Goal: Information Seeking & Learning: Learn about a topic

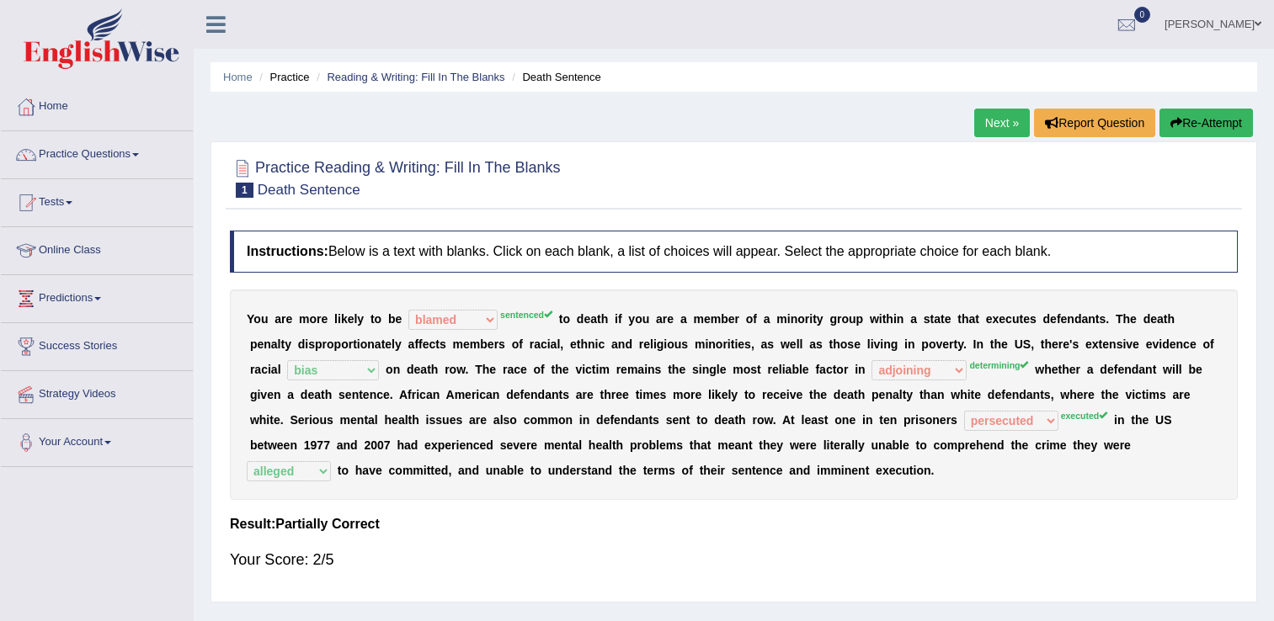
select select "blamed"
select select "bias"
select select "adjoining"
select select "persecuted"
select select "alleged"
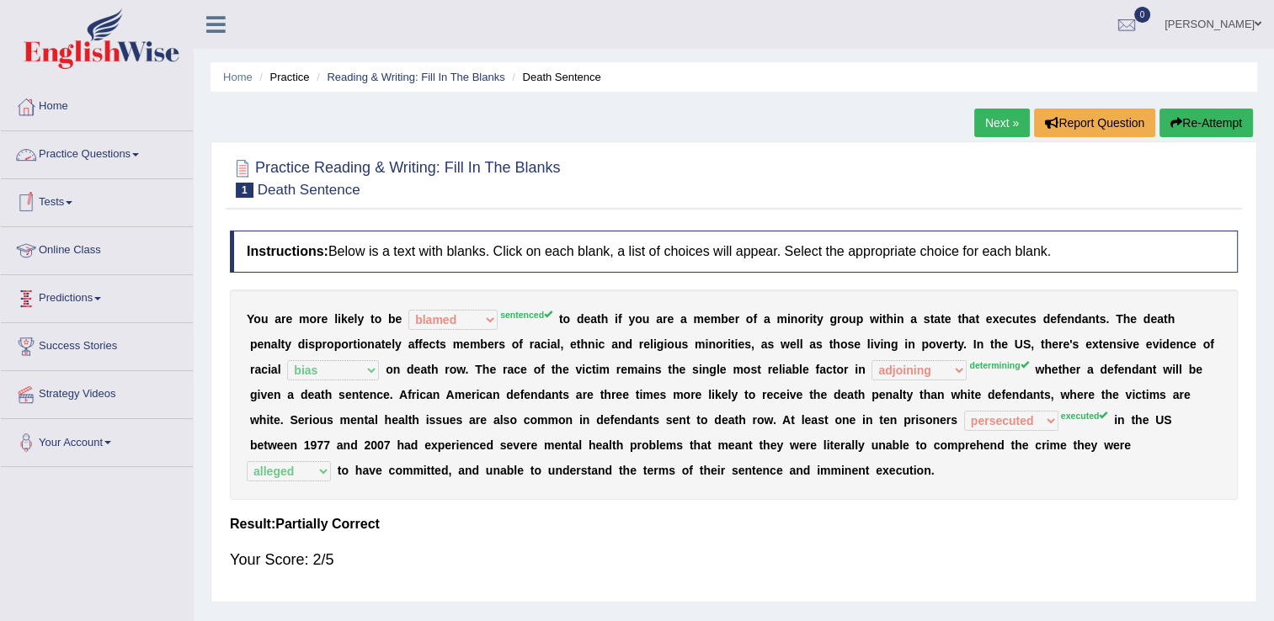
click at [129, 255] on link "Online Class" at bounding box center [97, 248] width 192 height 42
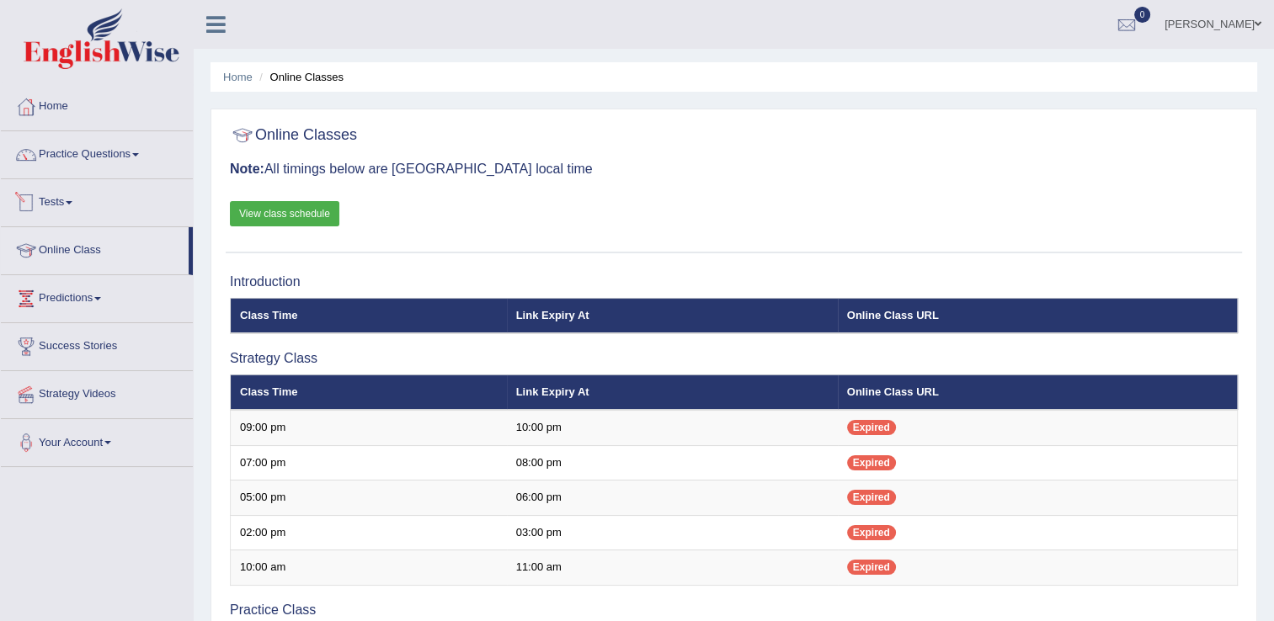
click at [135, 194] on link "Tests" at bounding box center [97, 200] width 192 height 42
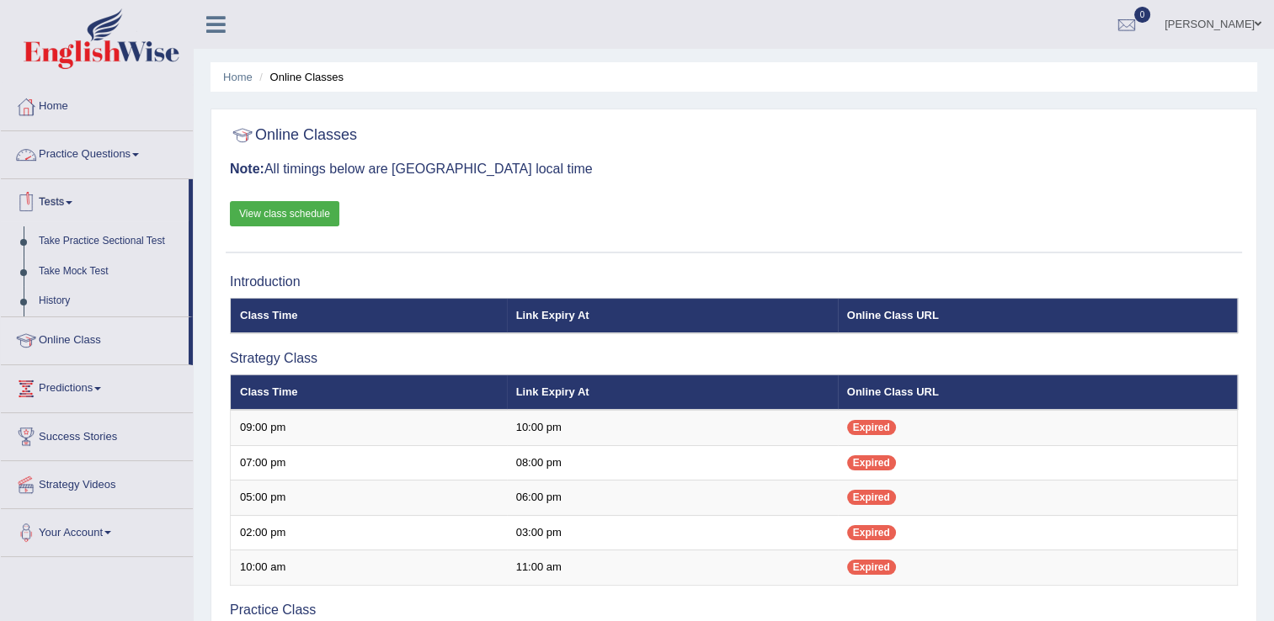
click at [124, 153] on link "Practice Questions" at bounding box center [97, 152] width 192 height 42
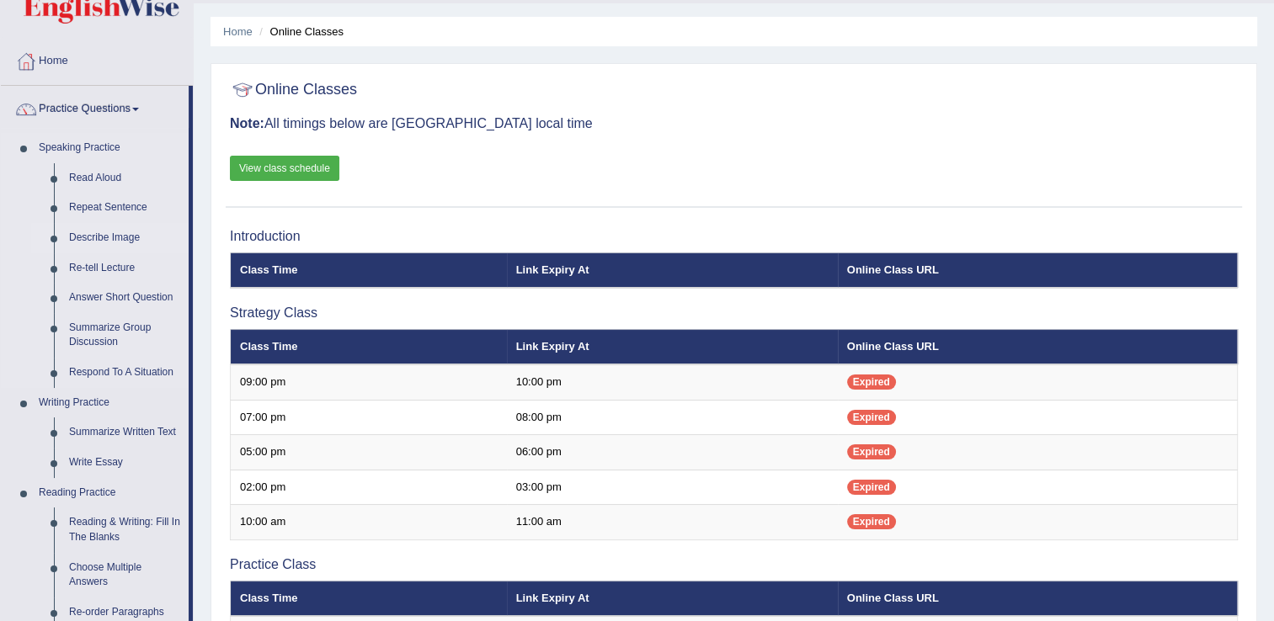
scroll to position [46, 0]
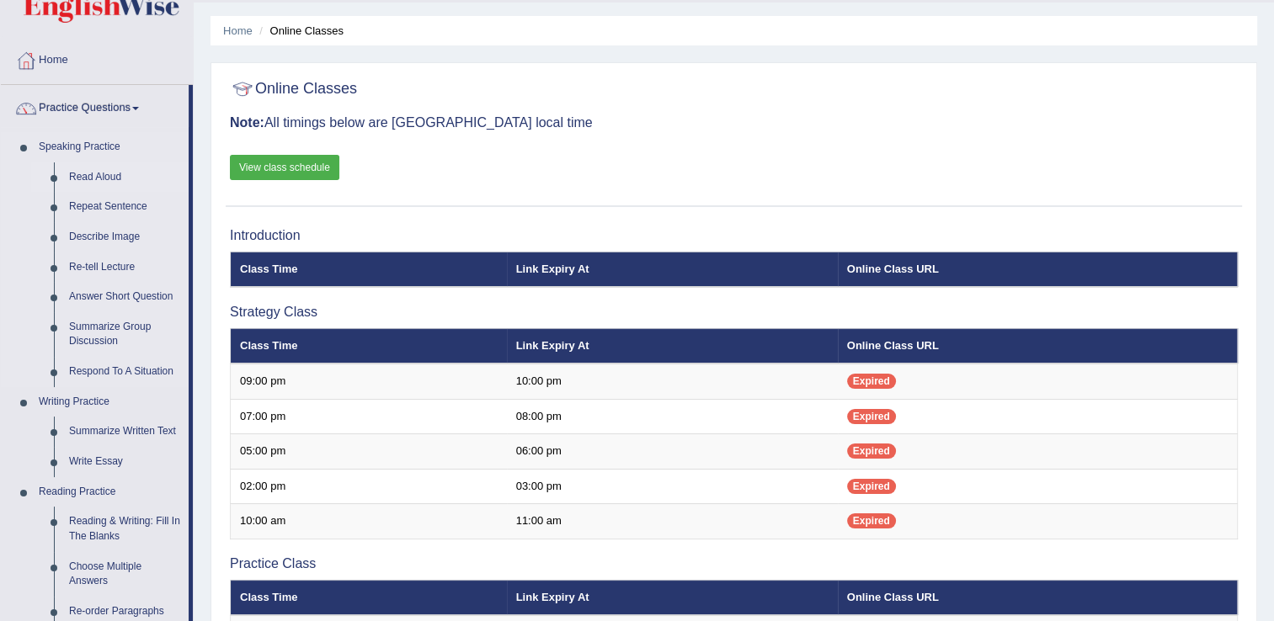
click at [79, 175] on link "Read Aloud" at bounding box center [124, 178] width 127 height 30
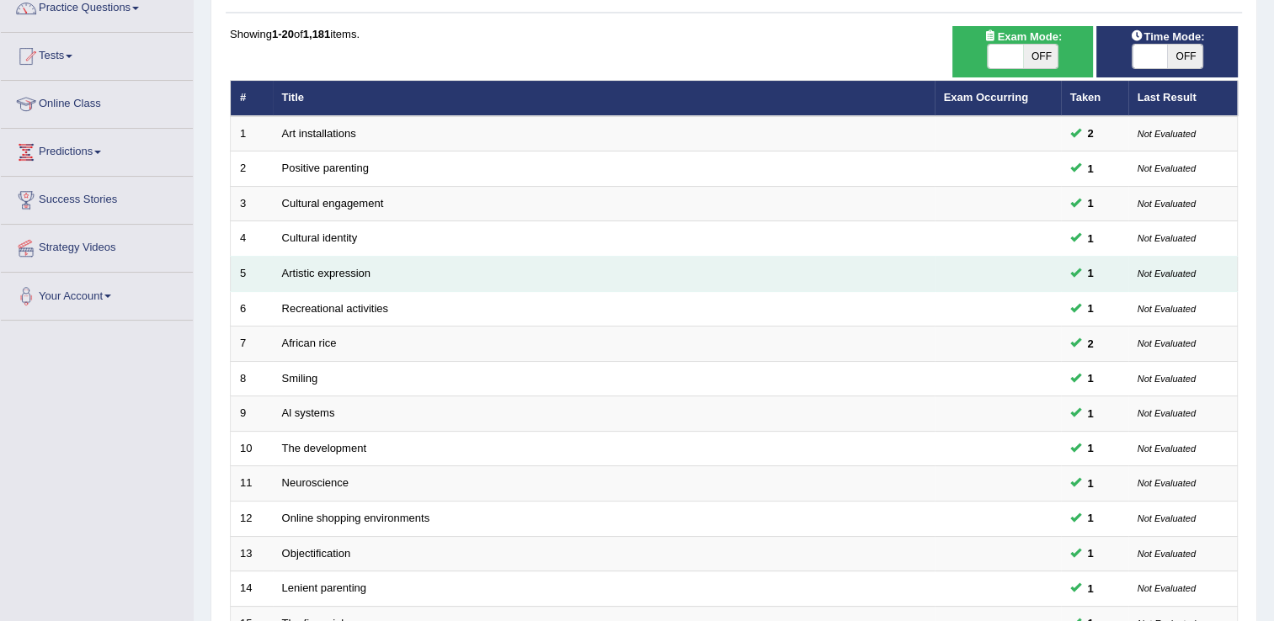
scroll to position [147, 0]
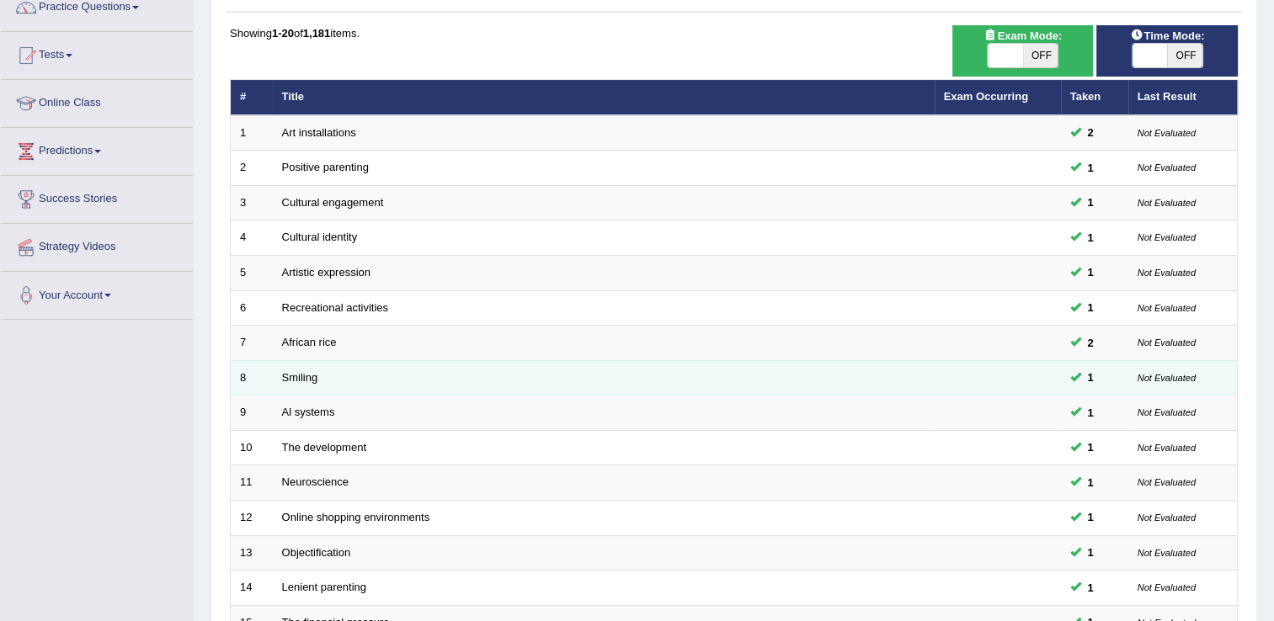
click at [353, 371] on td "Smiling" at bounding box center [604, 377] width 662 height 35
click at [286, 376] on link "Smiling" at bounding box center [300, 377] width 36 height 13
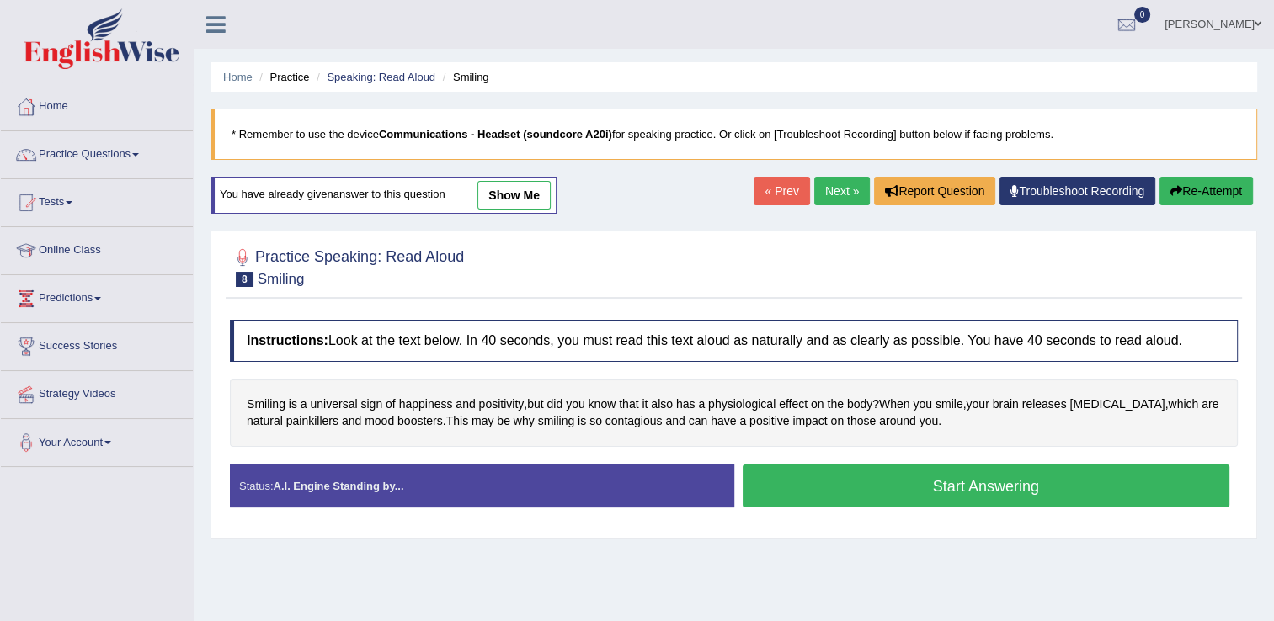
click at [856, 480] on button "Start Answering" at bounding box center [987, 486] width 488 height 43
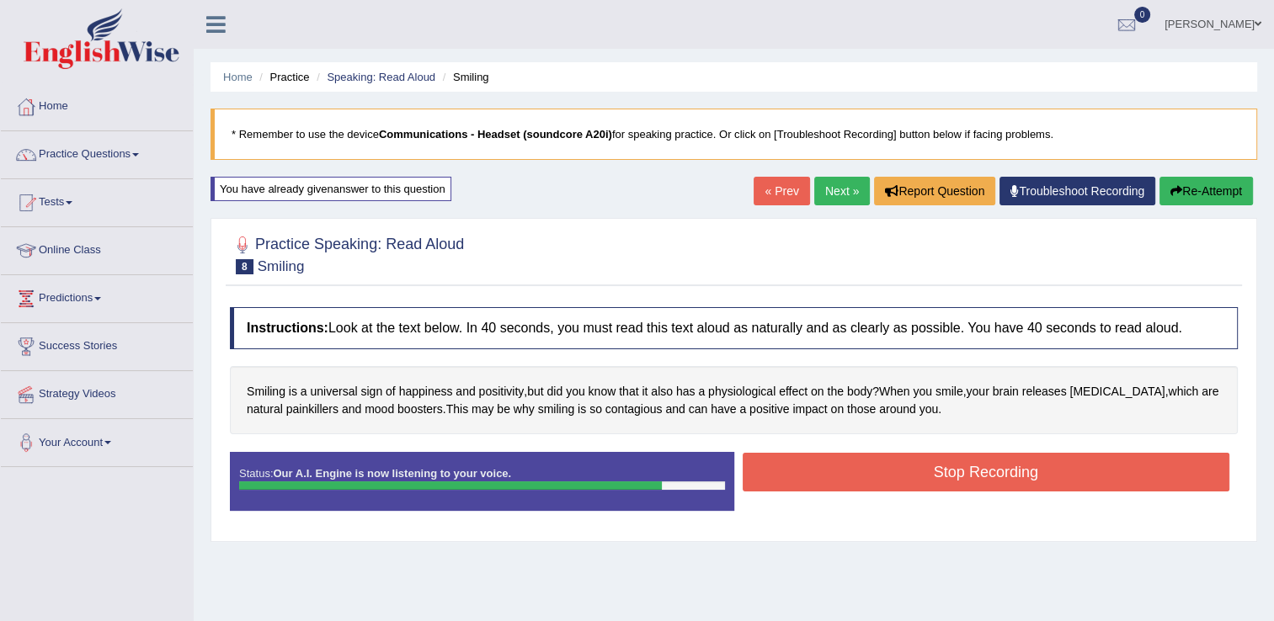
click at [925, 463] on button "Stop Recording" at bounding box center [987, 472] width 488 height 39
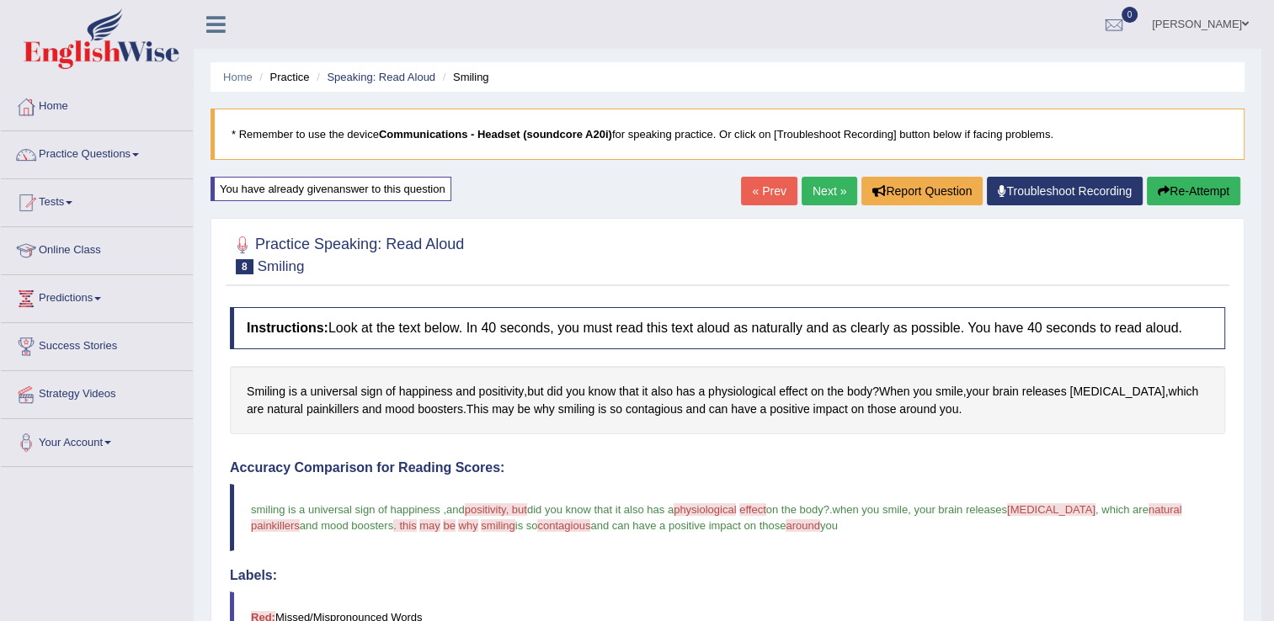
click at [815, 202] on link "Next »" at bounding box center [830, 191] width 56 height 29
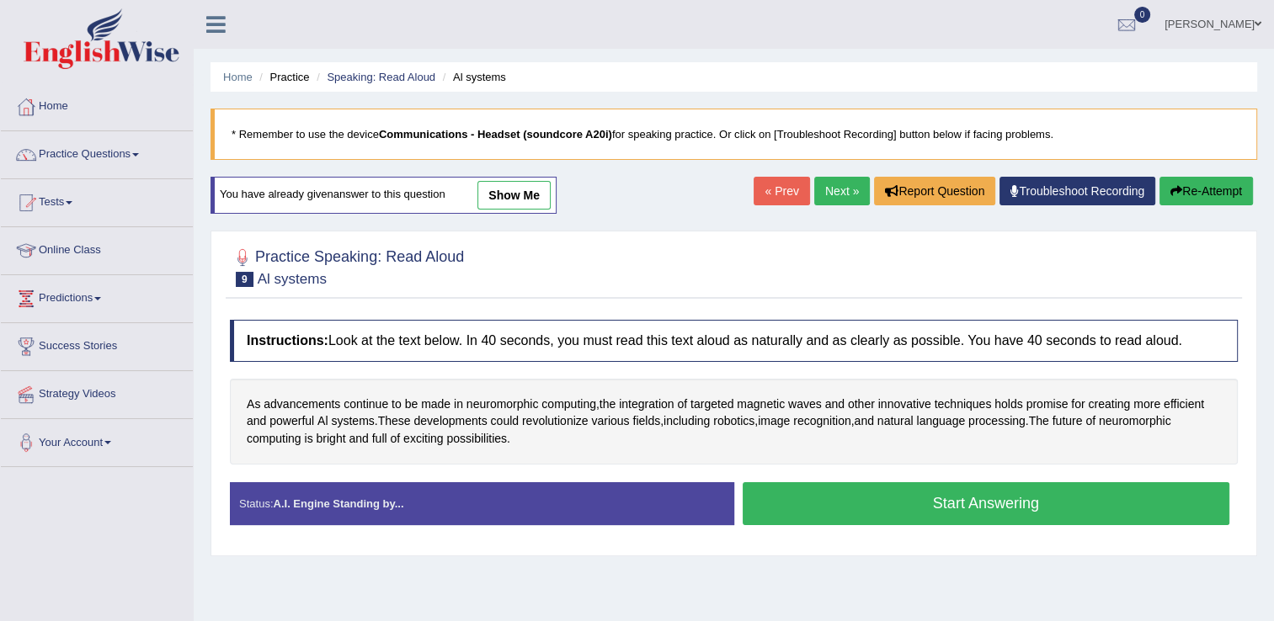
click at [814, 510] on button "Start Answering" at bounding box center [987, 503] width 488 height 43
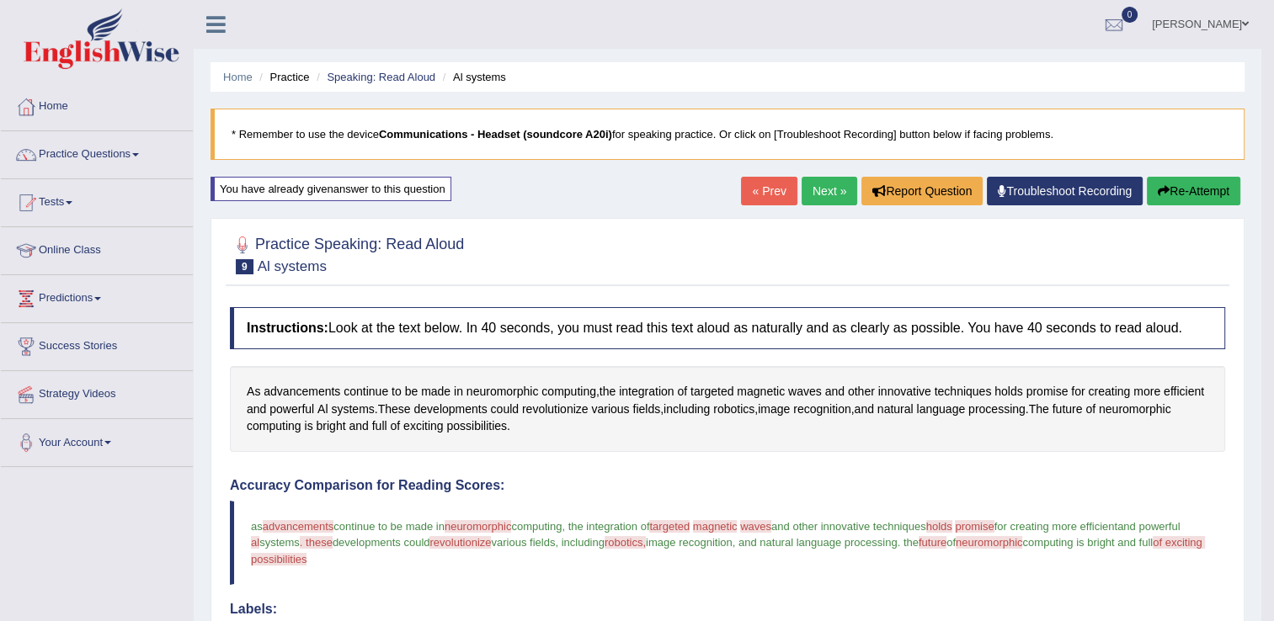
click at [831, 185] on link "Next »" at bounding box center [830, 191] width 56 height 29
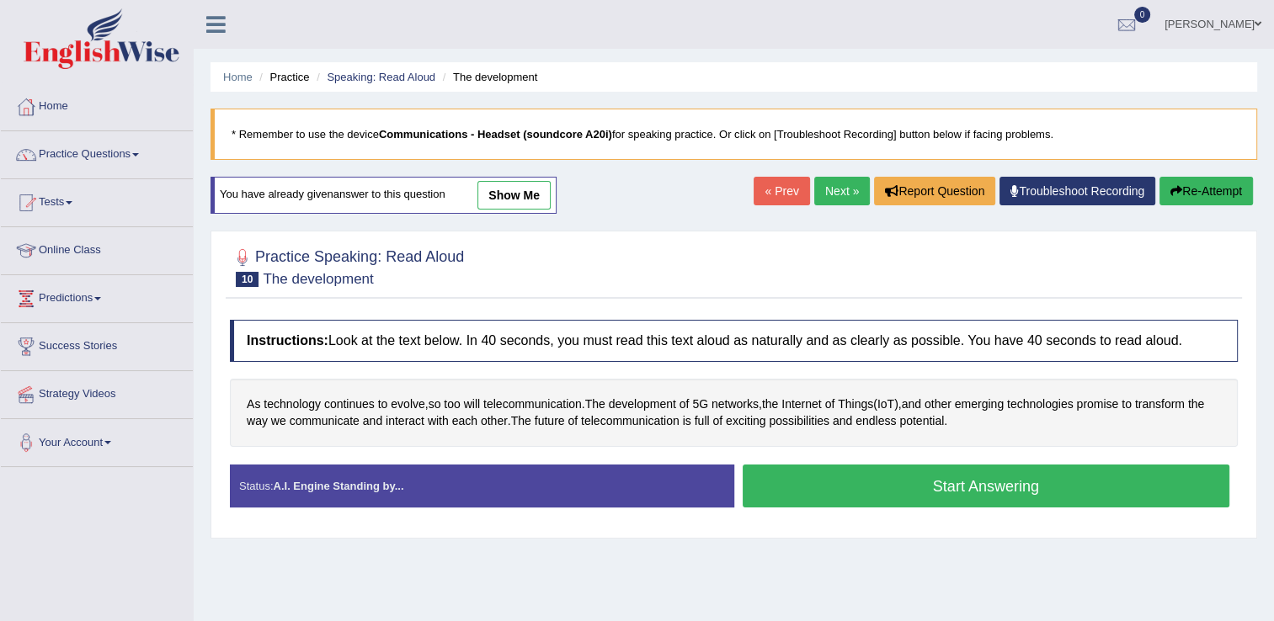
click at [1013, 485] on button "Start Answering" at bounding box center [987, 486] width 488 height 43
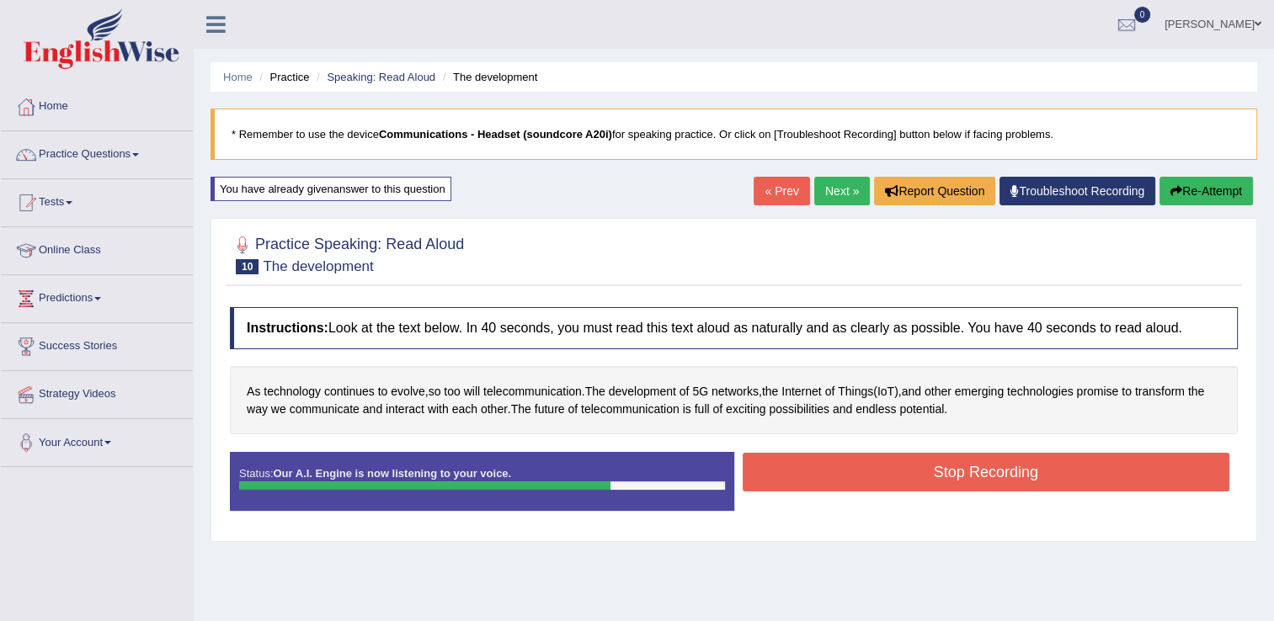
click at [770, 480] on button "Stop Recording" at bounding box center [987, 472] width 488 height 39
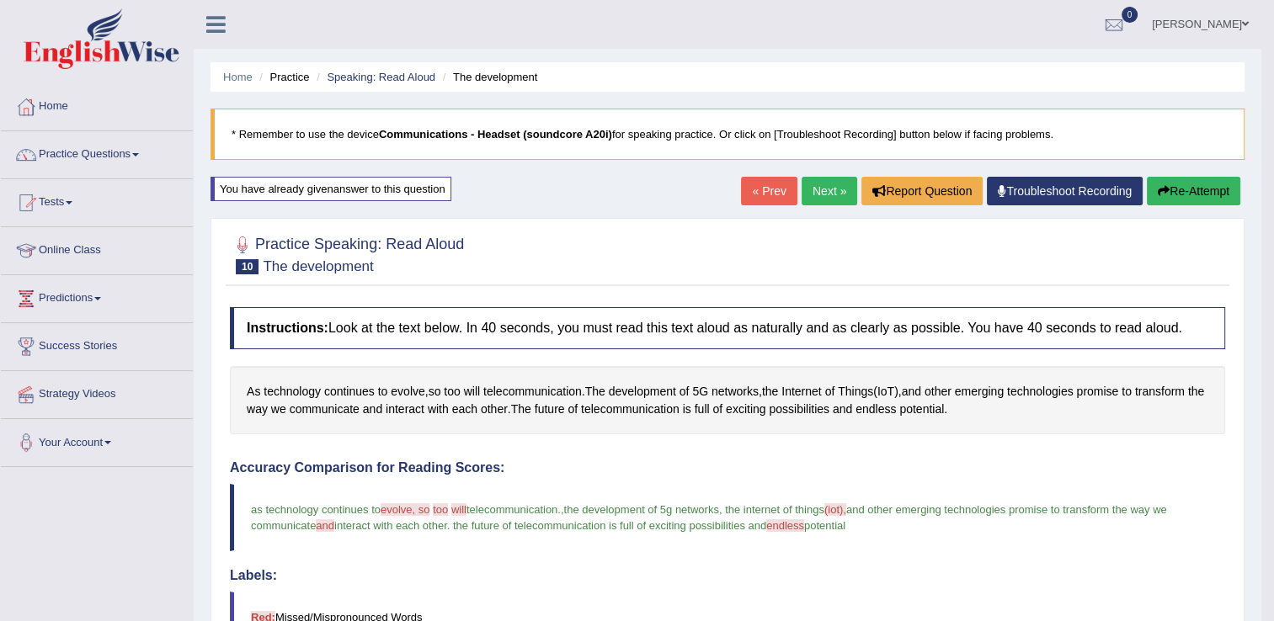
click at [799, 159] on blockquote "* Remember to use the device Communications - Headset (soundcore A20i) for spea…" at bounding box center [728, 134] width 1034 height 51
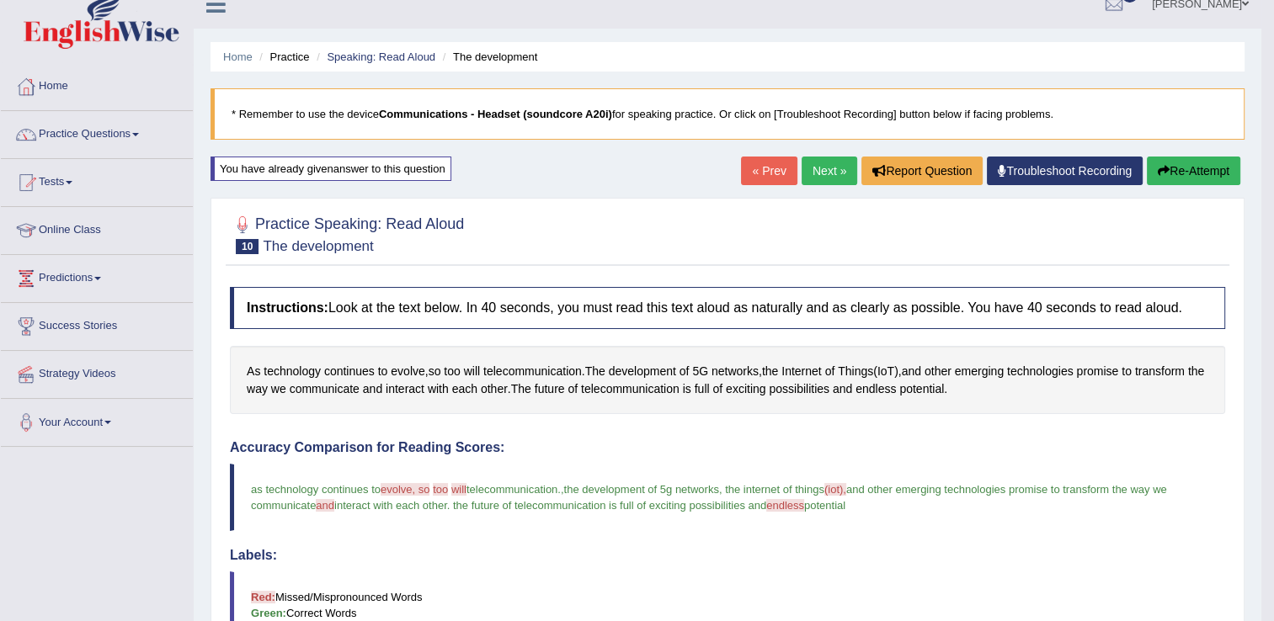
scroll to position [13, 0]
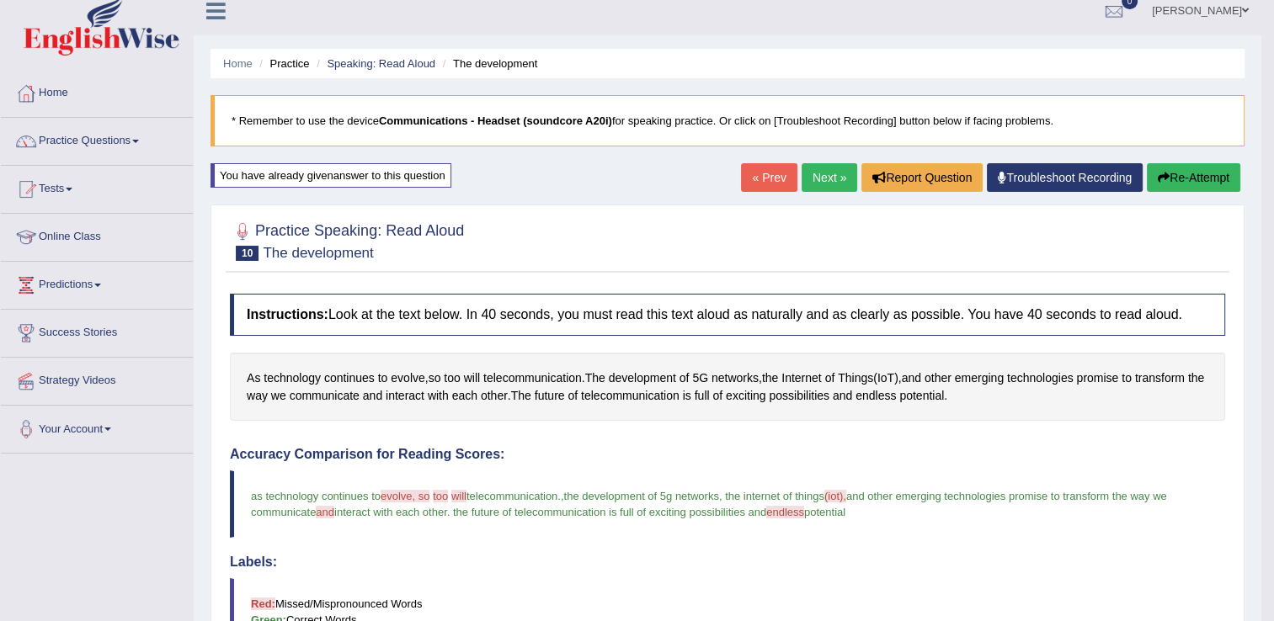
click at [819, 173] on link "Next »" at bounding box center [830, 177] width 56 height 29
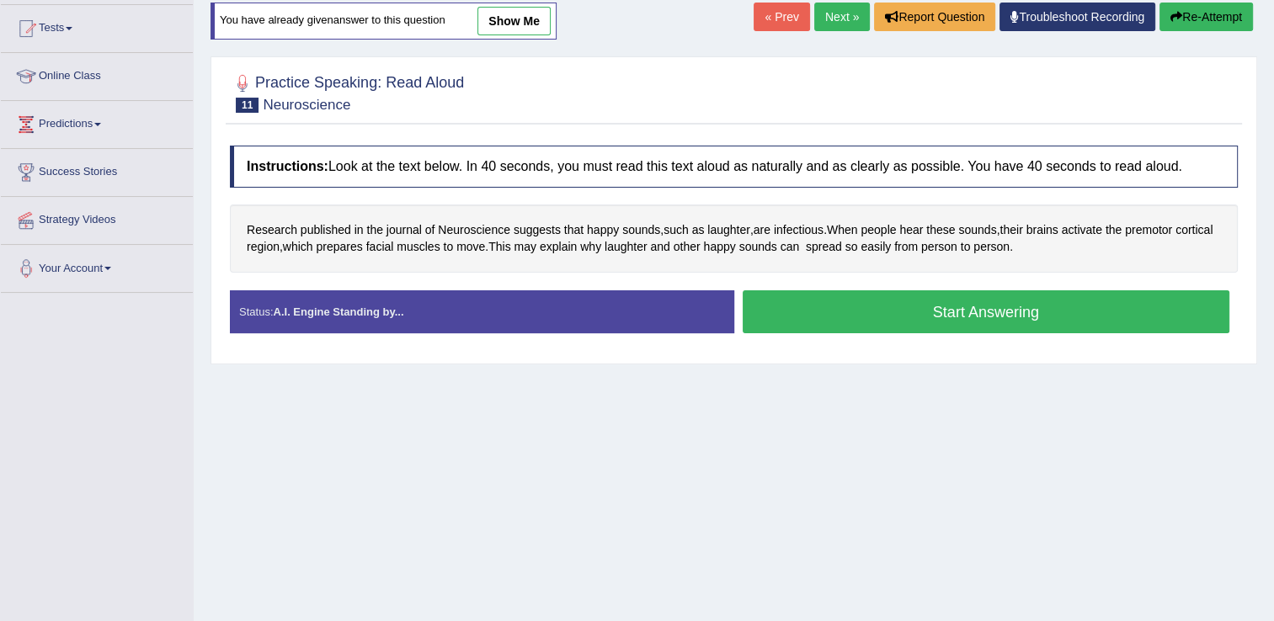
scroll to position [175, 0]
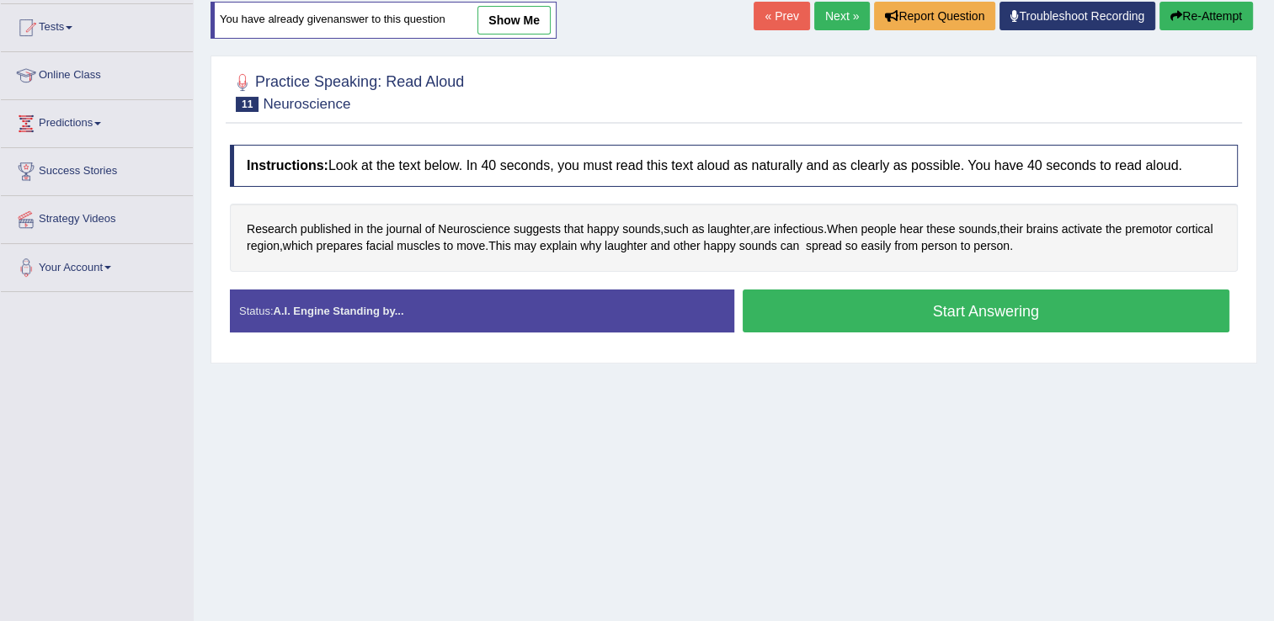
click at [829, 298] on button "Start Answering" at bounding box center [987, 311] width 488 height 43
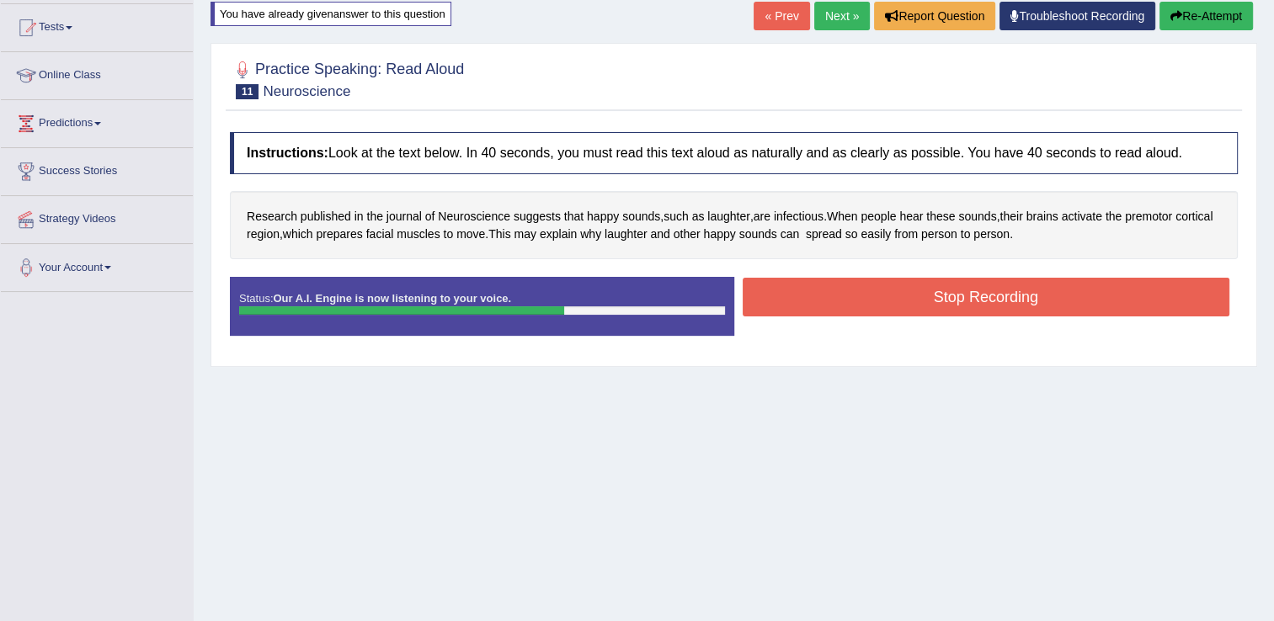
click at [994, 295] on button "Stop Recording" at bounding box center [987, 297] width 488 height 39
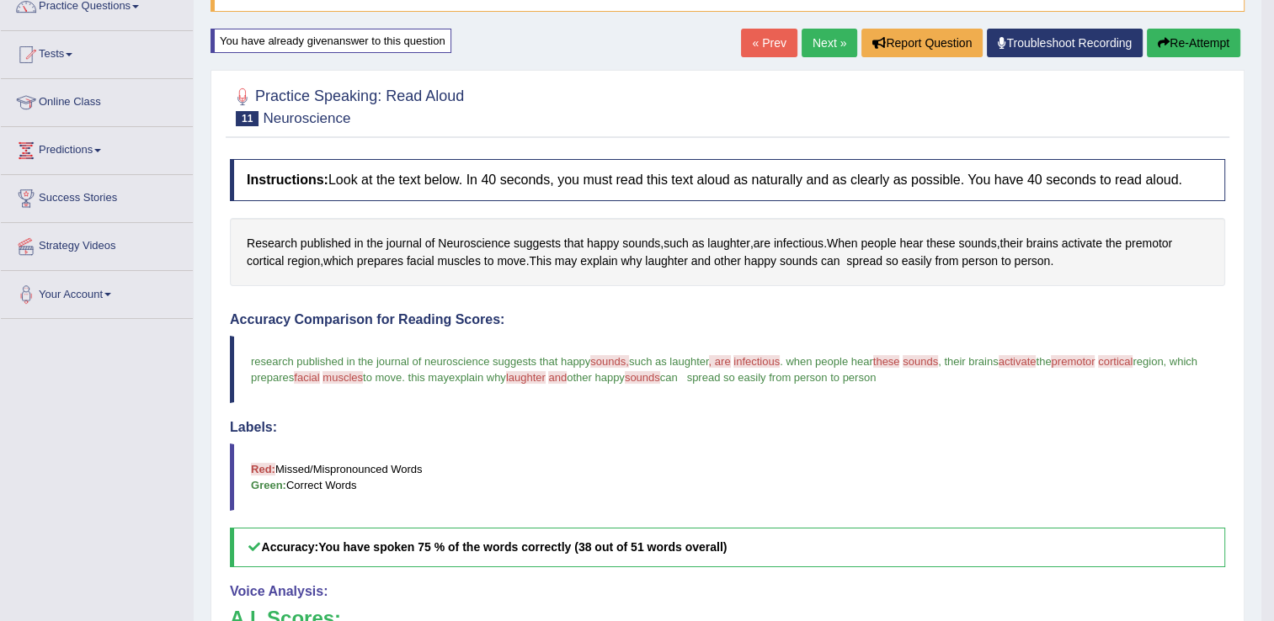
scroll to position [147, 0]
click at [833, 41] on link "Next »" at bounding box center [830, 43] width 56 height 29
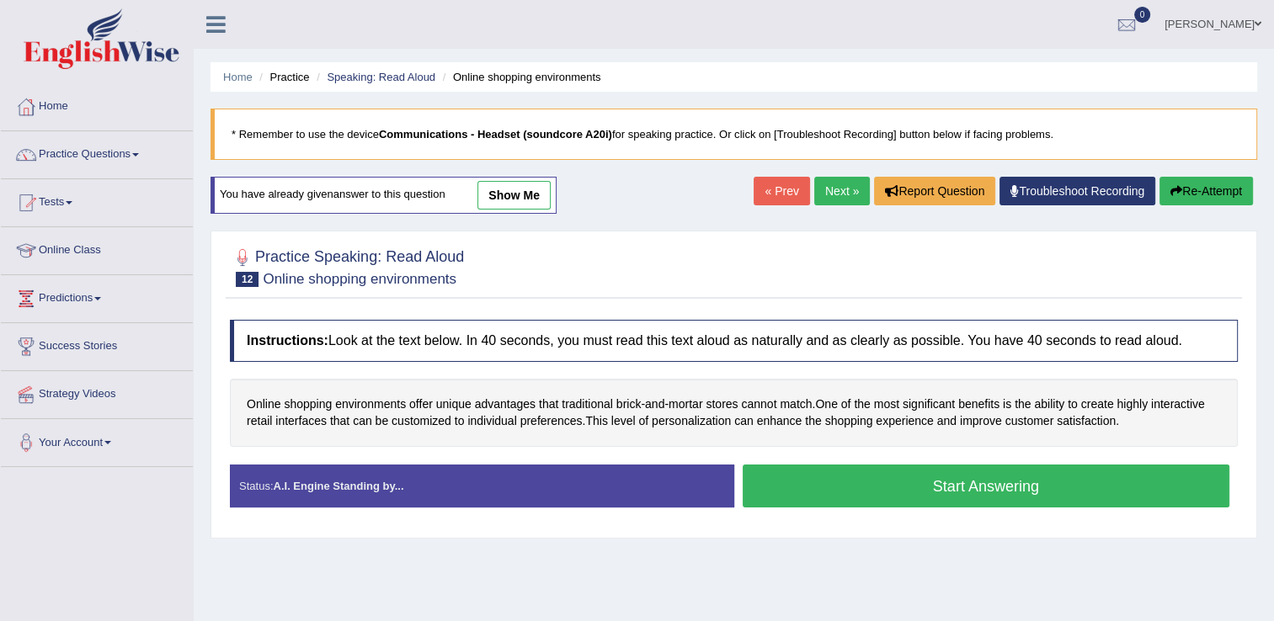
click at [902, 489] on button "Start Answering" at bounding box center [987, 486] width 488 height 43
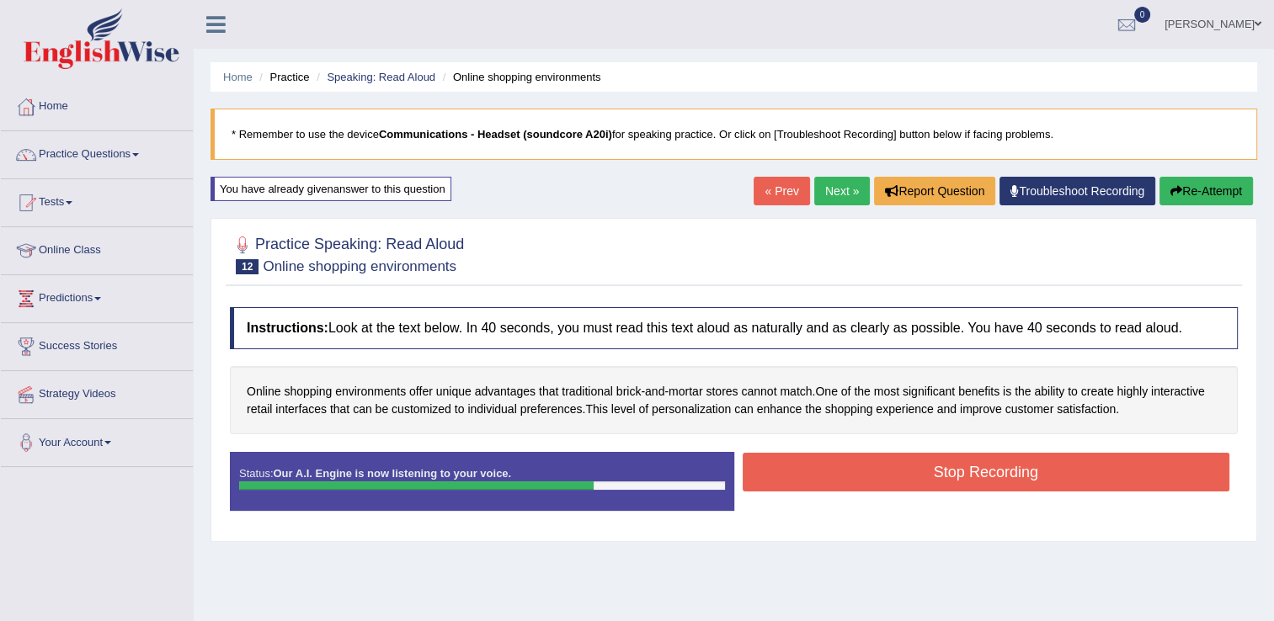
click at [879, 472] on button "Stop Recording" at bounding box center [987, 472] width 488 height 39
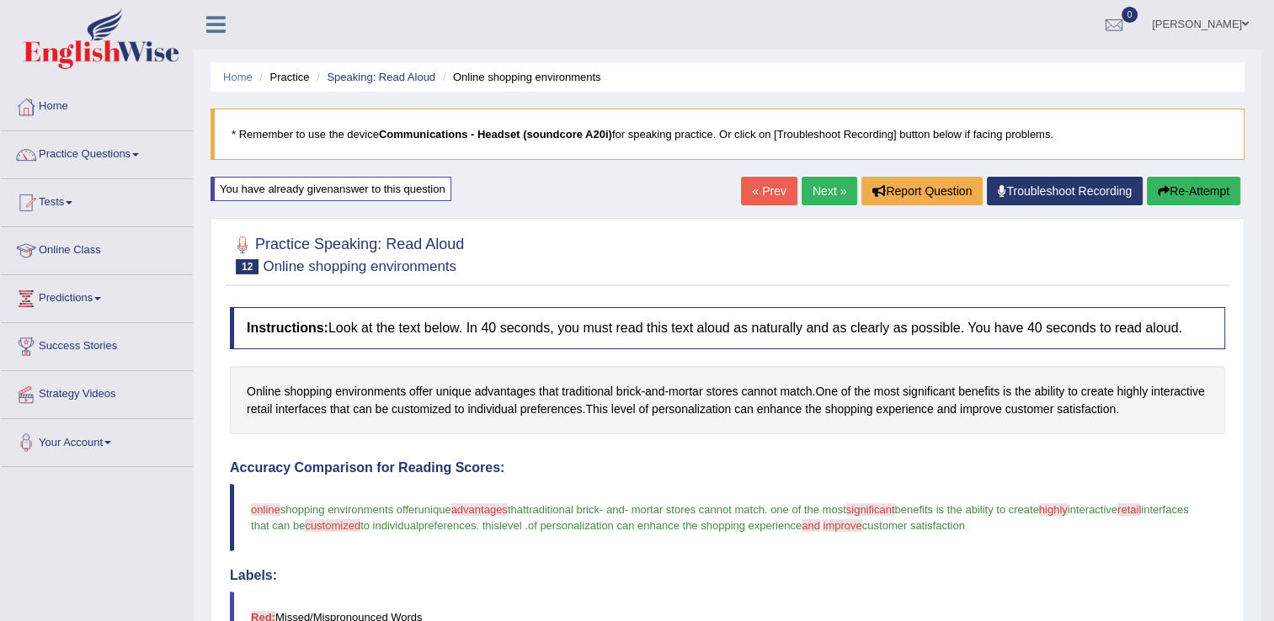
click at [802, 181] on link "Next »" at bounding box center [830, 191] width 56 height 29
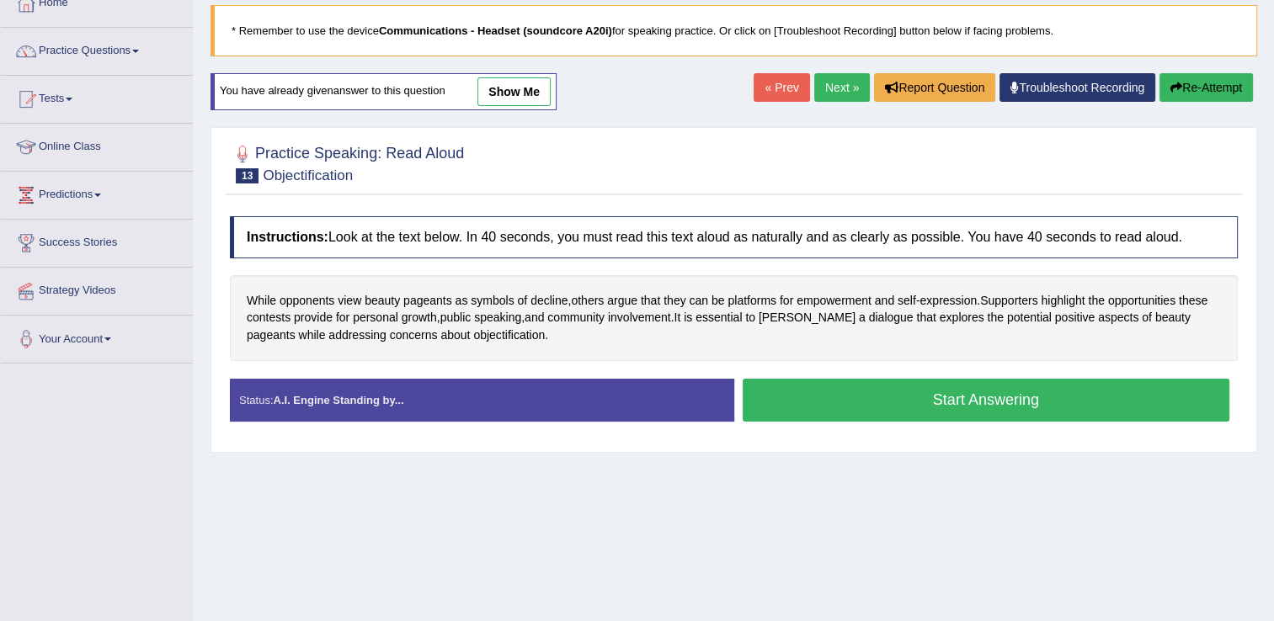
scroll to position [158, 0]
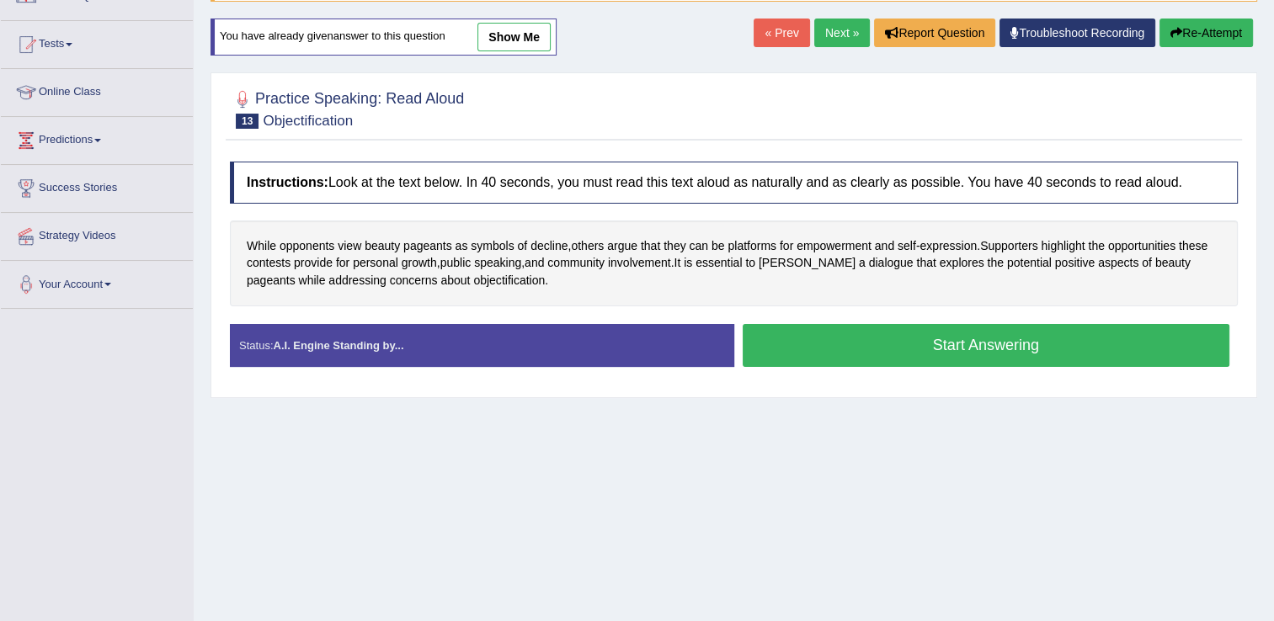
click at [843, 333] on button "Start Answering" at bounding box center [987, 345] width 488 height 43
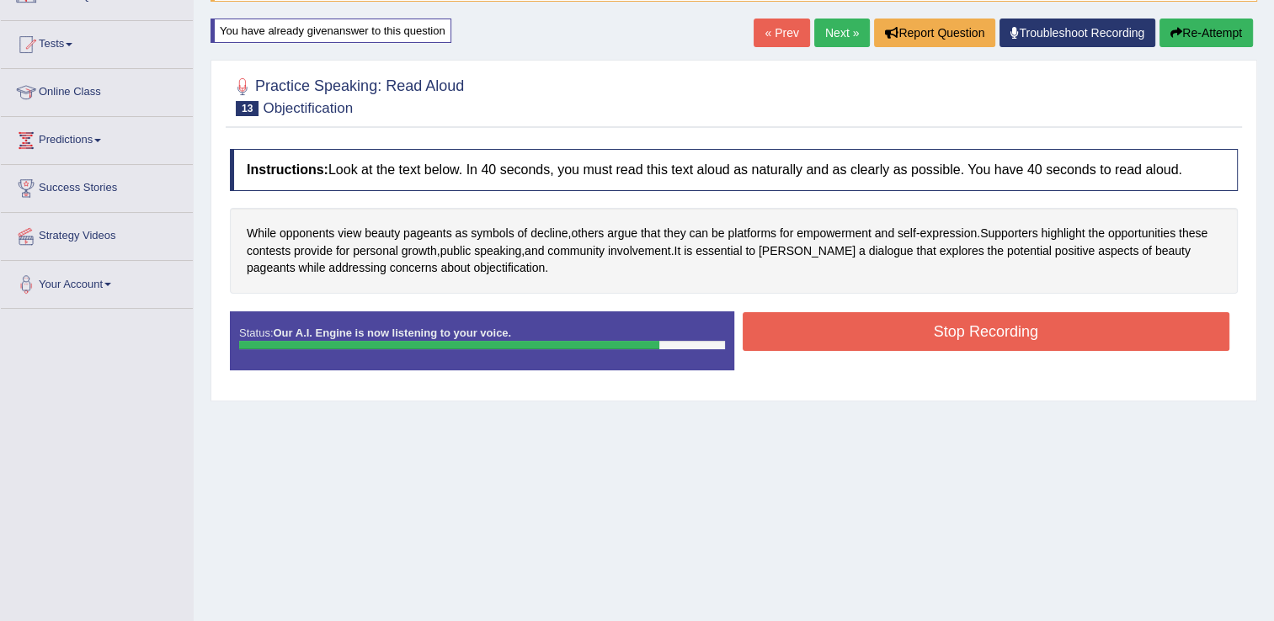
click at [815, 333] on button "Stop Recording" at bounding box center [987, 331] width 488 height 39
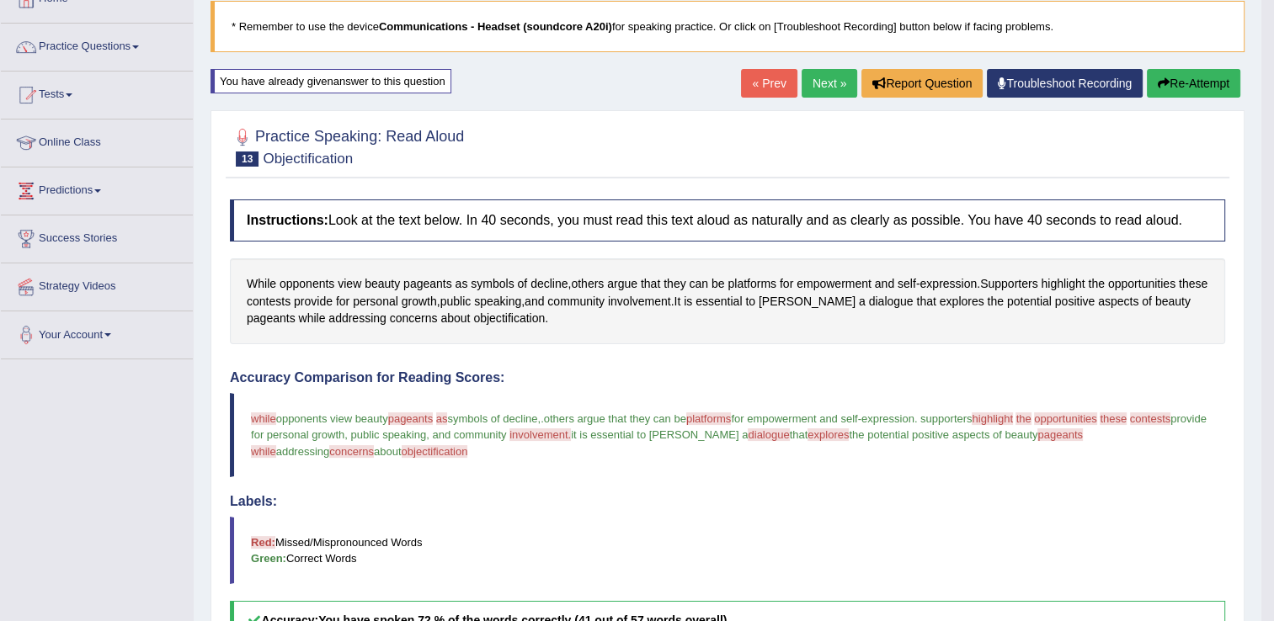
scroll to position [104, 0]
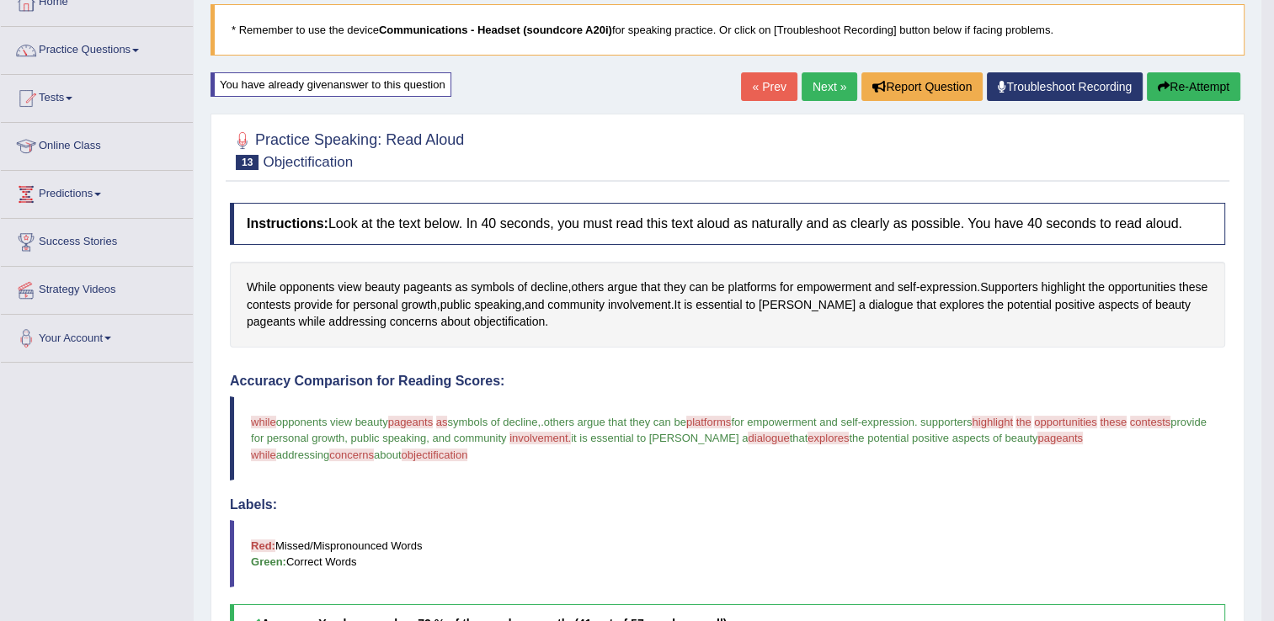
click at [833, 80] on link "Next »" at bounding box center [830, 86] width 56 height 29
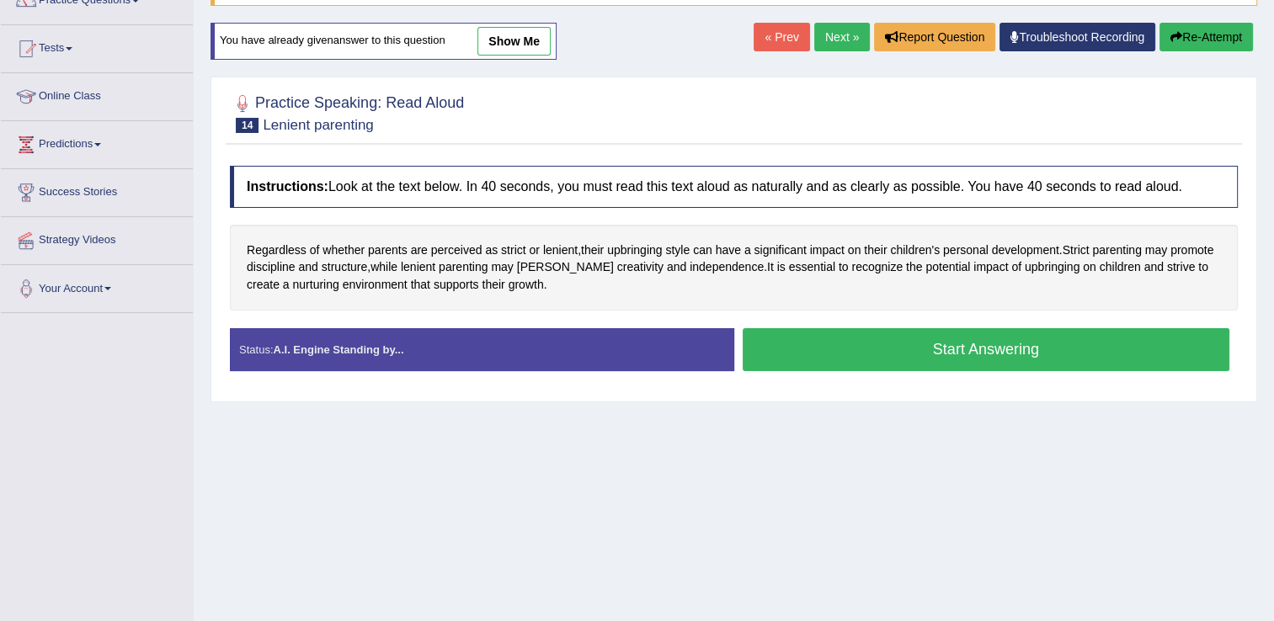
scroll to position [155, 0]
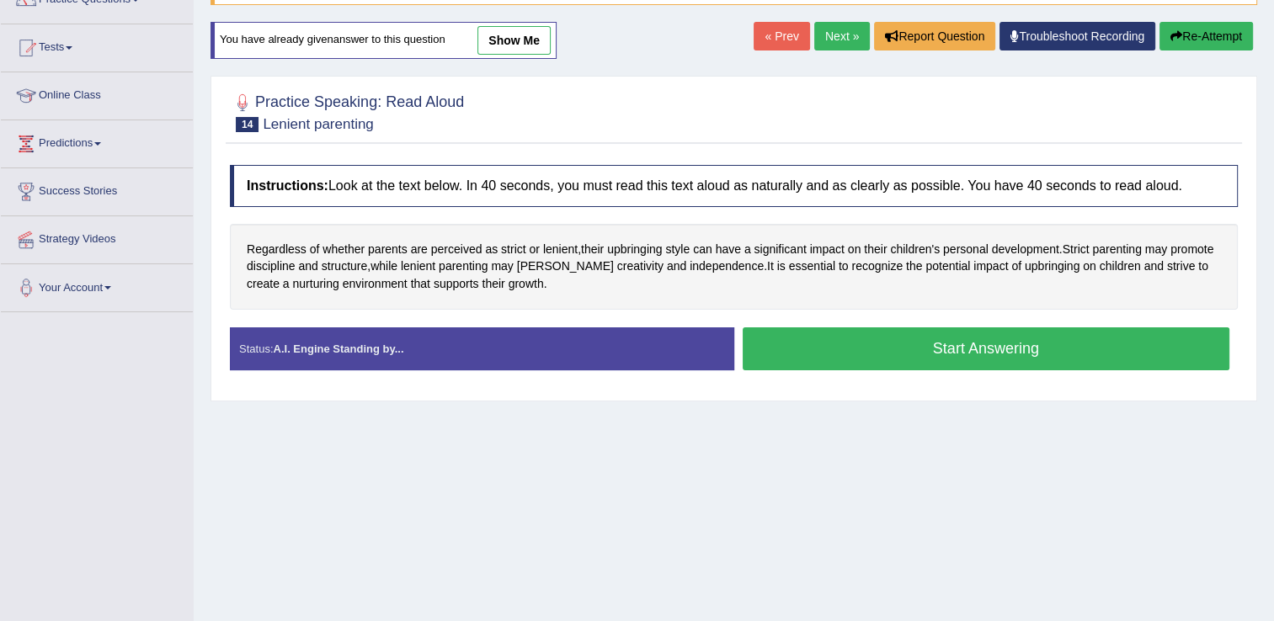
click at [889, 359] on button "Start Answering" at bounding box center [987, 349] width 488 height 43
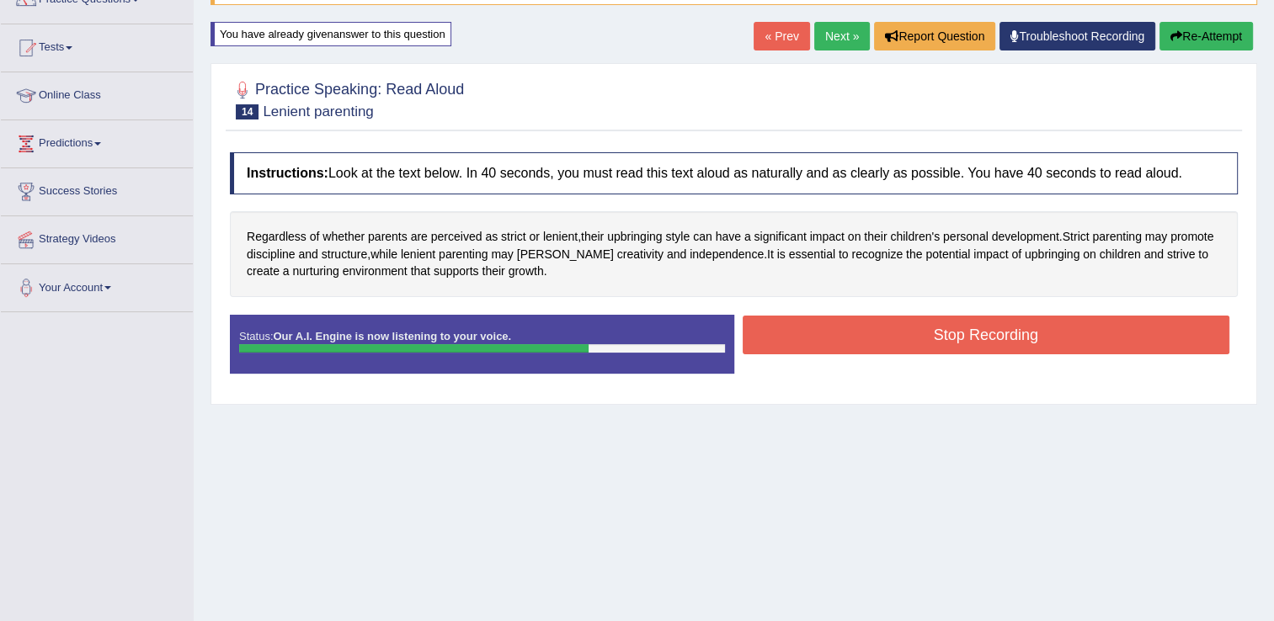
click at [779, 339] on button "Stop Recording" at bounding box center [987, 335] width 488 height 39
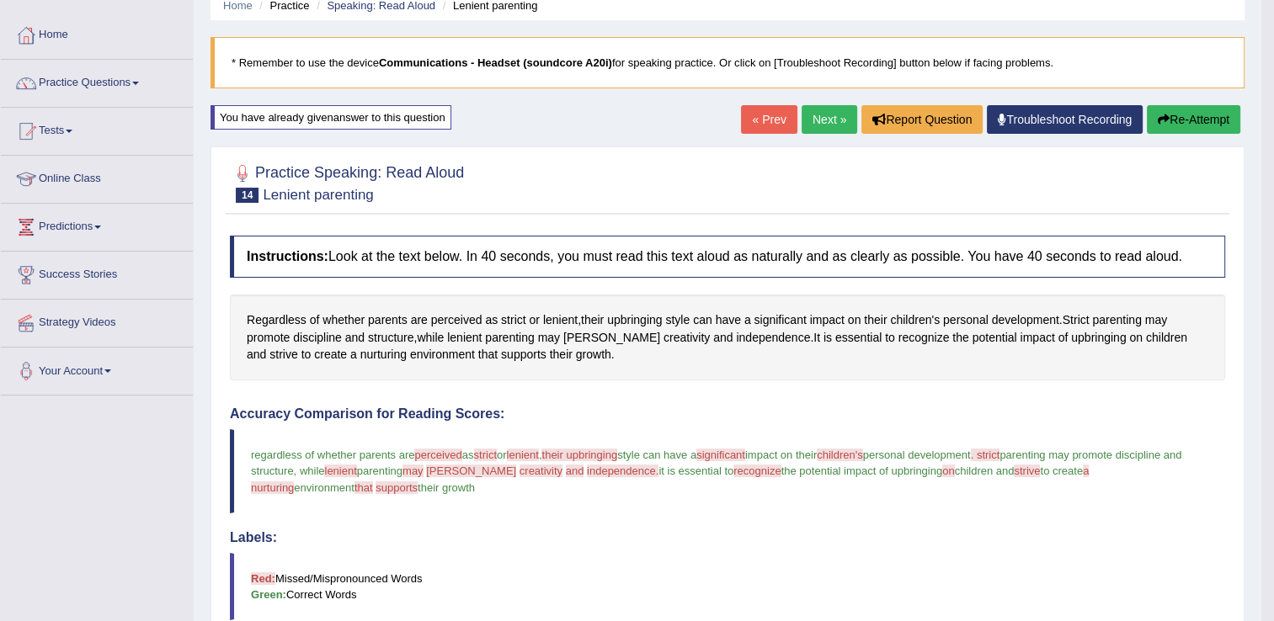
scroll to position [0, 0]
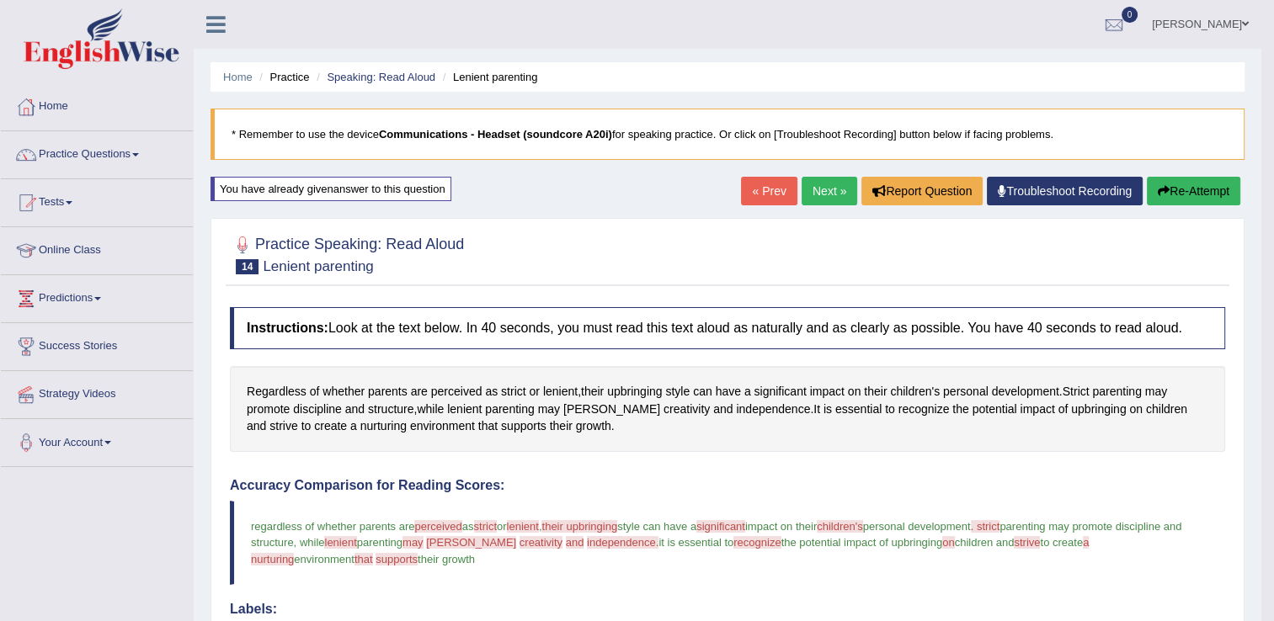
click at [818, 184] on link "Next »" at bounding box center [830, 191] width 56 height 29
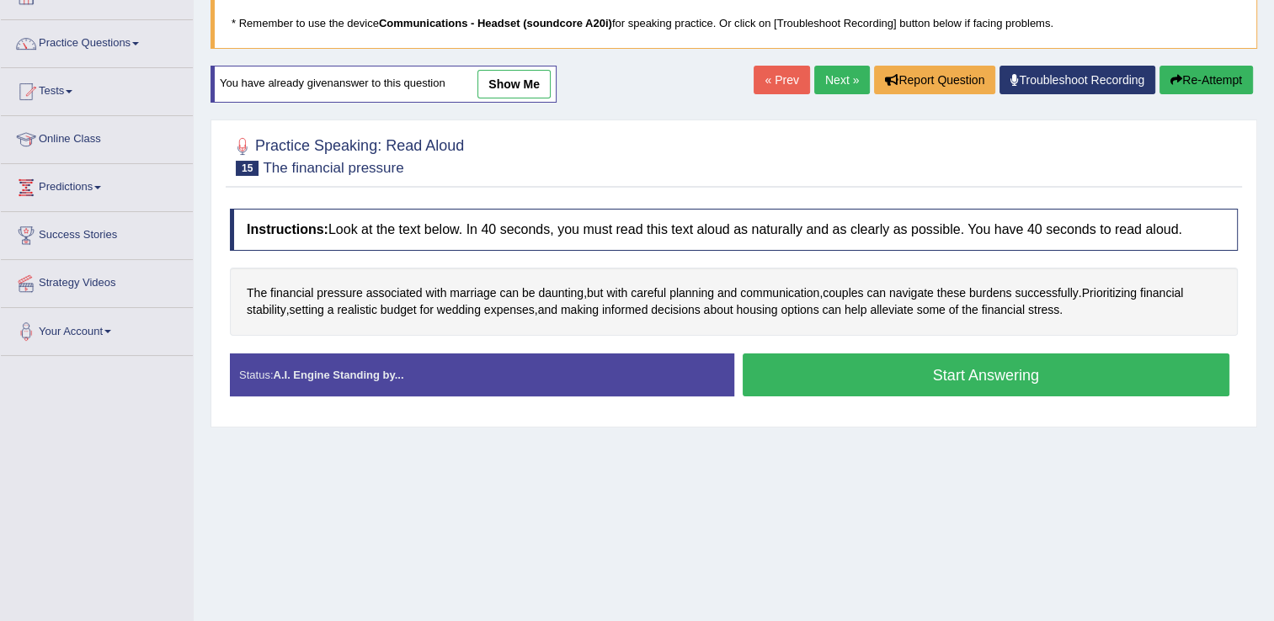
scroll to position [116, 0]
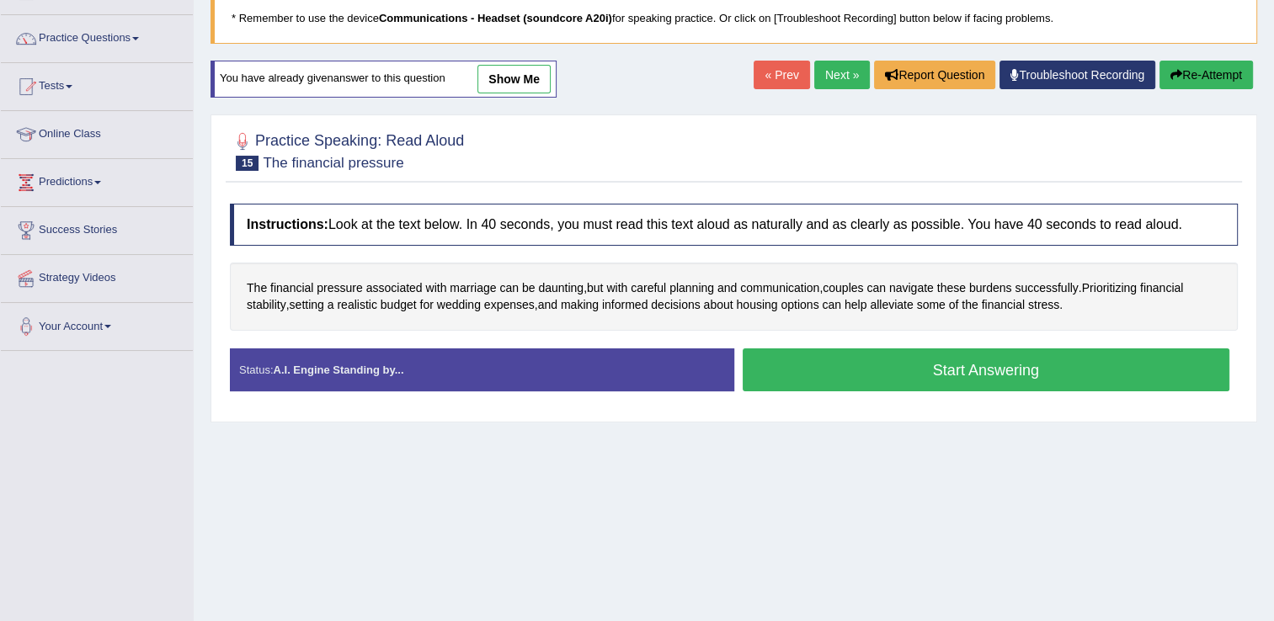
click at [847, 365] on button "Start Answering" at bounding box center [987, 370] width 488 height 43
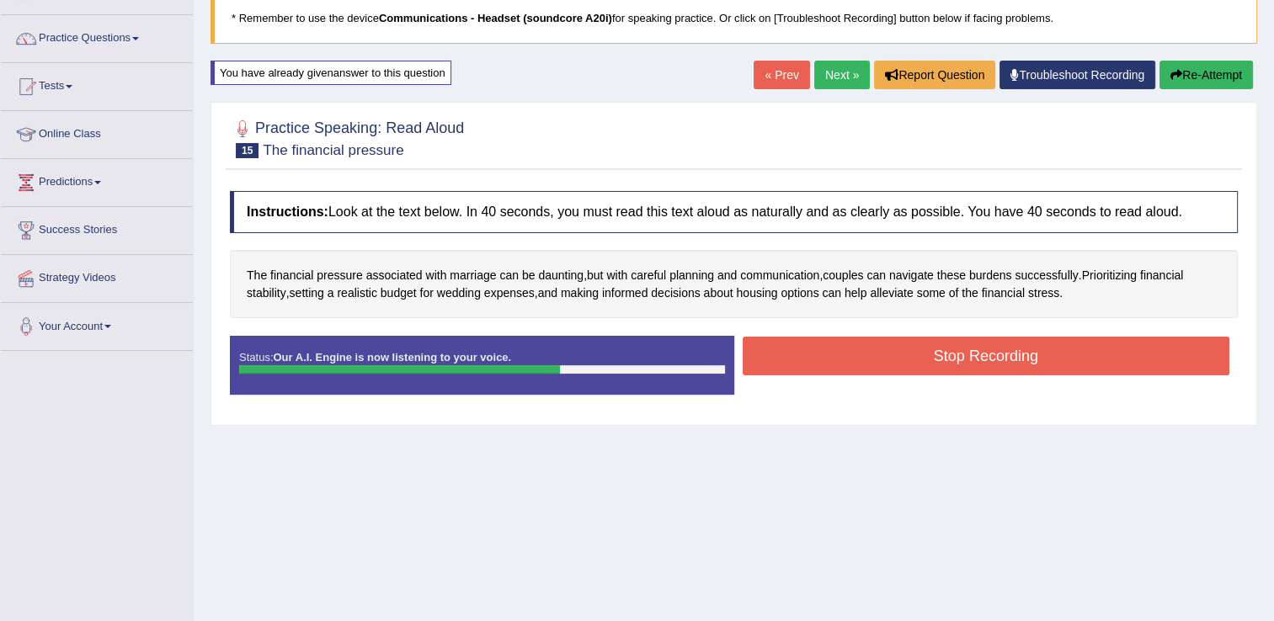
click at [1038, 359] on button "Stop Recording" at bounding box center [987, 356] width 488 height 39
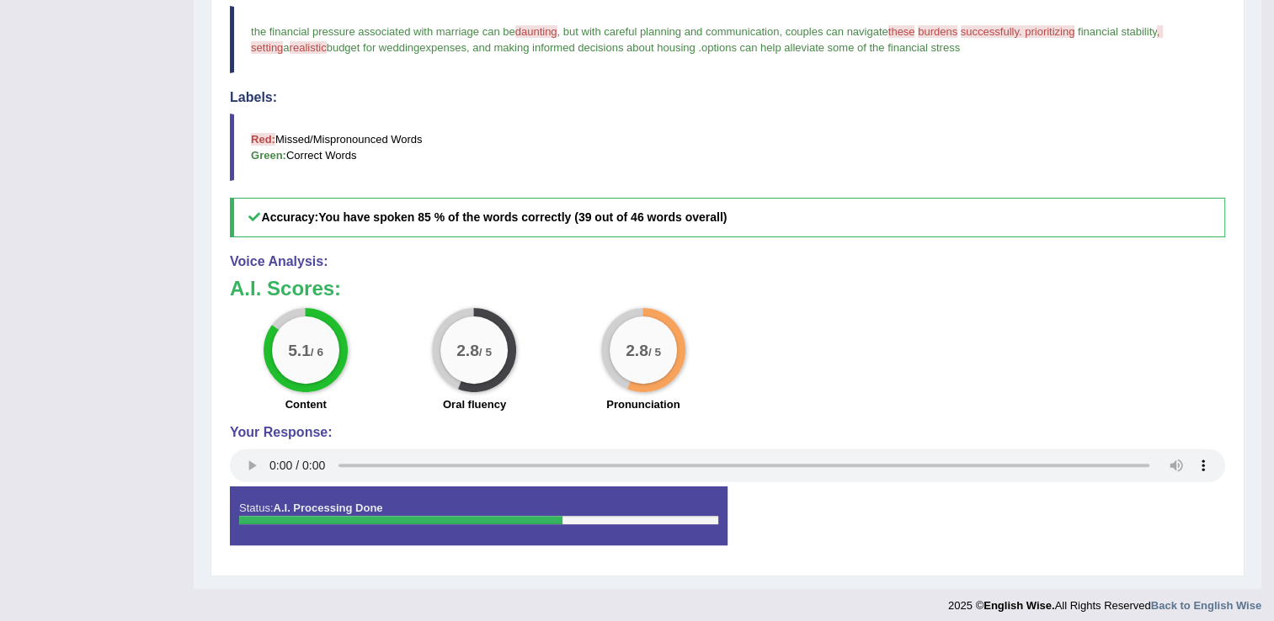
scroll to position [476, 0]
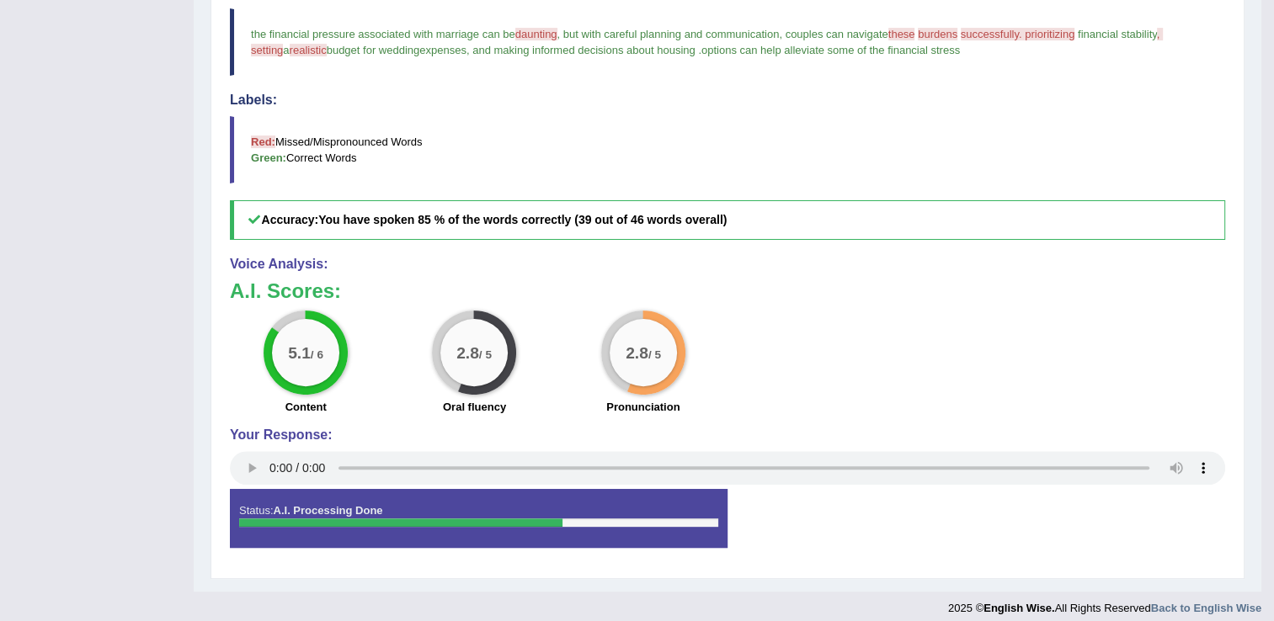
click at [403, 347] on div "2.8 / 5 Oral fluency" at bounding box center [474, 365] width 168 height 109
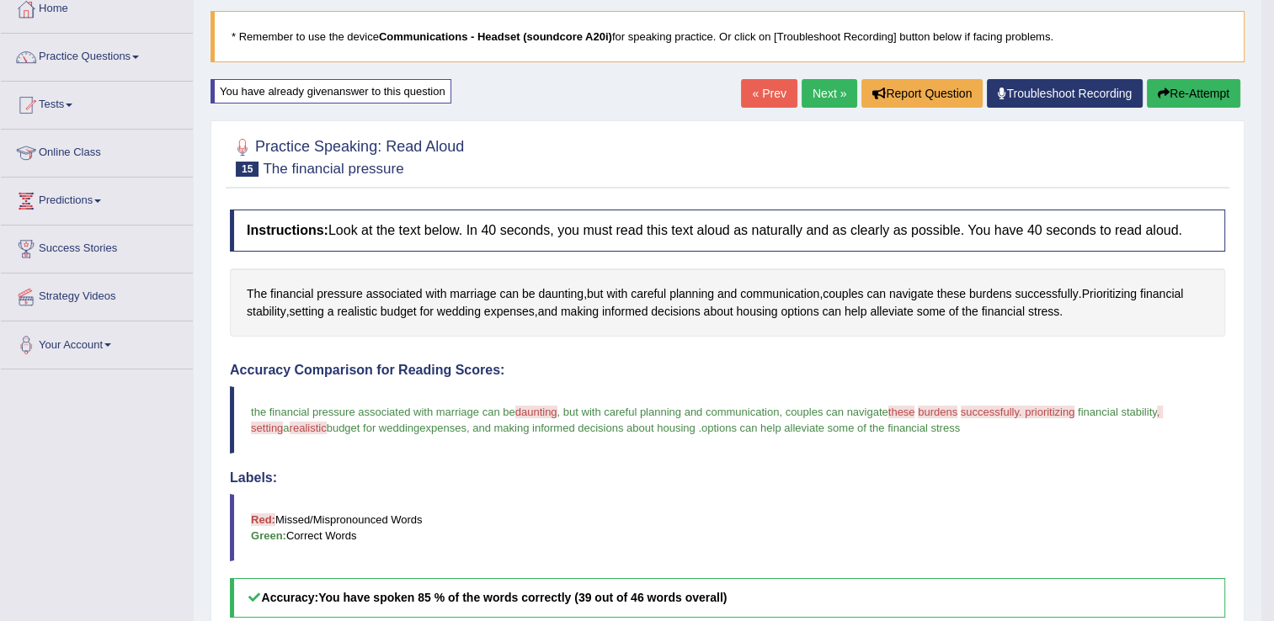
scroll to position [100, 0]
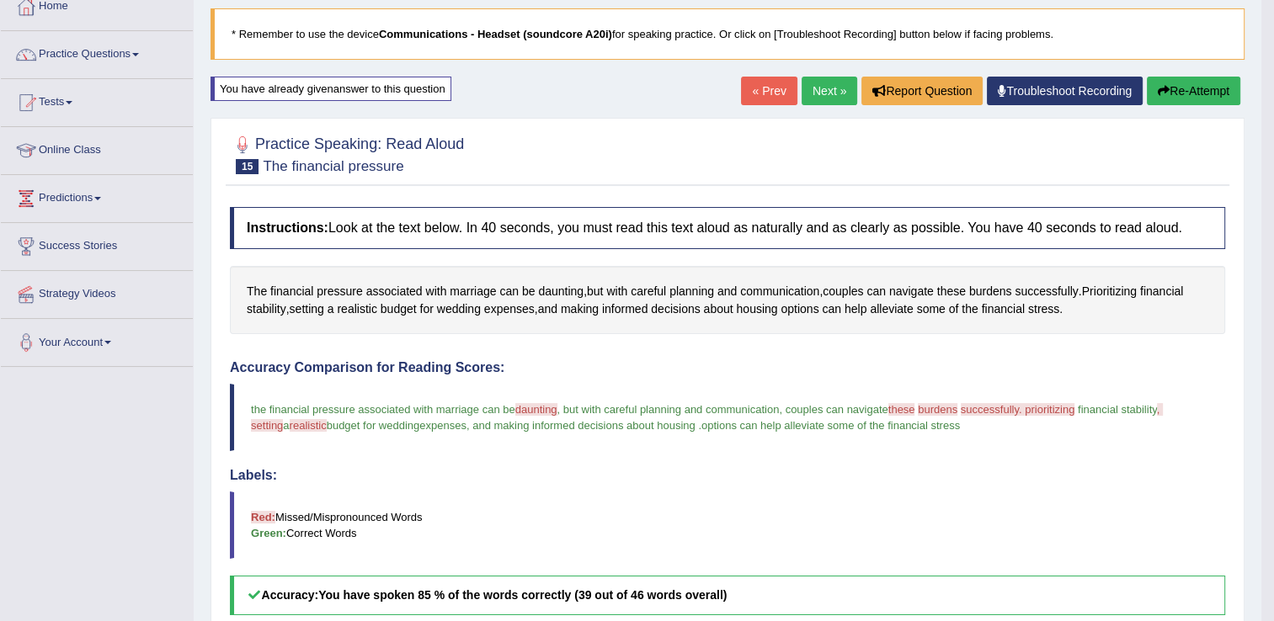
click at [808, 88] on link "Next »" at bounding box center [830, 91] width 56 height 29
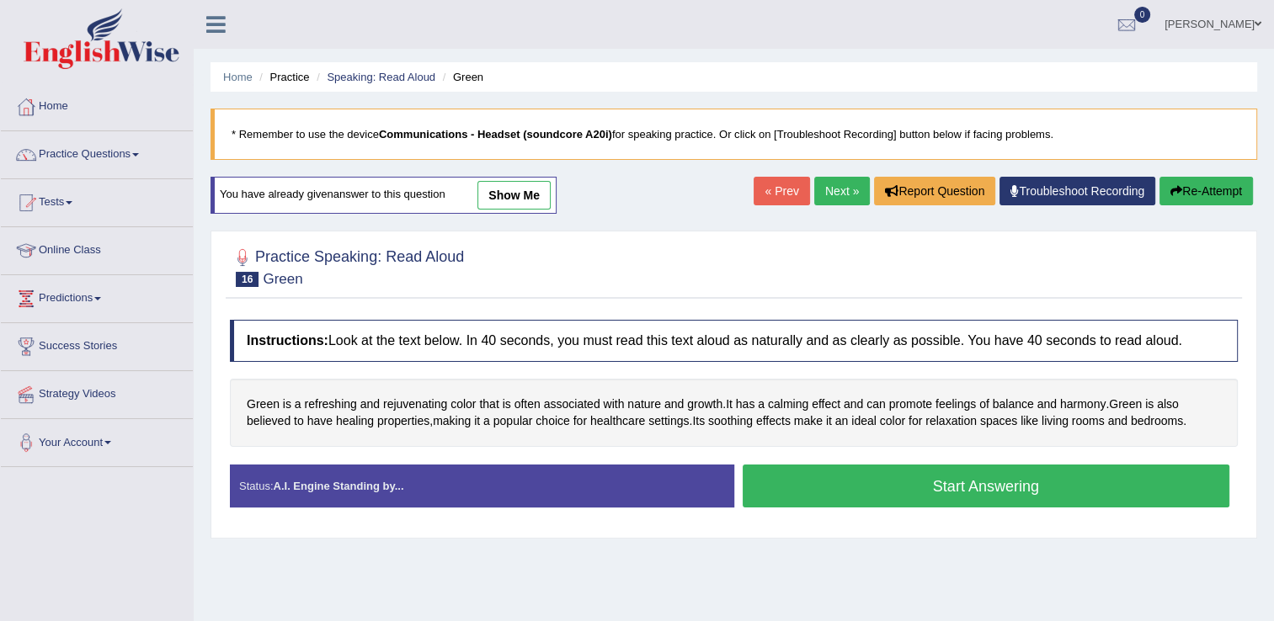
click at [829, 473] on button "Start Answering" at bounding box center [987, 486] width 488 height 43
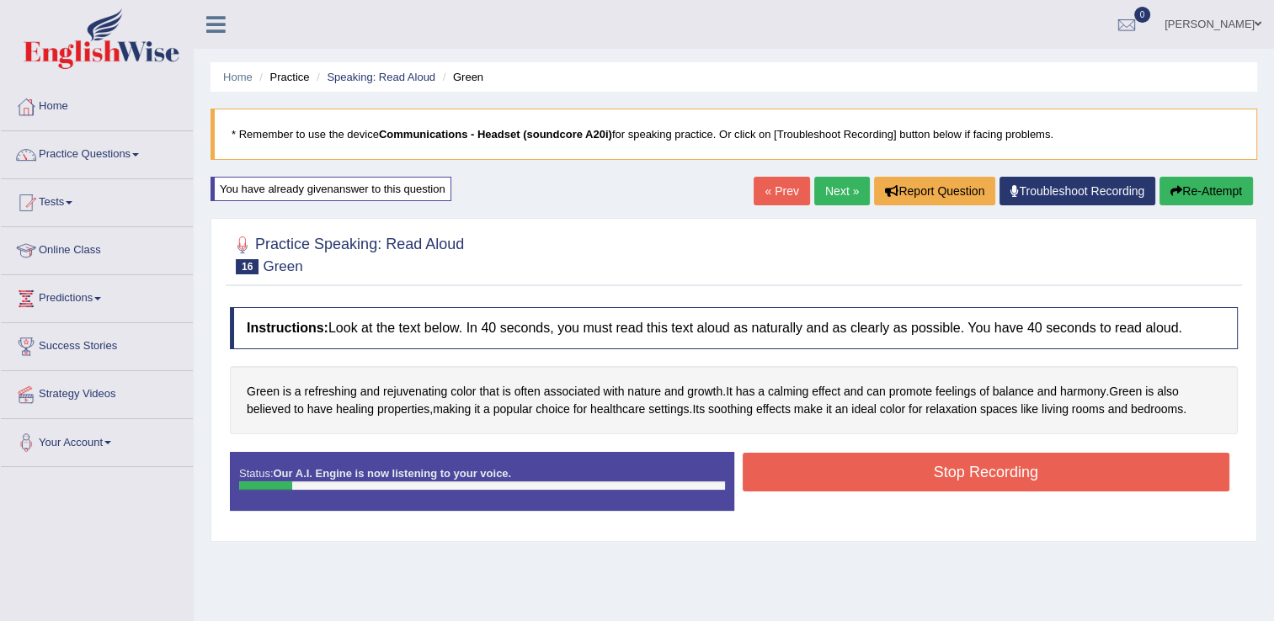
click at [1189, 186] on button "Re-Attempt" at bounding box center [1206, 191] width 93 height 29
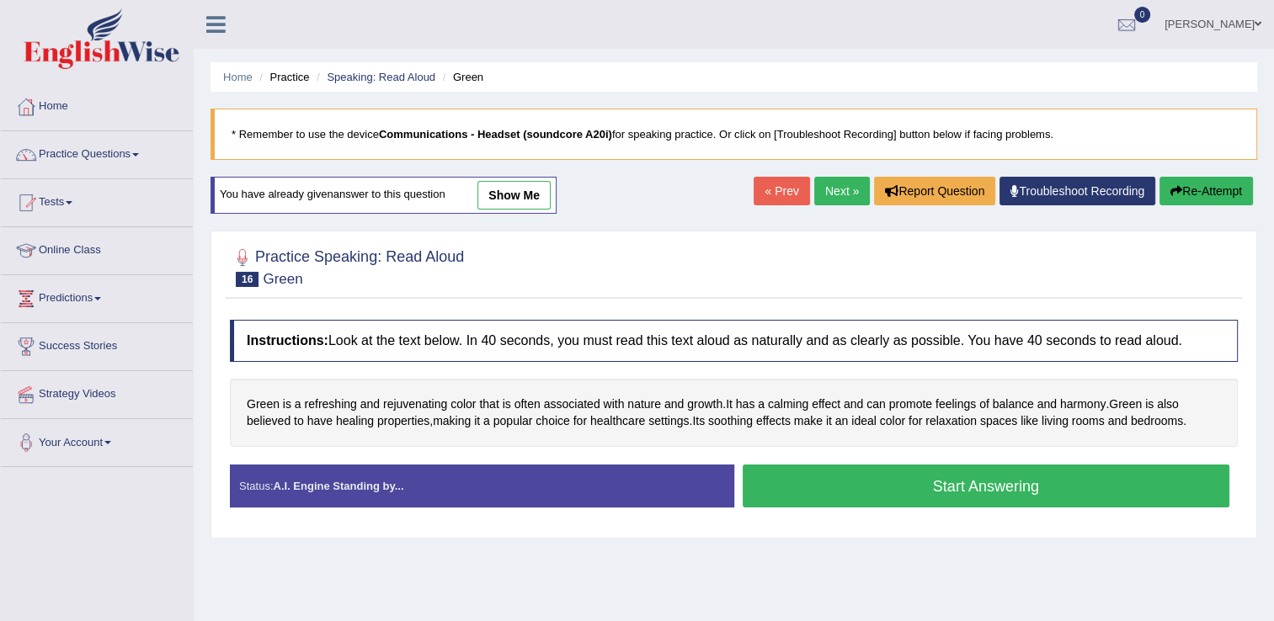
click at [988, 486] on button "Start Answering" at bounding box center [987, 486] width 488 height 43
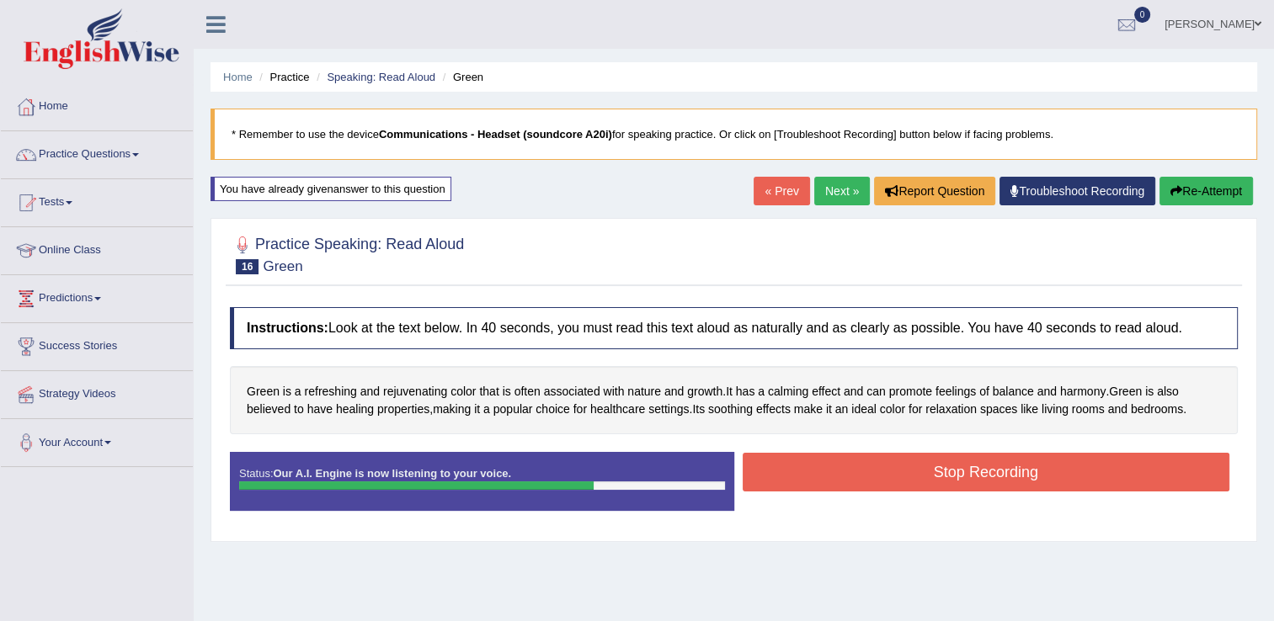
click at [988, 486] on button "Stop Recording" at bounding box center [987, 472] width 488 height 39
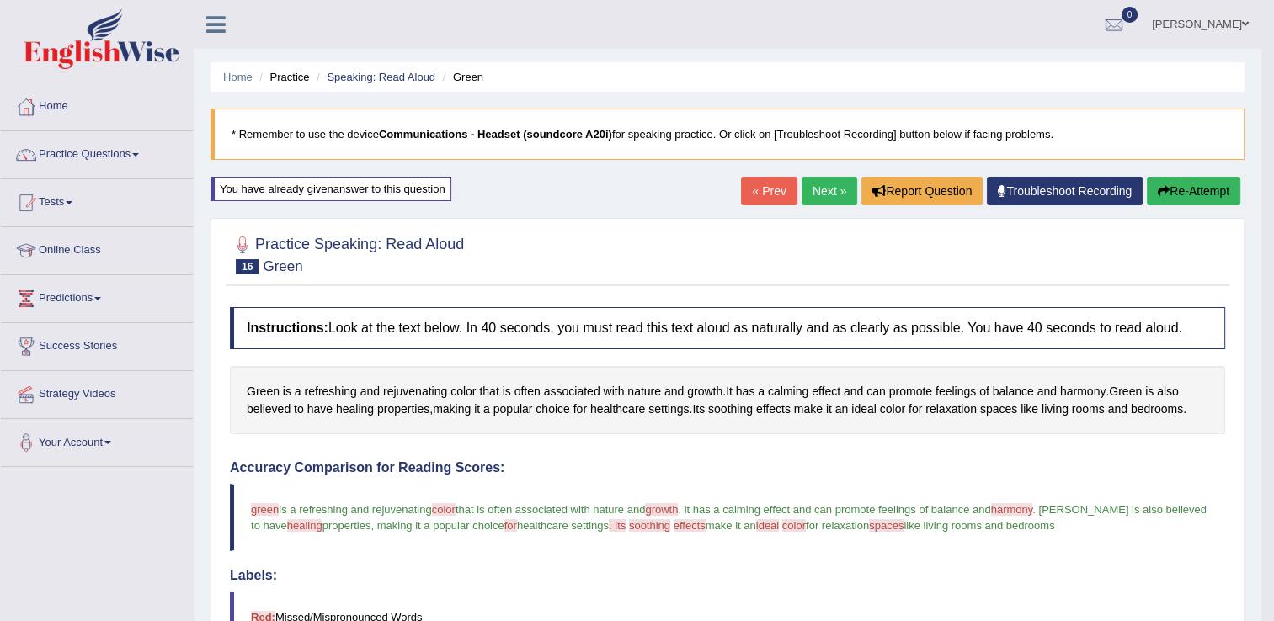
click at [837, 193] on link "Next »" at bounding box center [830, 191] width 56 height 29
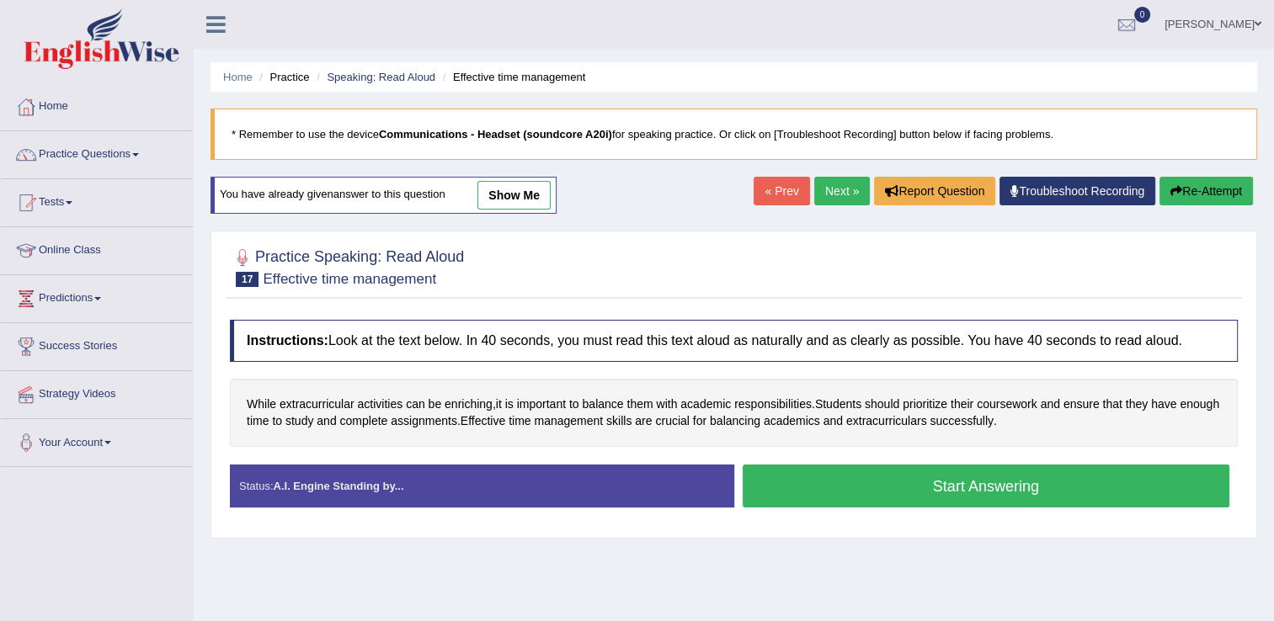
click at [949, 477] on button "Start Answering" at bounding box center [987, 486] width 488 height 43
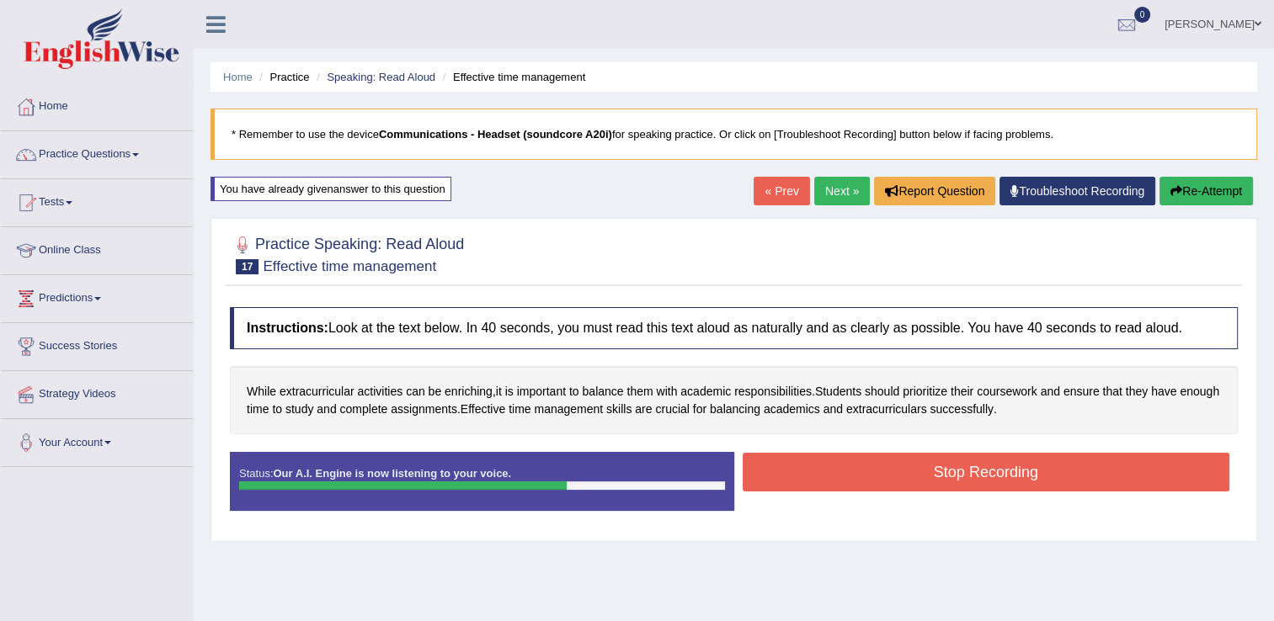
click at [949, 477] on button "Stop Recording" at bounding box center [987, 472] width 488 height 39
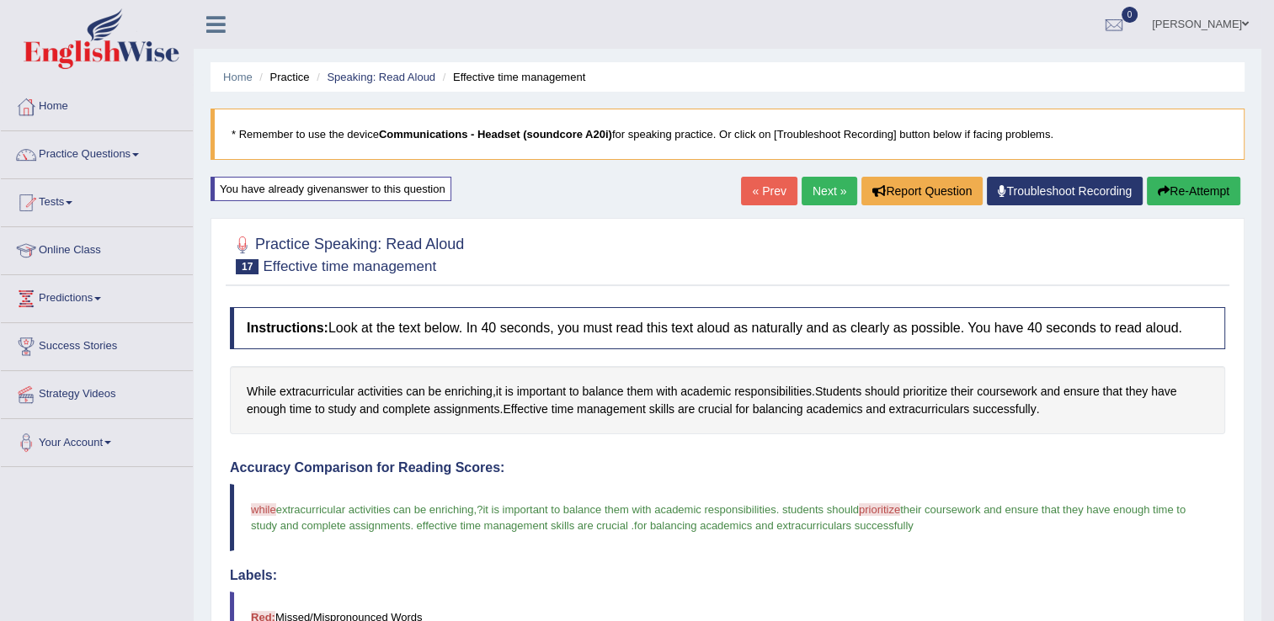
click at [813, 186] on link "Next »" at bounding box center [830, 191] width 56 height 29
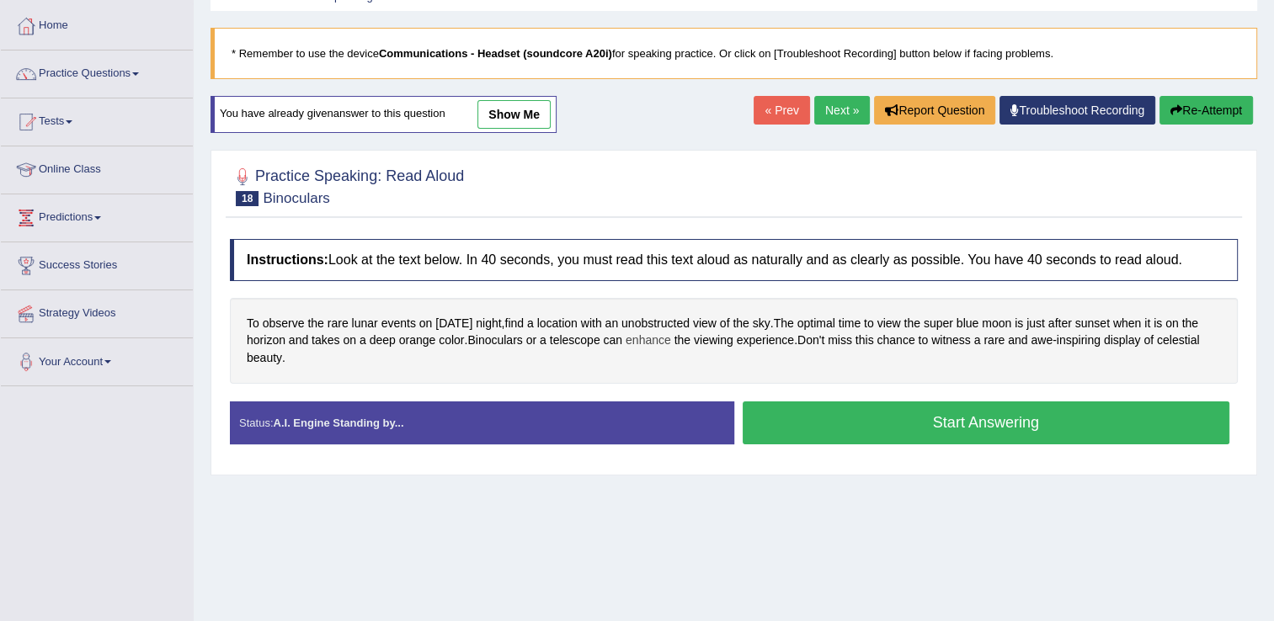
scroll to position [80, 0]
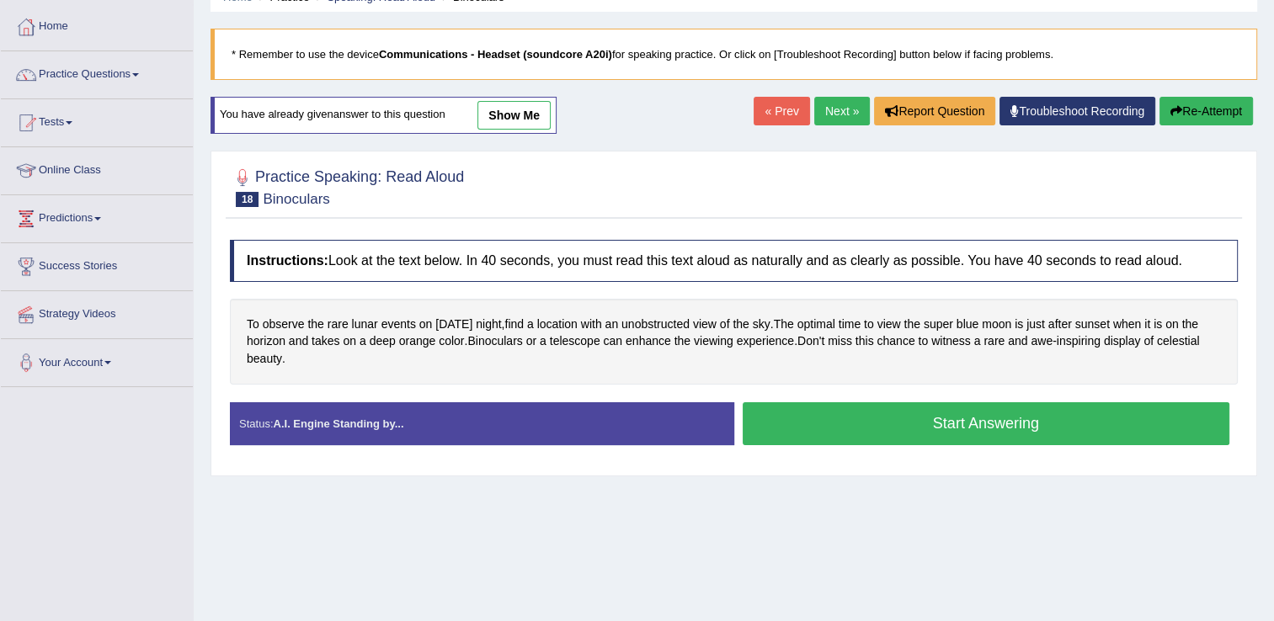
click at [812, 413] on button "Start Answering" at bounding box center [987, 423] width 488 height 43
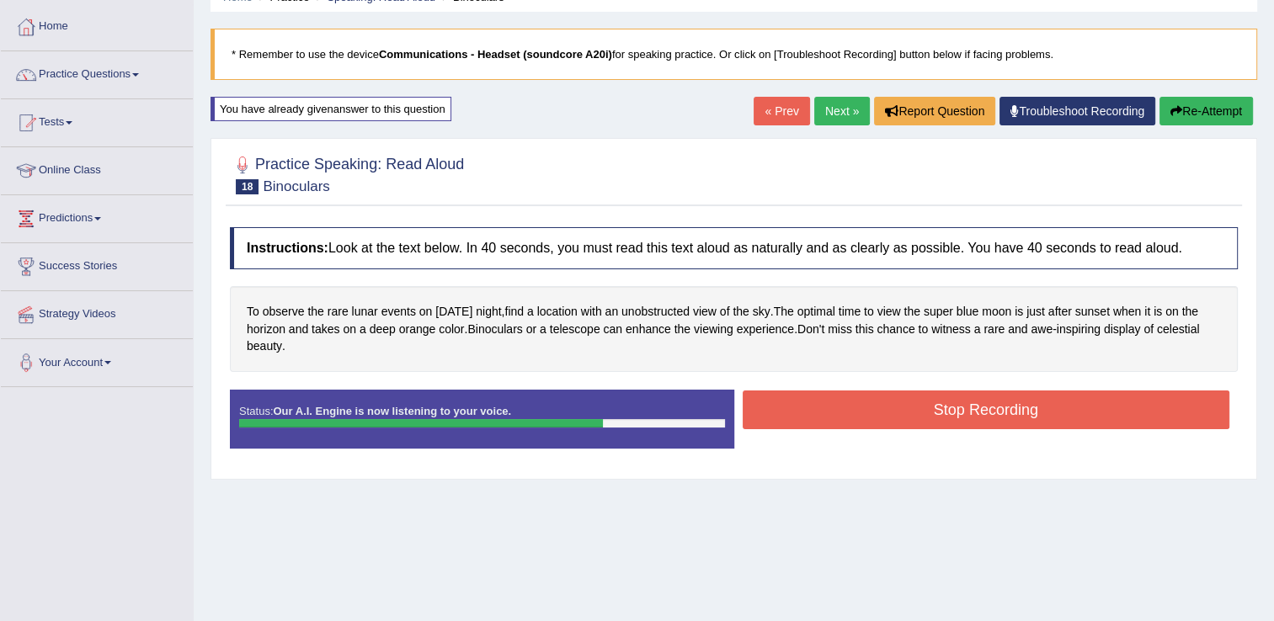
click at [1078, 404] on button "Stop Recording" at bounding box center [987, 410] width 488 height 39
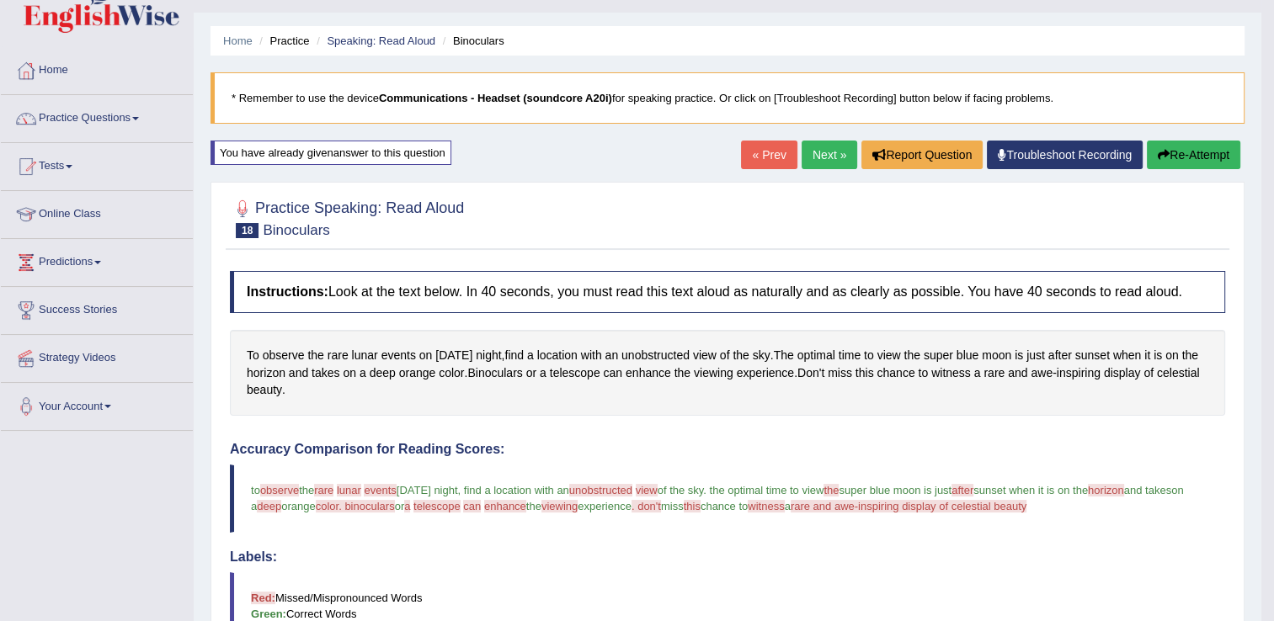
scroll to position [31, 0]
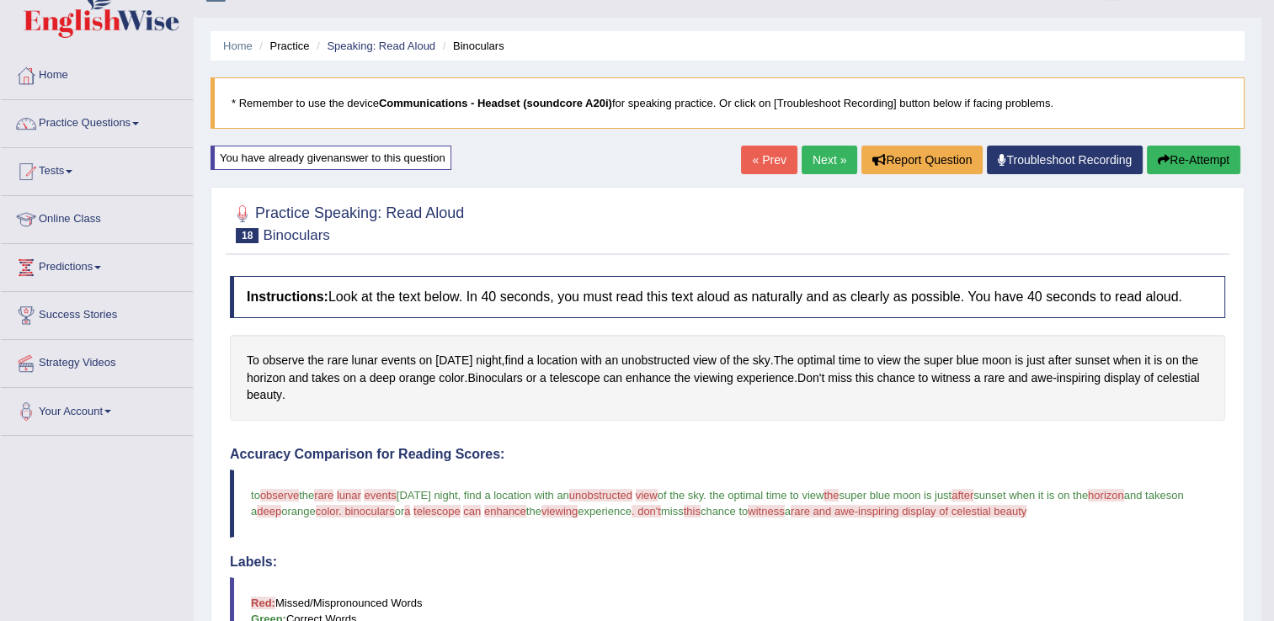
click at [822, 148] on link "Next »" at bounding box center [830, 160] width 56 height 29
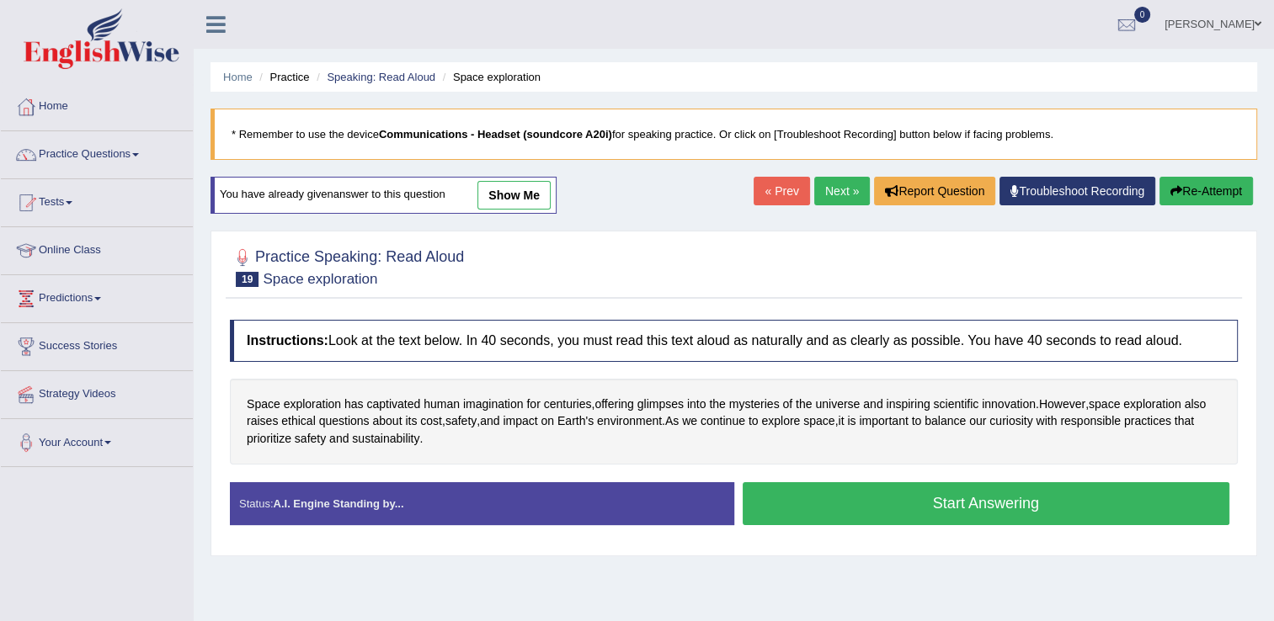
click at [894, 516] on button "Start Answering" at bounding box center [987, 503] width 488 height 43
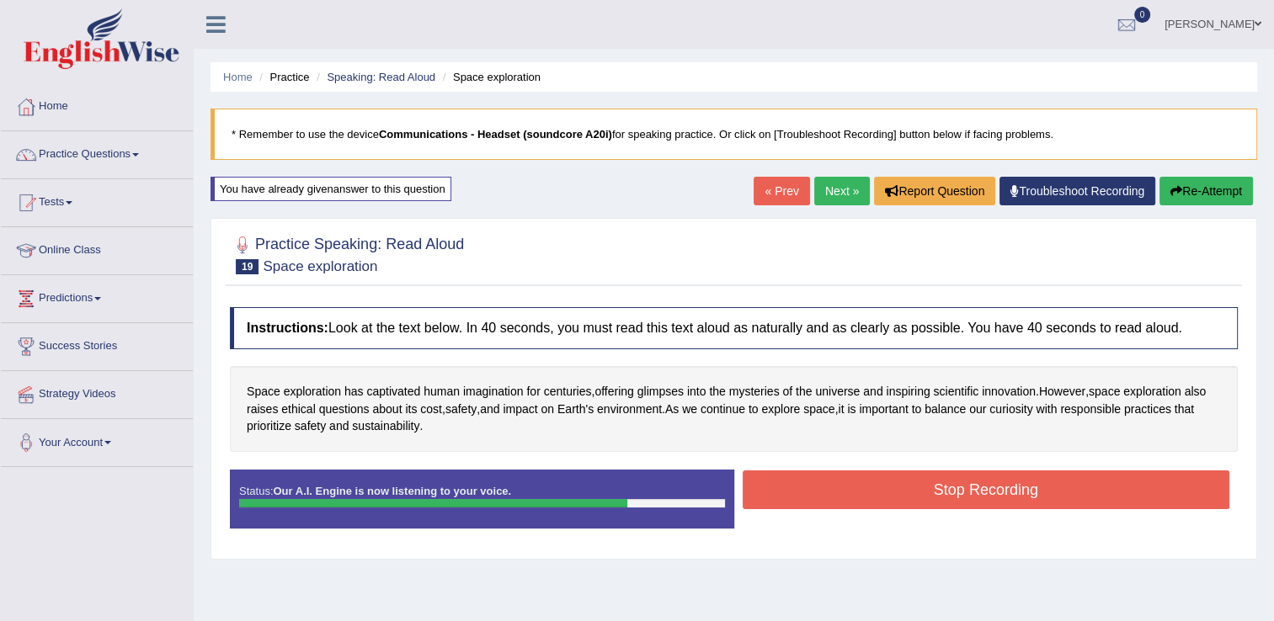
click at [882, 494] on button "Stop Recording" at bounding box center [987, 490] width 488 height 39
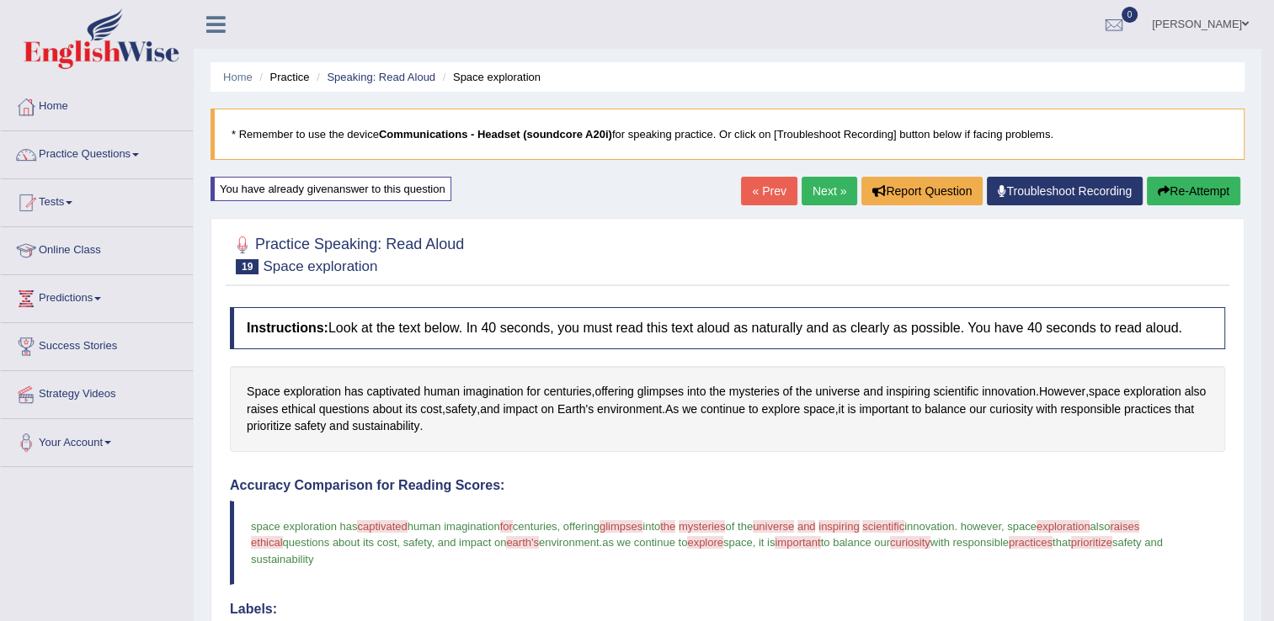
click at [827, 188] on link "Next »" at bounding box center [830, 191] width 56 height 29
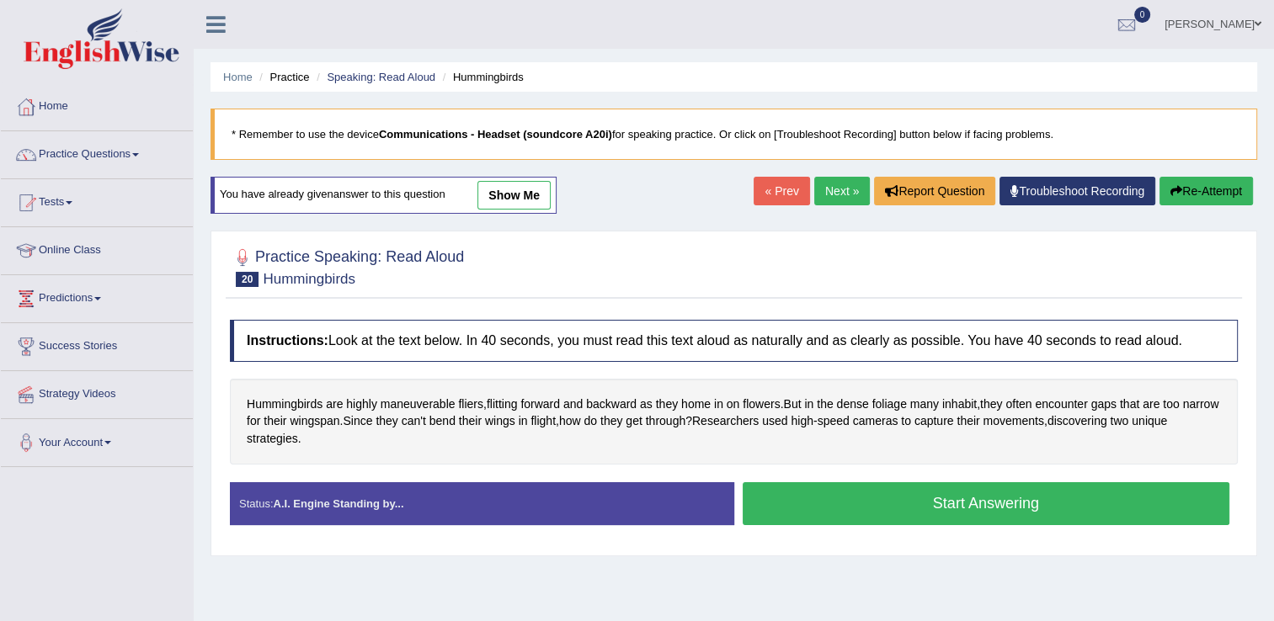
click at [1046, 568] on div "Home Practice Speaking: Read Aloud Hummingbirds * Remember to use the device Co…" at bounding box center [734, 421] width 1080 height 842
click at [1029, 500] on button "Start Answering" at bounding box center [987, 503] width 488 height 43
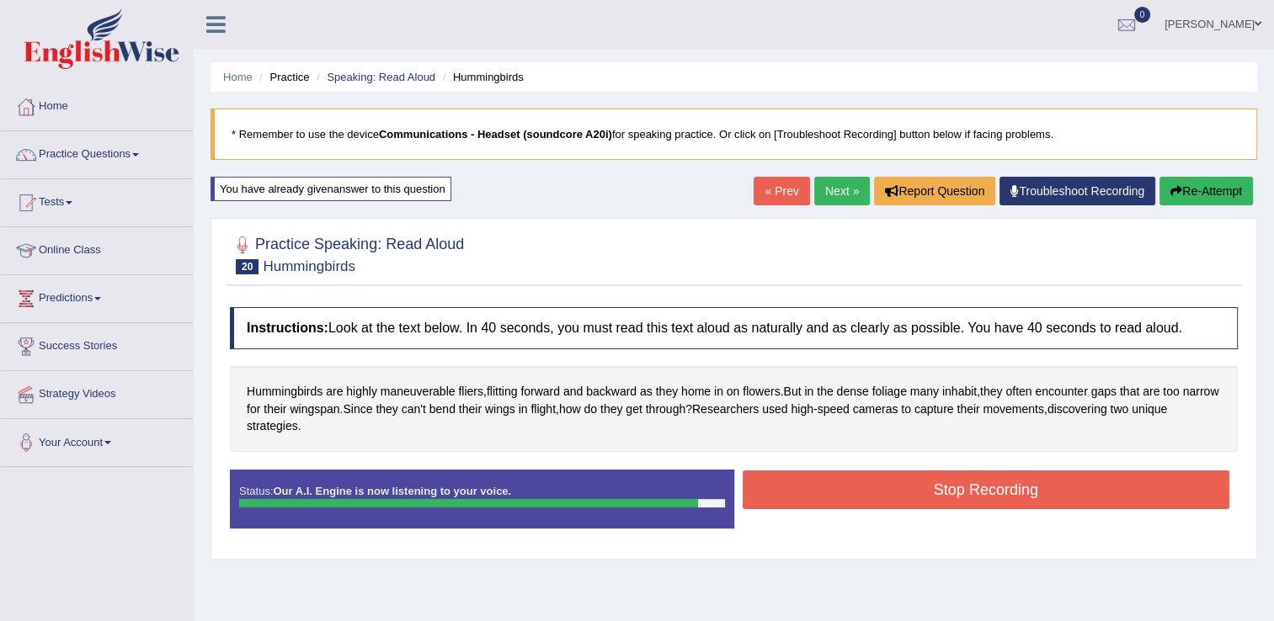
click at [1029, 488] on button "Stop Recording" at bounding box center [987, 490] width 488 height 39
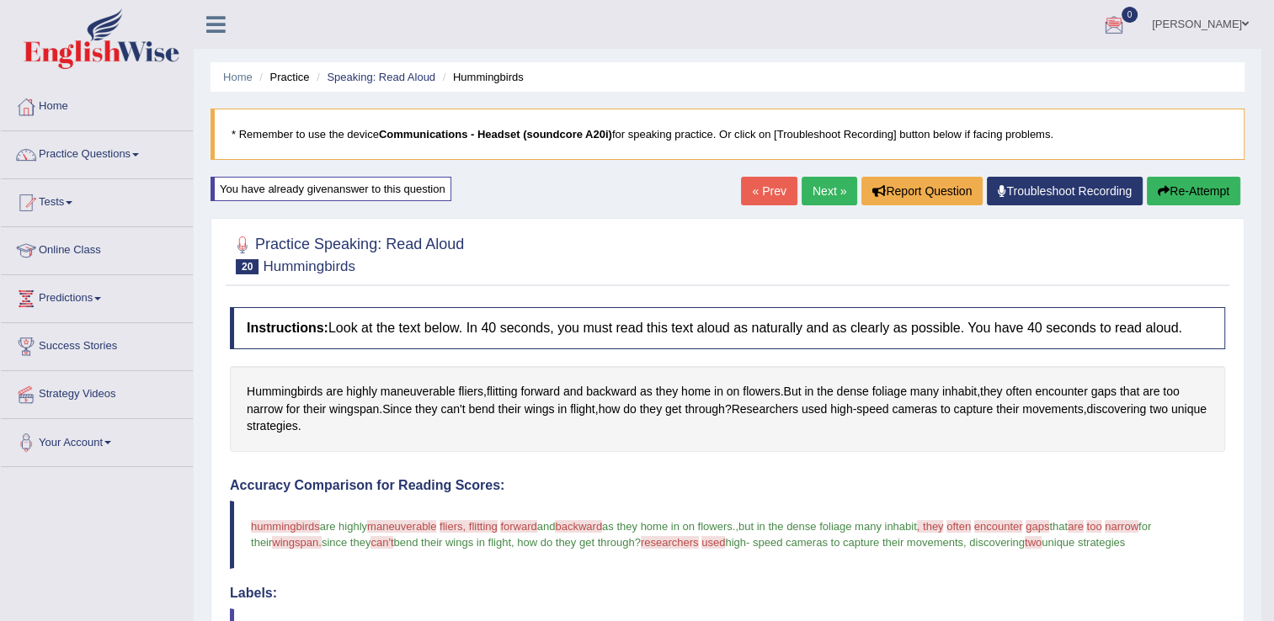
click at [138, 154] on span at bounding box center [135, 154] width 7 height 3
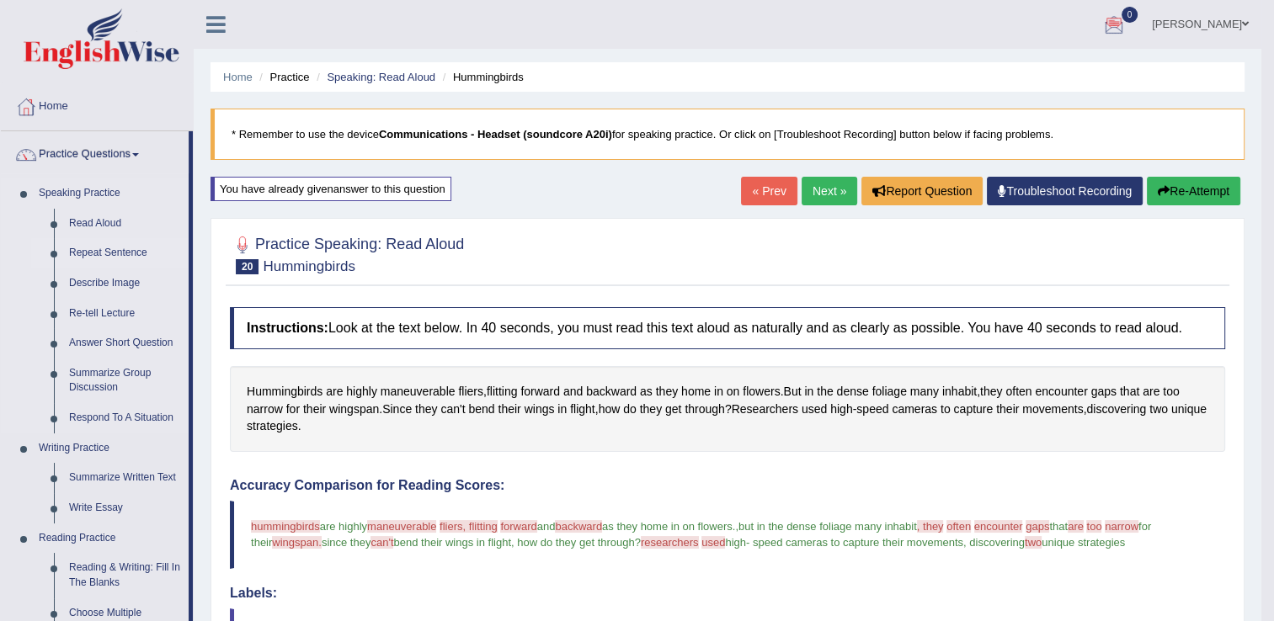
click at [119, 254] on link "Repeat Sentence" at bounding box center [124, 253] width 127 height 30
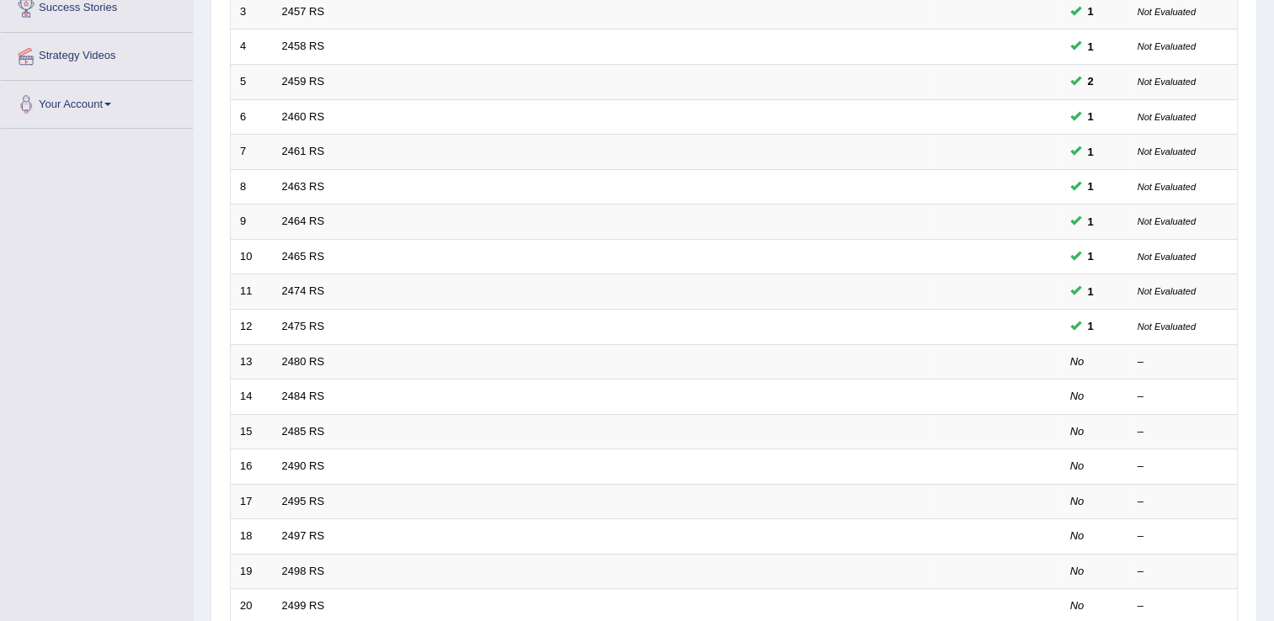
scroll to position [400, 0]
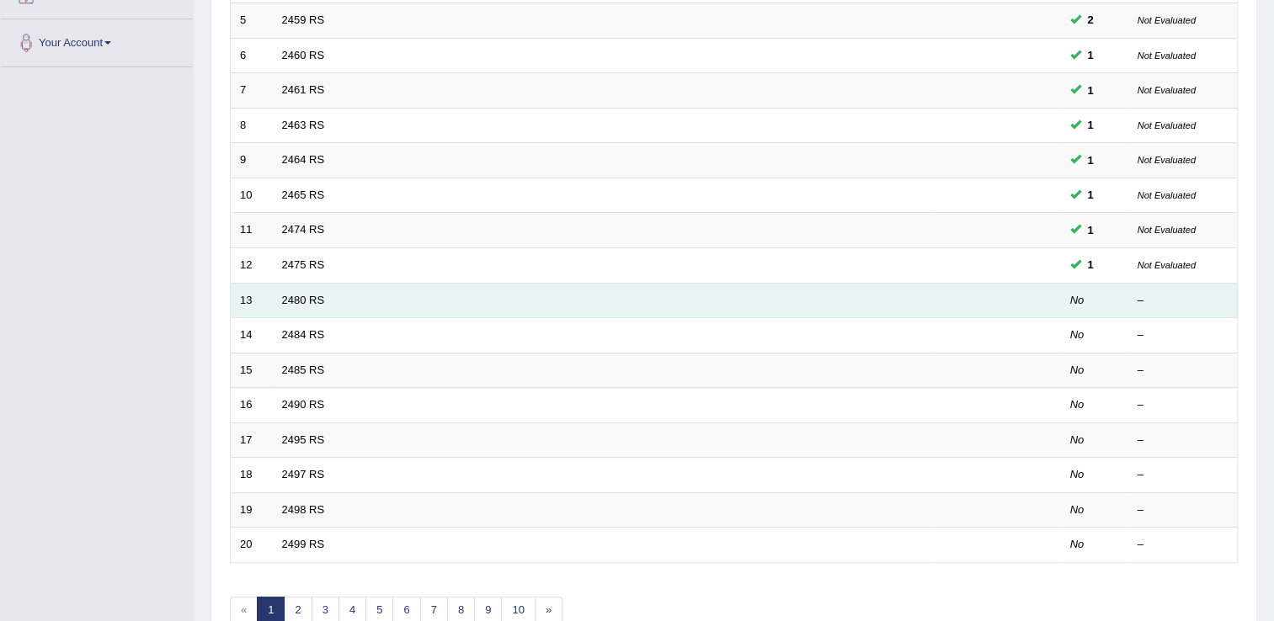
click at [371, 302] on td "2480 RS" at bounding box center [604, 300] width 662 height 35
drag, startPoint x: 371, startPoint y: 302, endPoint x: 726, endPoint y: 298, distance: 354.5
drag, startPoint x: 726, startPoint y: 298, endPoint x: 1167, endPoint y: 308, distance: 441.3
click at [1167, 308] on td "–" at bounding box center [1182, 300] width 109 height 35
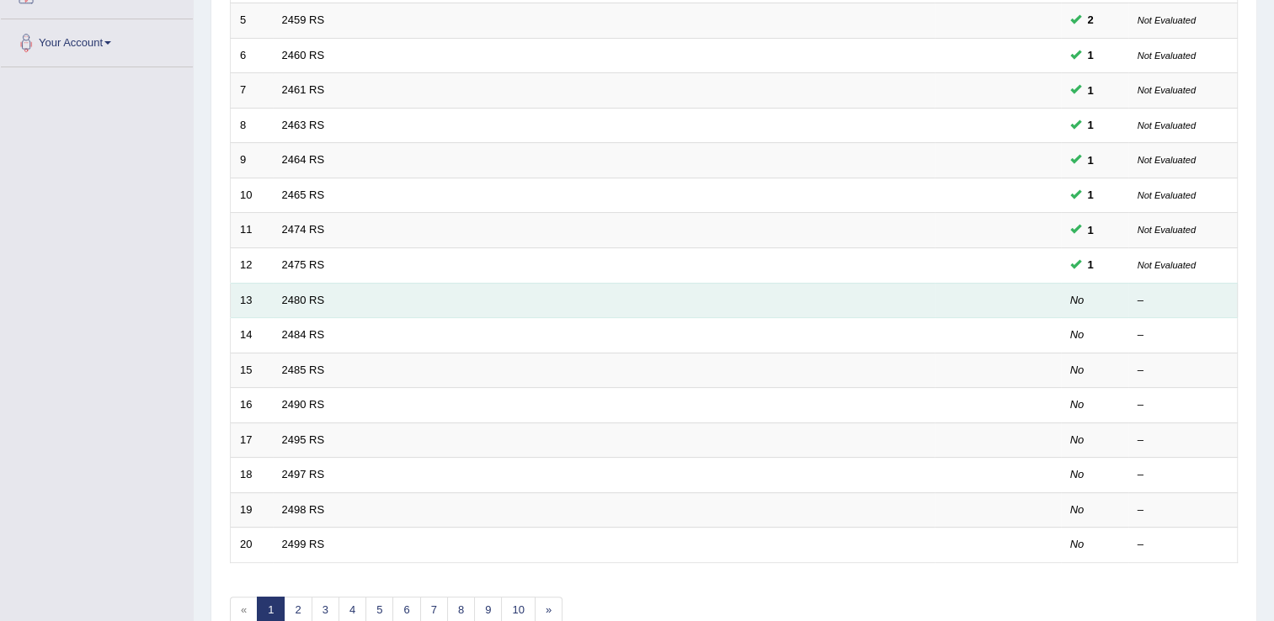
click at [1083, 297] on em "No" at bounding box center [1077, 300] width 14 height 13
click at [268, 292] on td "13" at bounding box center [252, 300] width 42 height 35
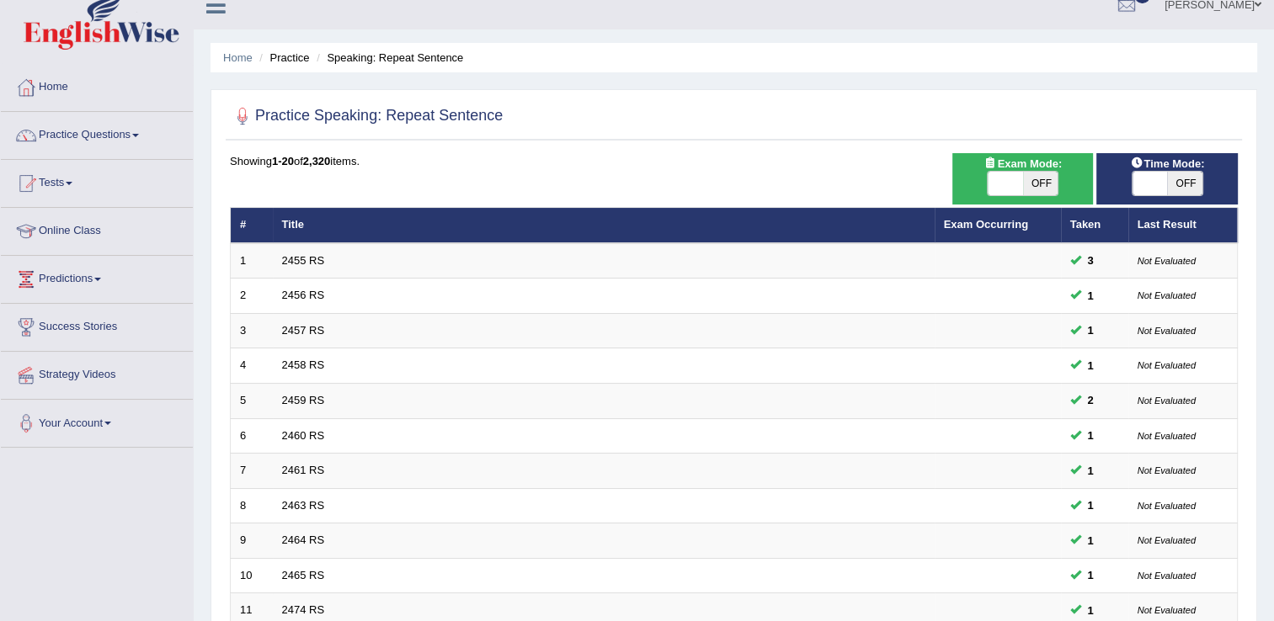
scroll to position [0, 0]
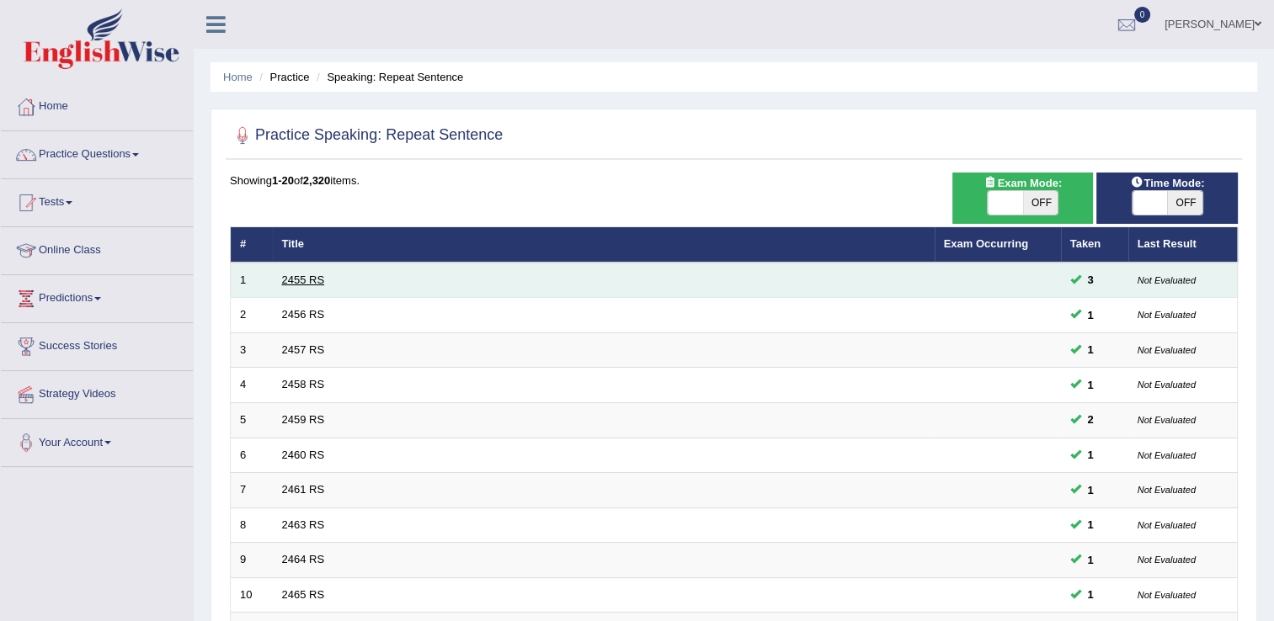
click at [300, 277] on link "2455 RS" at bounding box center [303, 280] width 43 height 13
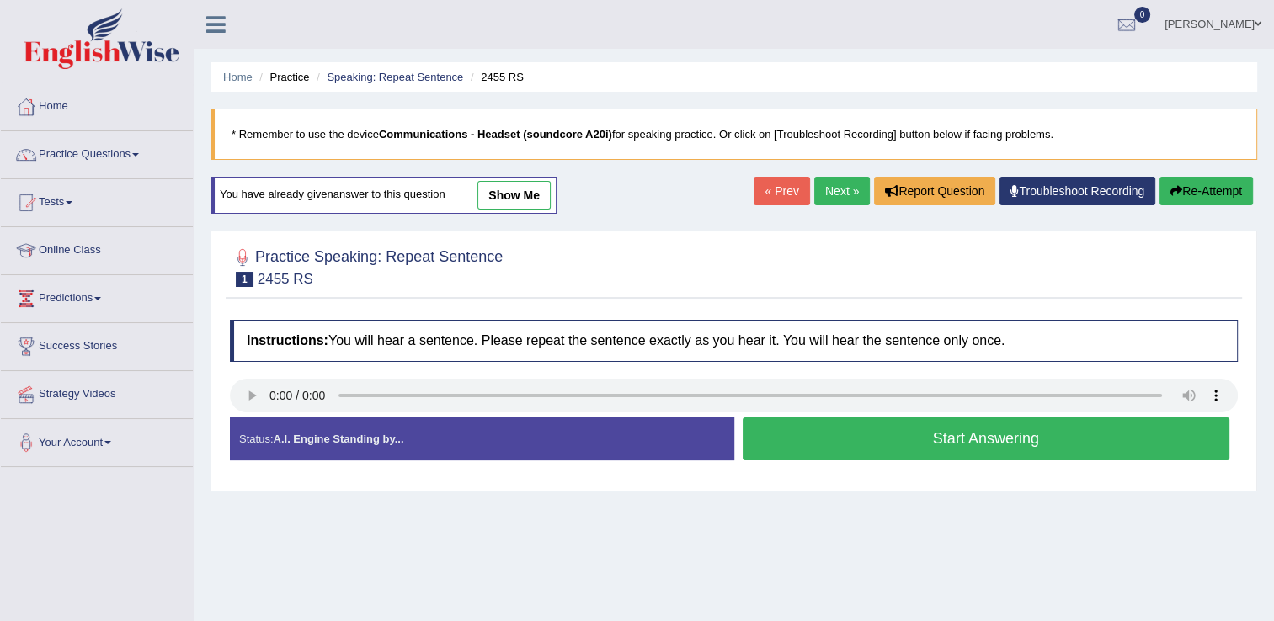
click at [925, 434] on button "Start Answering" at bounding box center [987, 439] width 488 height 43
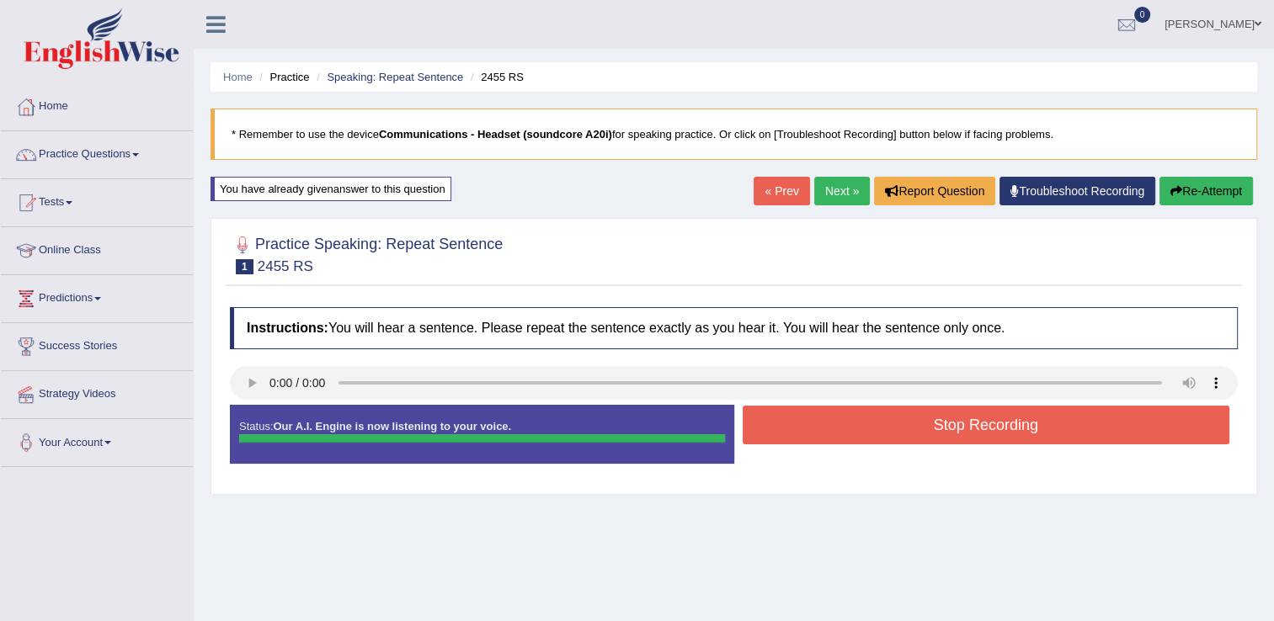
click at [992, 430] on button "Stop Recording" at bounding box center [987, 425] width 488 height 39
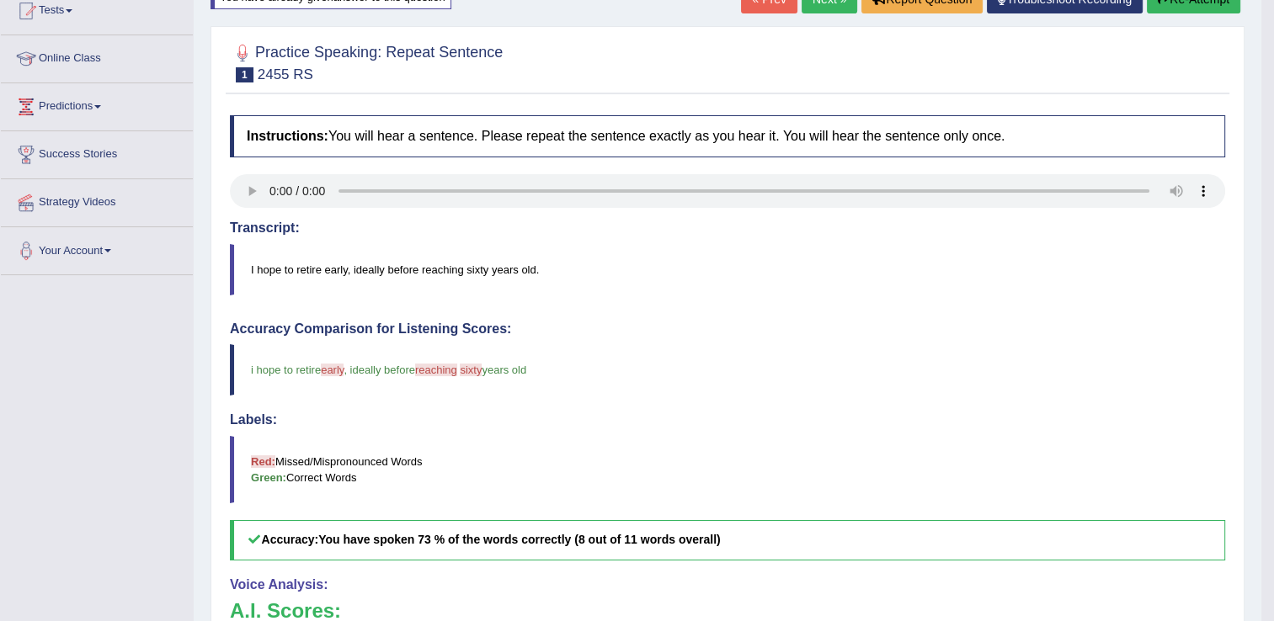
scroll to position [239, 0]
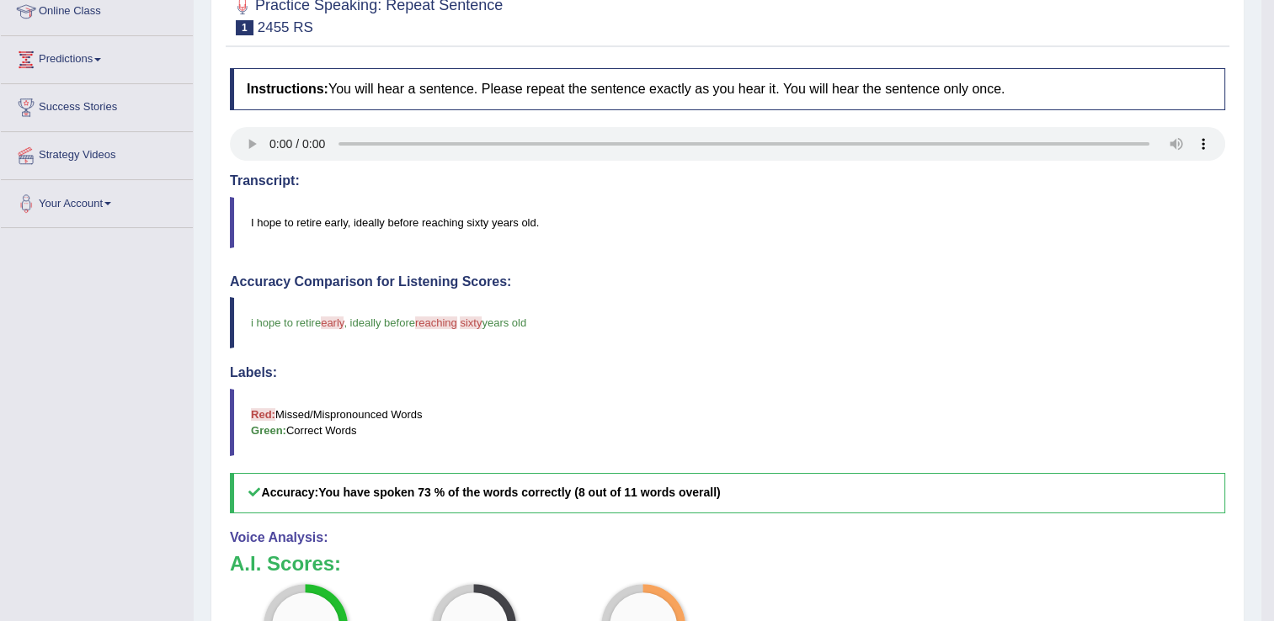
drag, startPoint x: 1281, startPoint y: 608, endPoint x: 953, endPoint y: 595, distance: 327.8
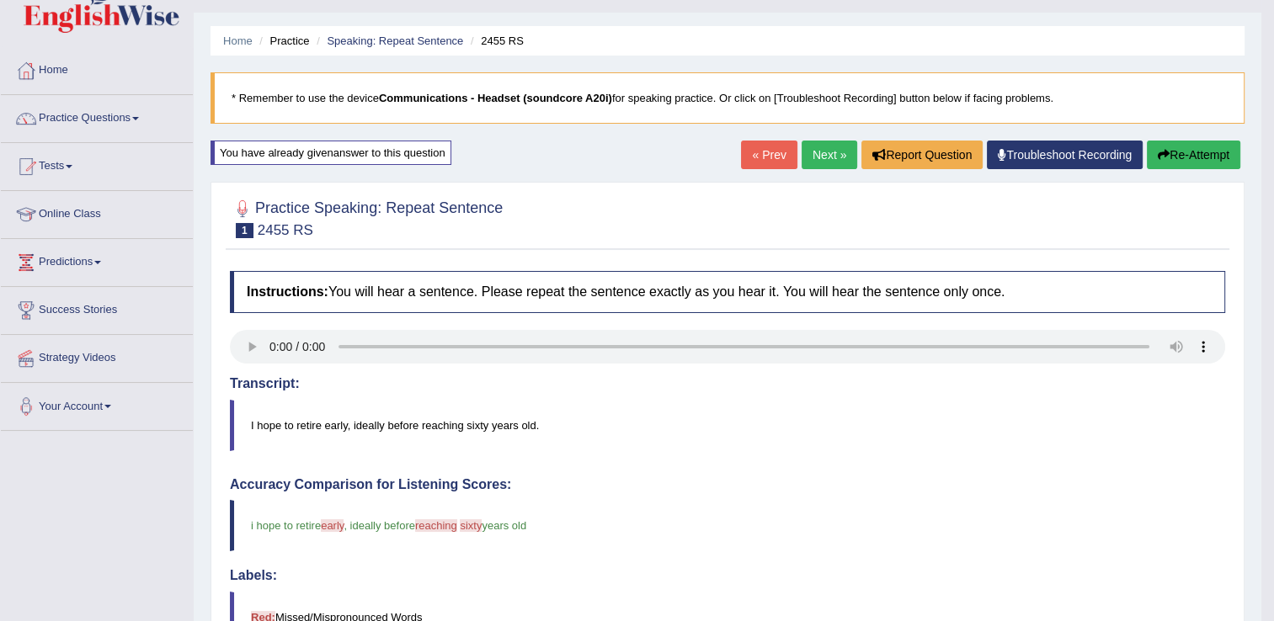
scroll to position [0, 0]
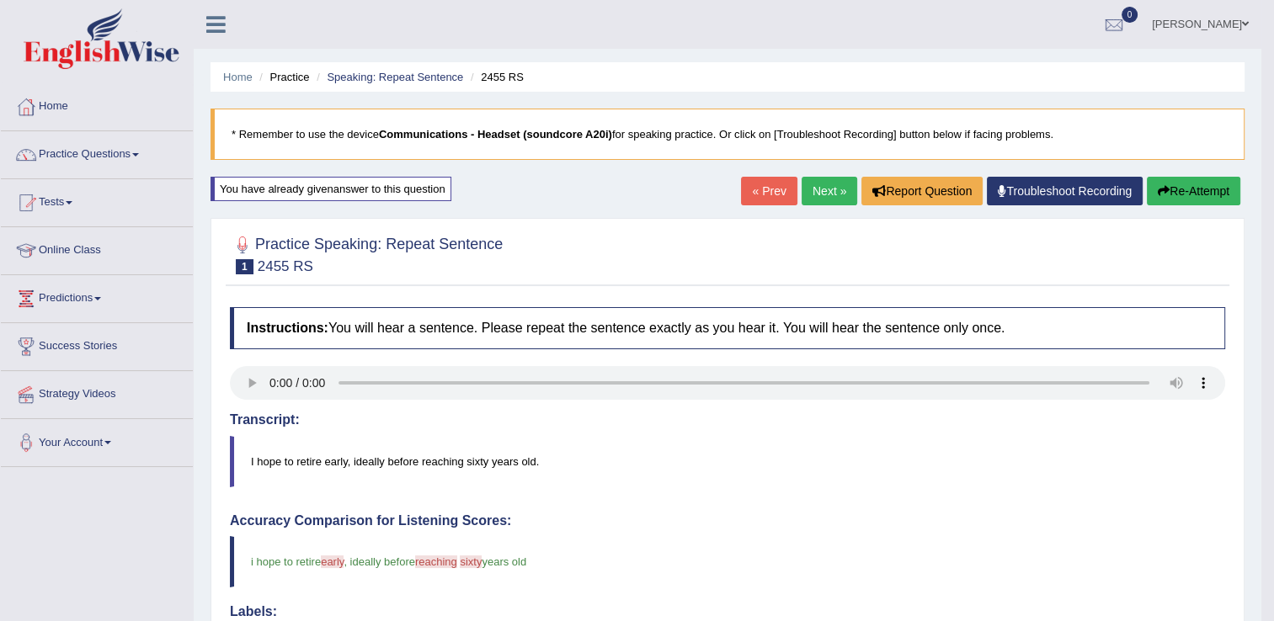
click at [827, 192] on link "Next »" at bounding box center [830, 191] width 56 height 29
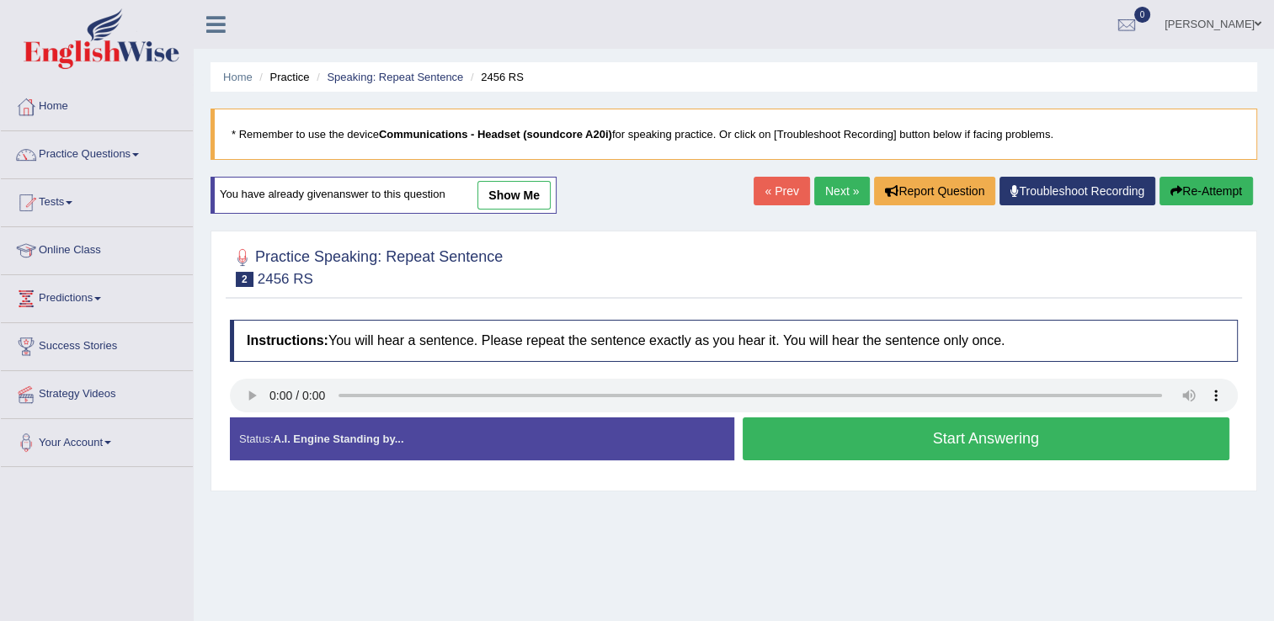
click at [1016, 443] on button "Start Answering" at bounding box center [987, 439] width 488 height 43
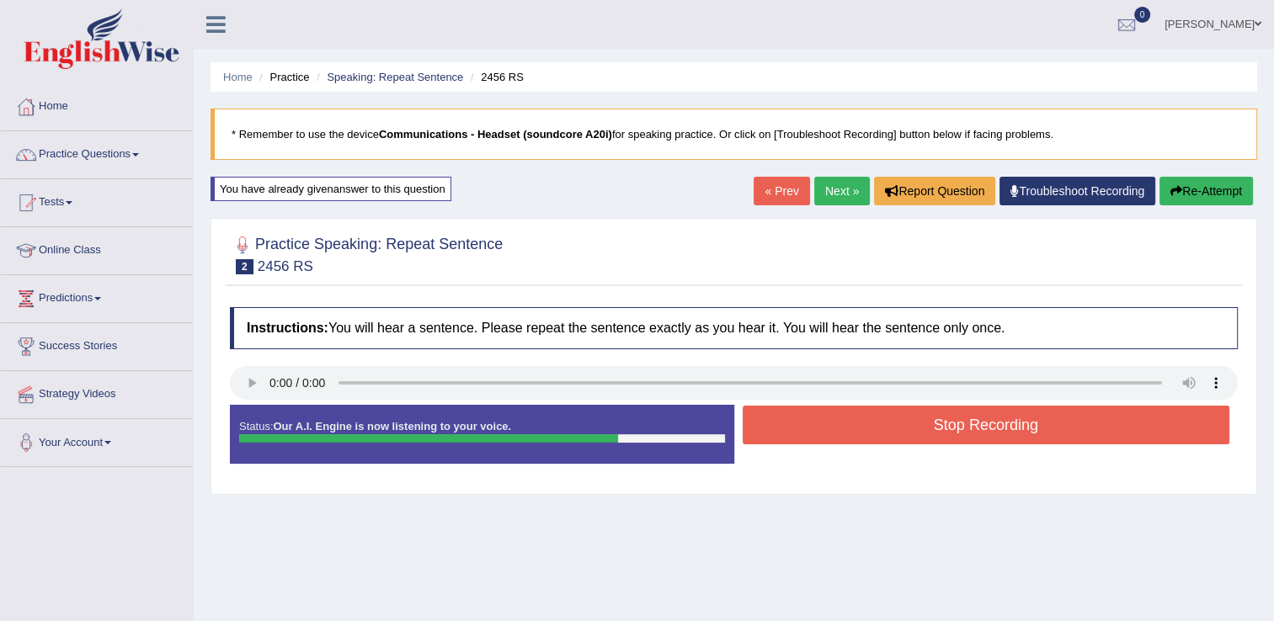
click at [1025, 422] on button "Stop Recording" at bounding box center [987, 425] width 488 height 39
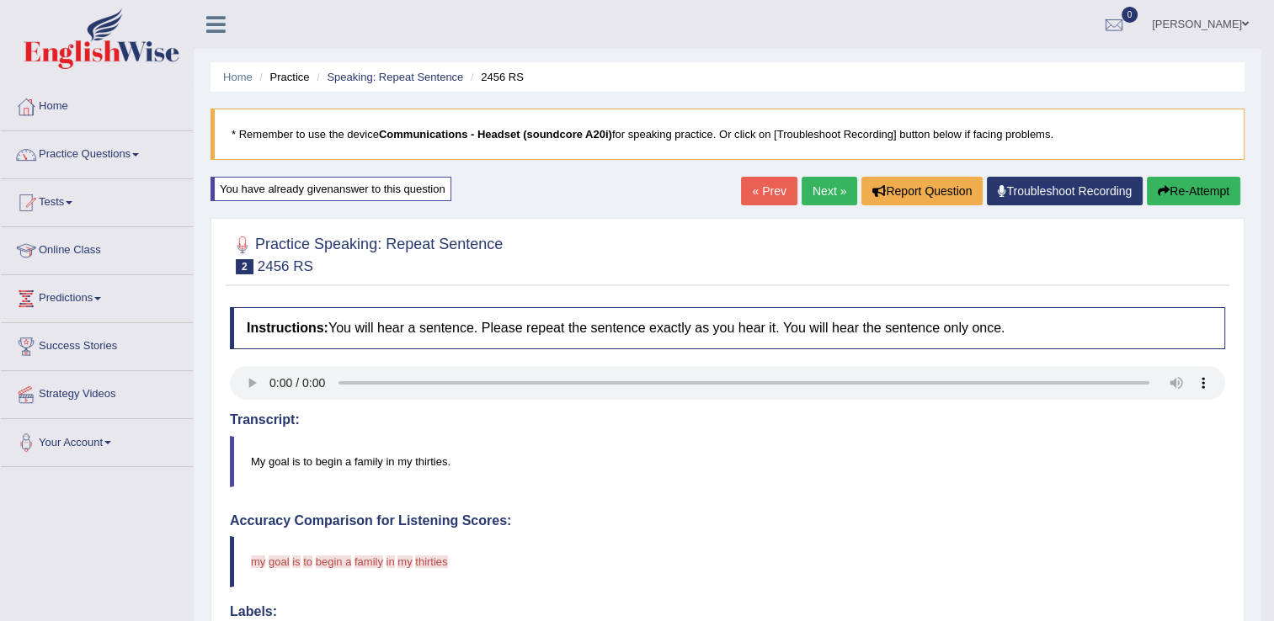
click at [828, 191] on link "Next »" at bounding box center [830, 191] width 56 height 29
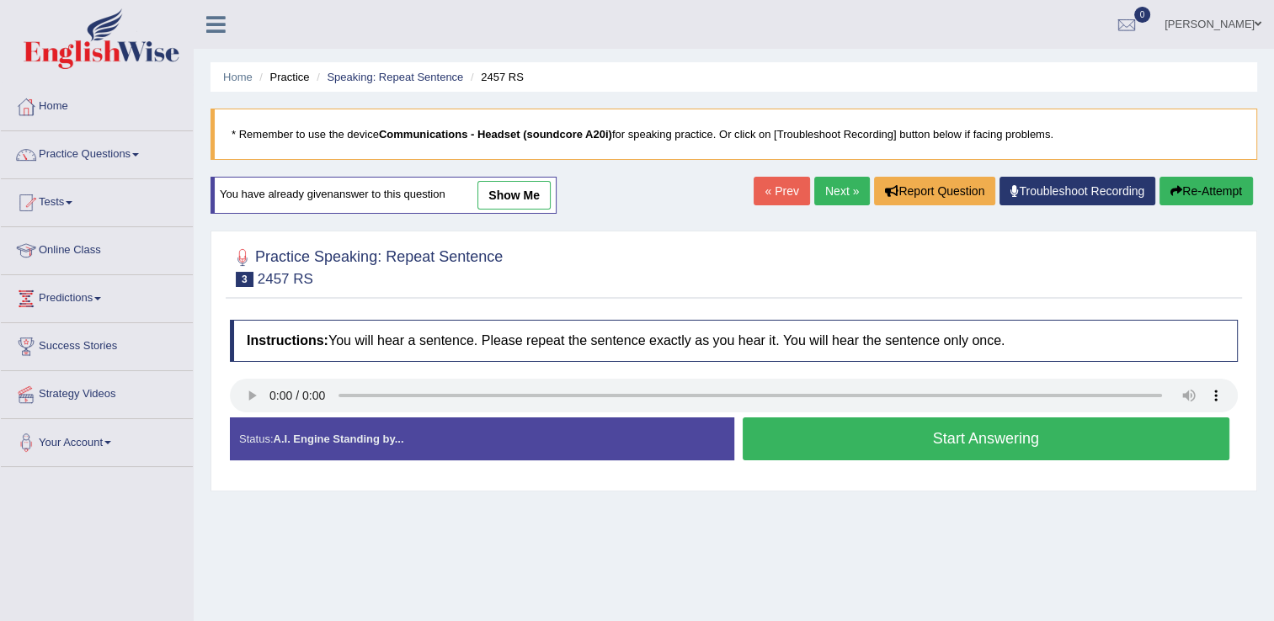
click at [947, 435] on button "Start Answering" at bounding box center [987, 439] width 488 height 43
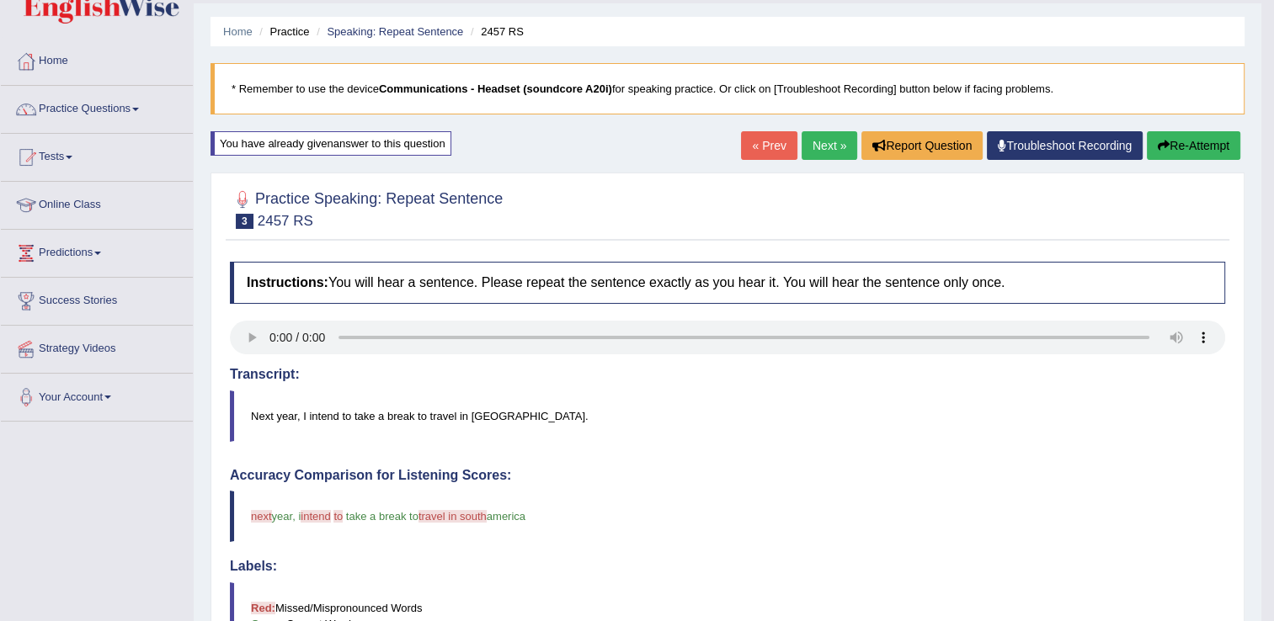
scroll to position [40, 0]
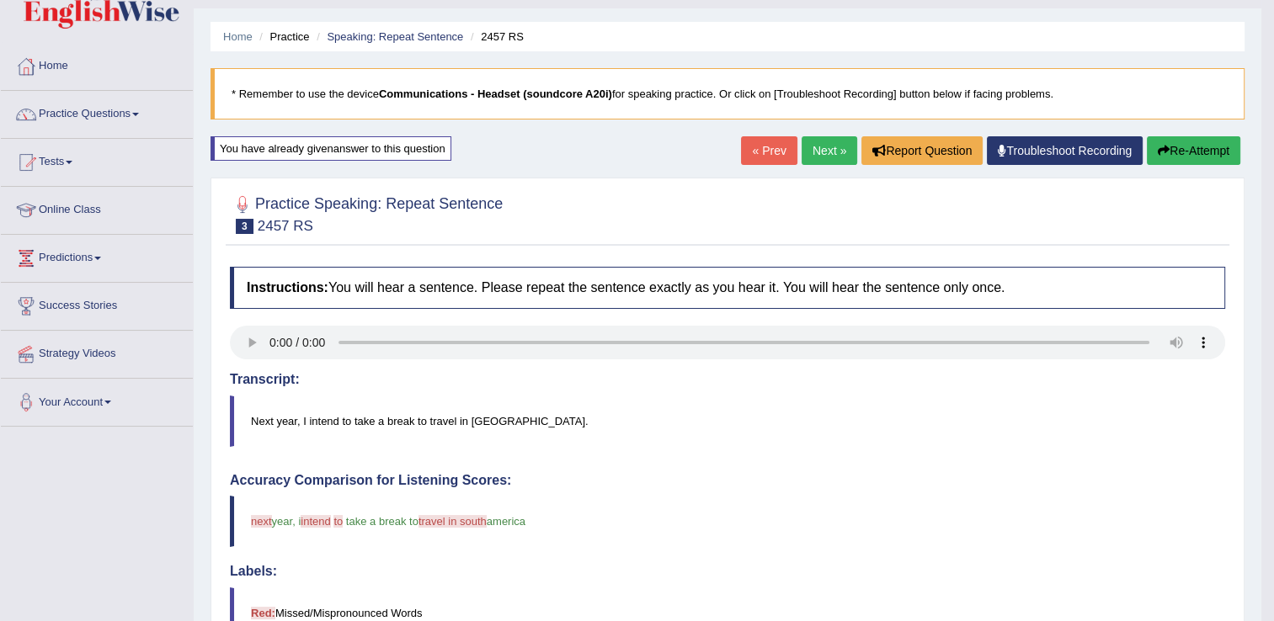
click at [834, 149] on link "Next »" at bounding box center [830, 150] width 56 height 29
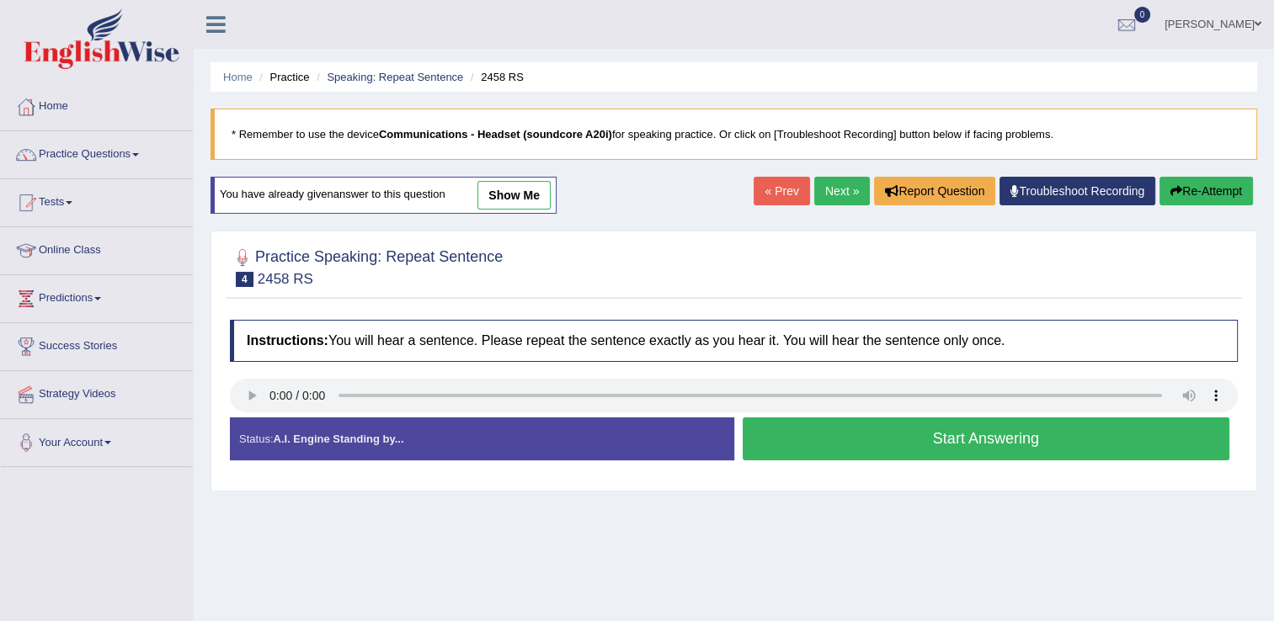
click at [977, 438] on button "Start Answering" at bounding box center [987, 439] width 488 height 43
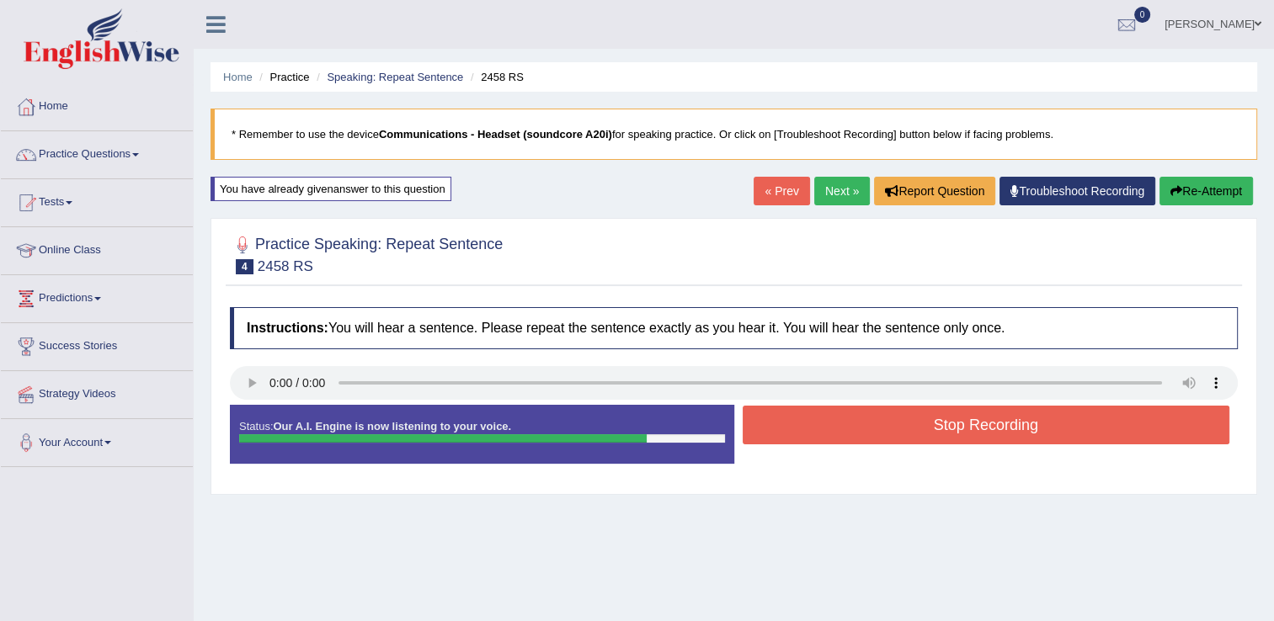
click at [981, 425] on button "Stop Recording" at bounding box center [987, 425] width 488 height 39
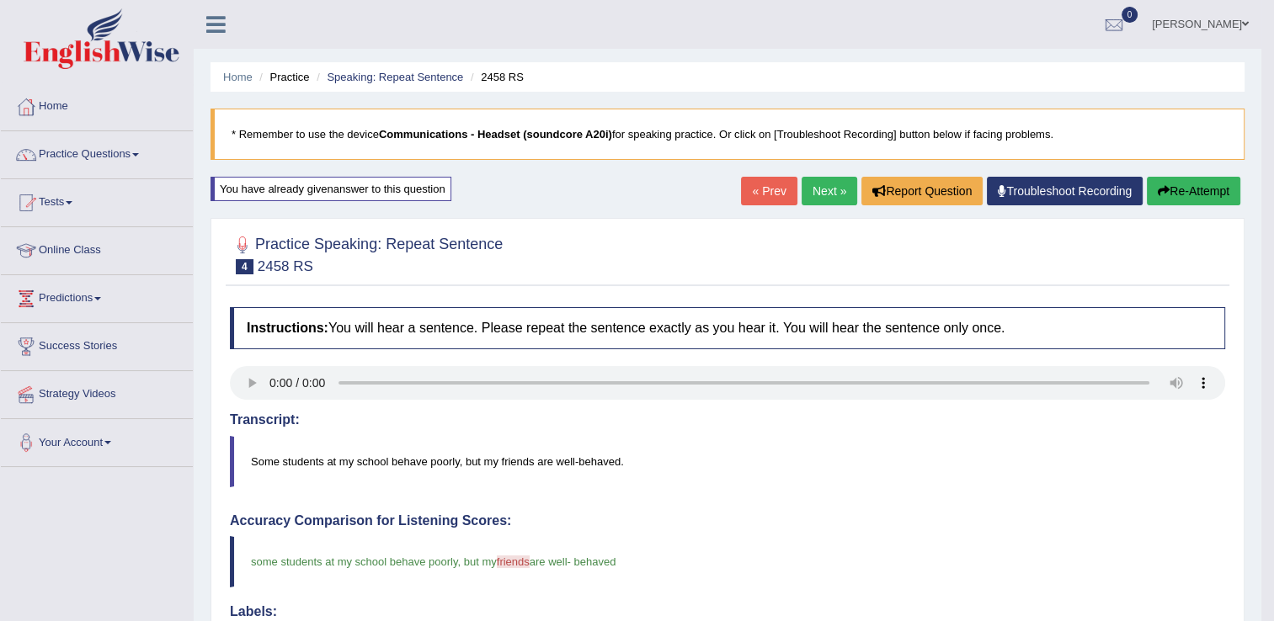
click at [823, 184] on link "Next »" at bounding box center [830, 191] width 56 height 29
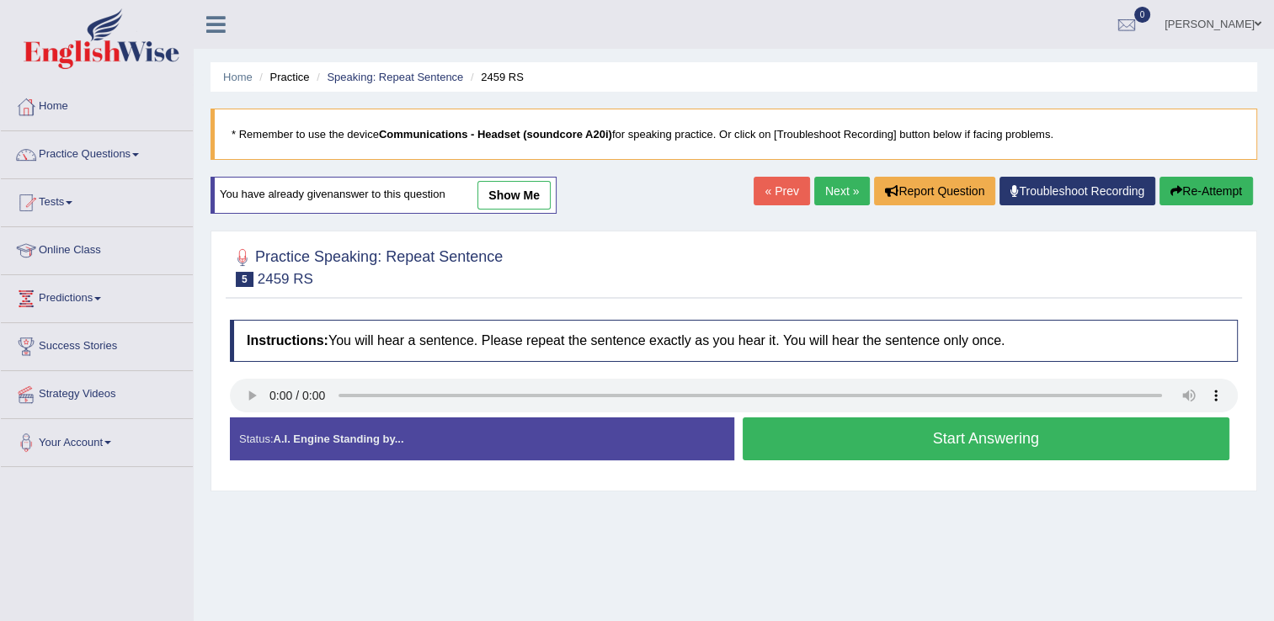
click at [908, 436] on button "Start Answering" at bounding box center [987, 439] width 488 height 43
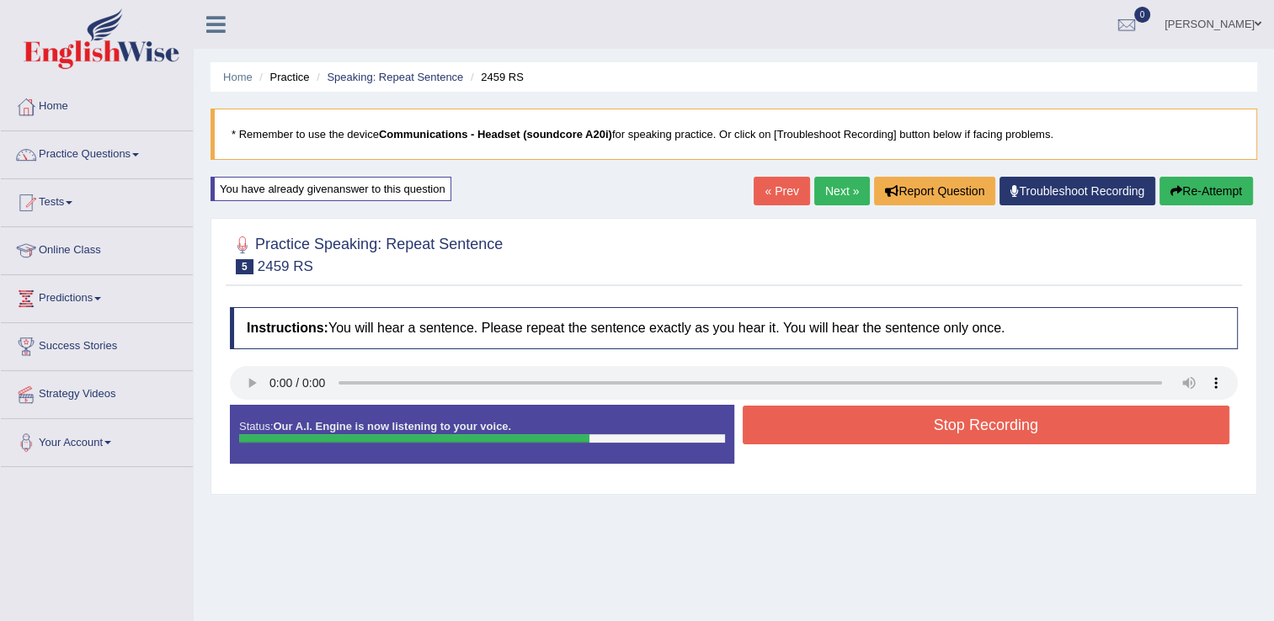
click at [982, 419] on button "Stop Recording" at bounding box center [987, 425] width 488 height 39
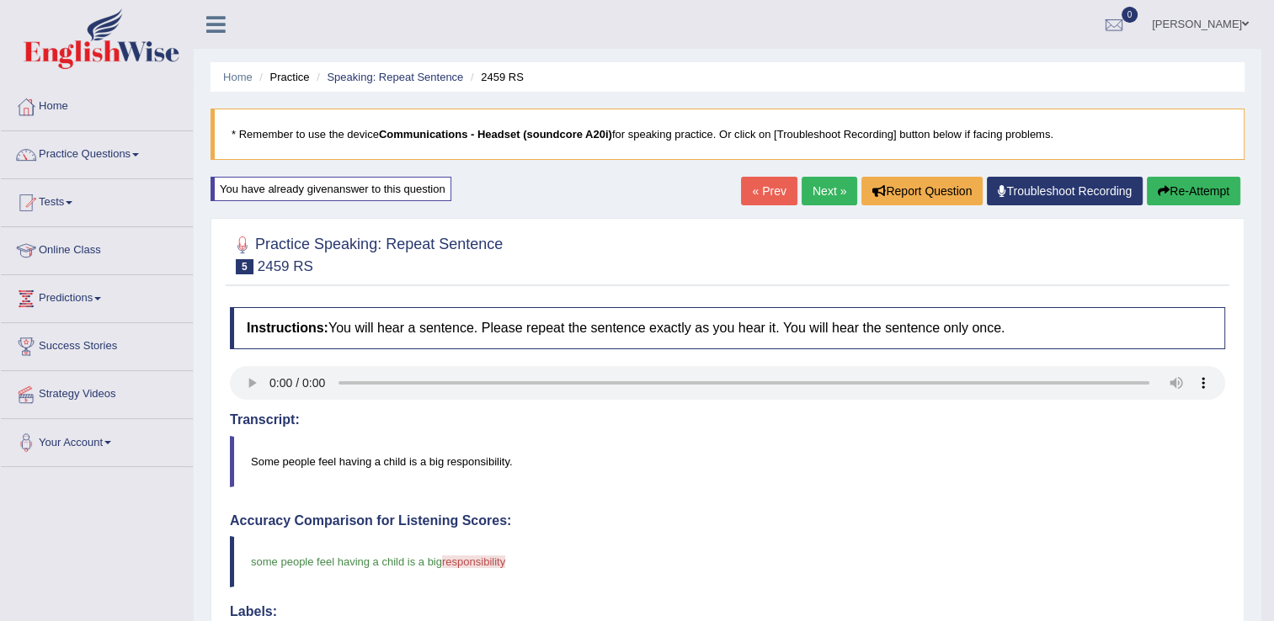
click at [834, 194] on link "Next »" at bounding box center [830, 191] width 56 height 29
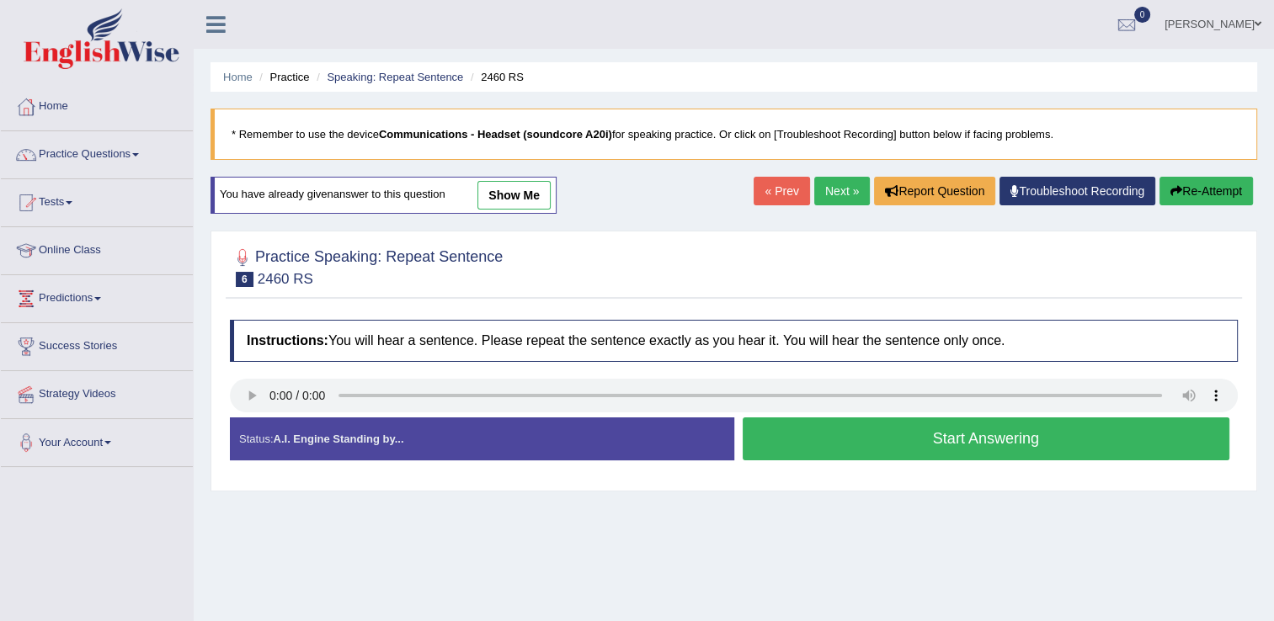
click at [968, 444] on button "Start Answering" at bounding box center [987, 439] width 488 height 43
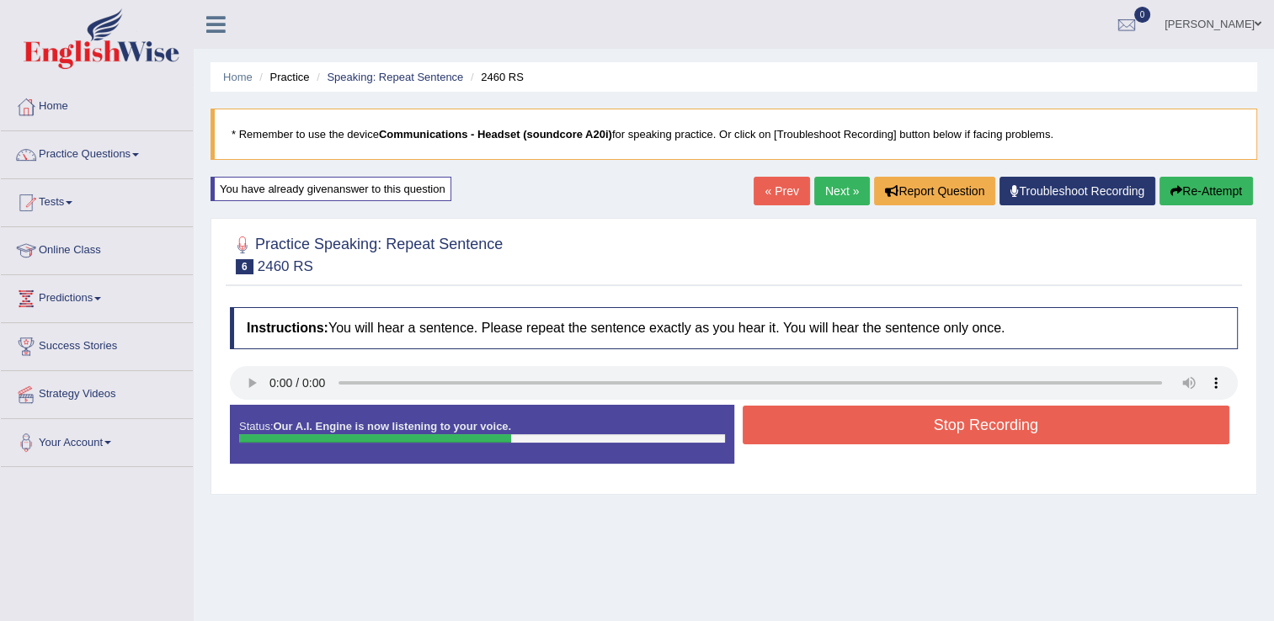
click at [991, 427] on button "Stop Recording" at bounding box center [987, 425] width 488 height 39
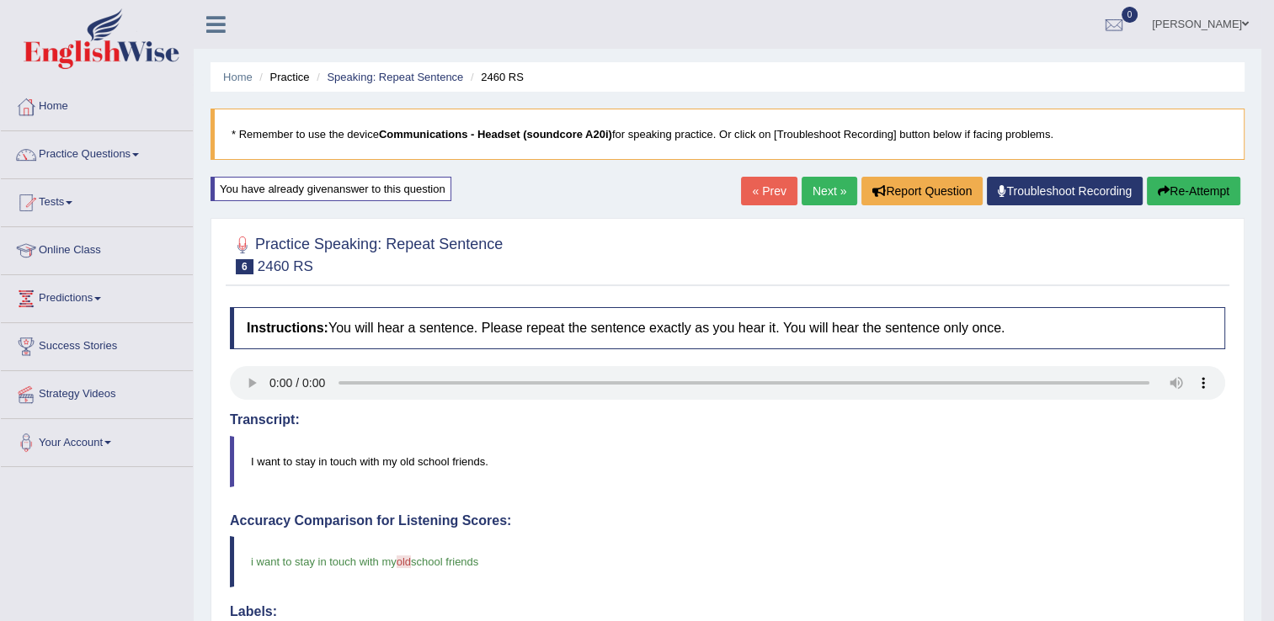
click at [828, 189] on link "Next »" at bounding box center [830, 191] width 56 height 29
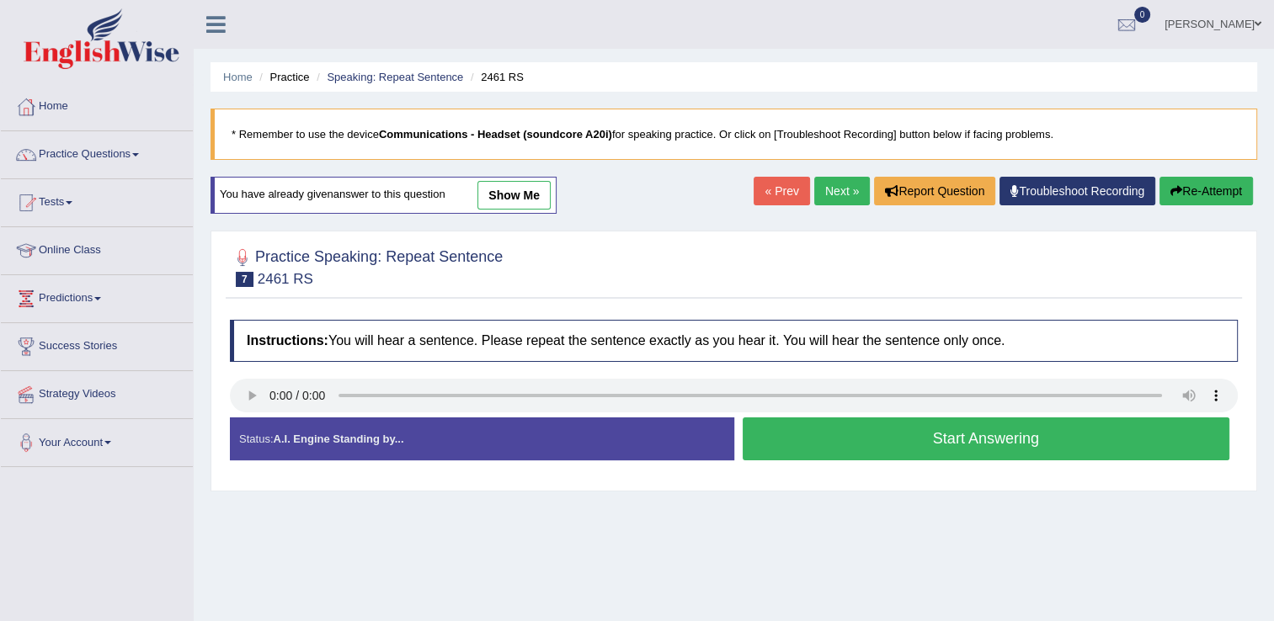
click at [1017, 438] on button "Start Answering" at bounding box center [987, 439] width 488 height 43
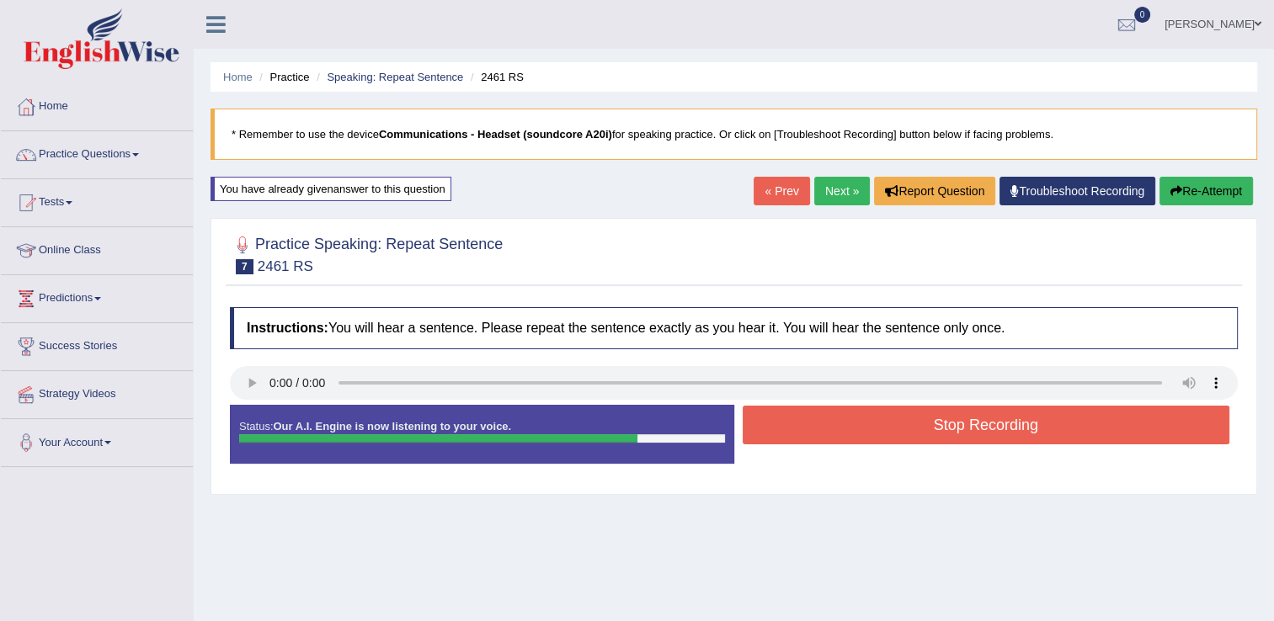
click at [1013, 418] on button "Stop Recording" at bounding box center [987, 425] width 488 height 39
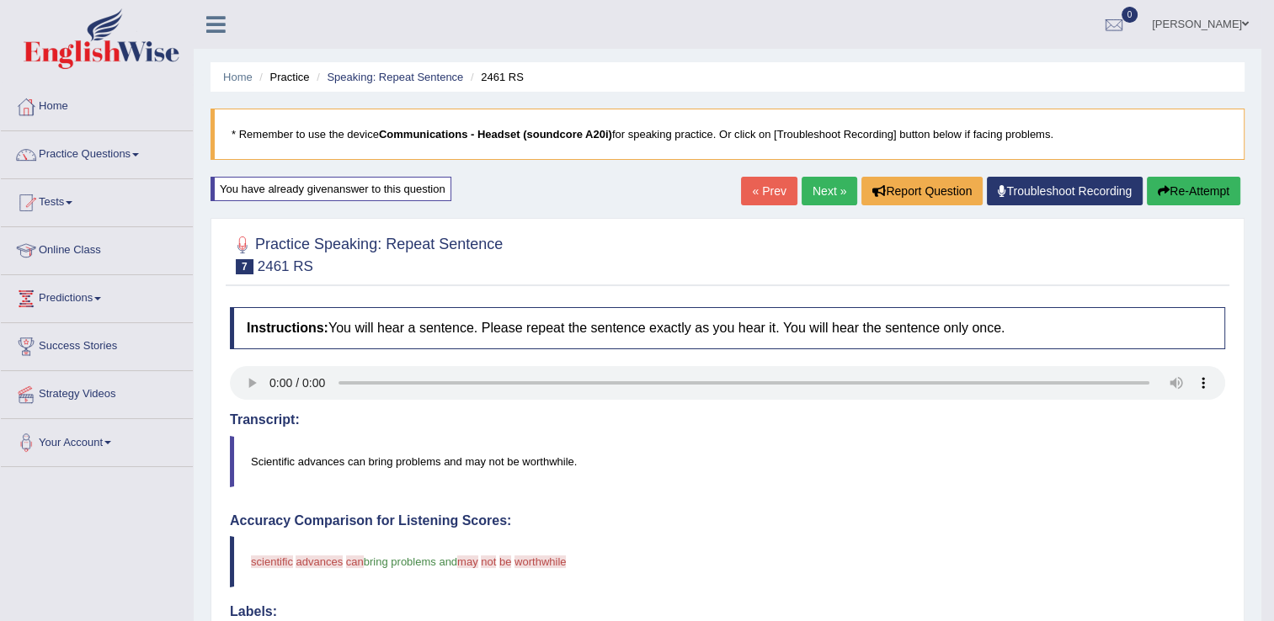
click at [819, 193] on link "Next »" at bounding box center [830, 191] width 56 height 29
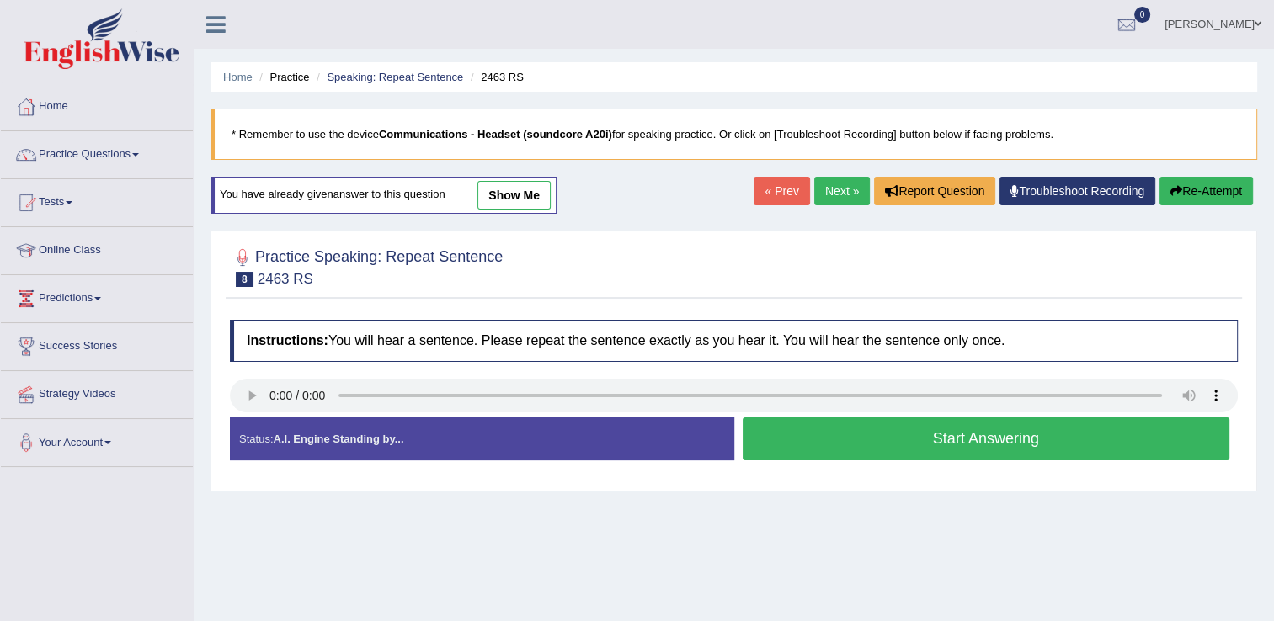
click at [938, 440] on button "Start Answering" at bounding box center [987, 439] width 488 height 43
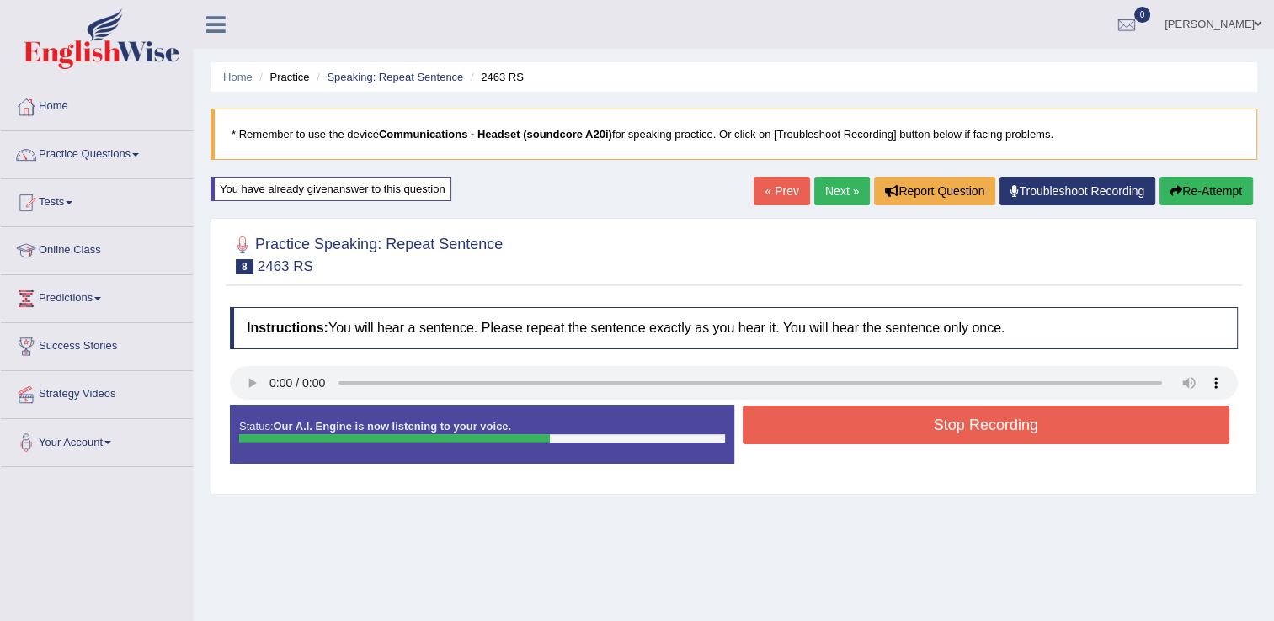
click at [949, 421] on button "Stop Recording" at bounding box center [987, 425] width 488 height 39
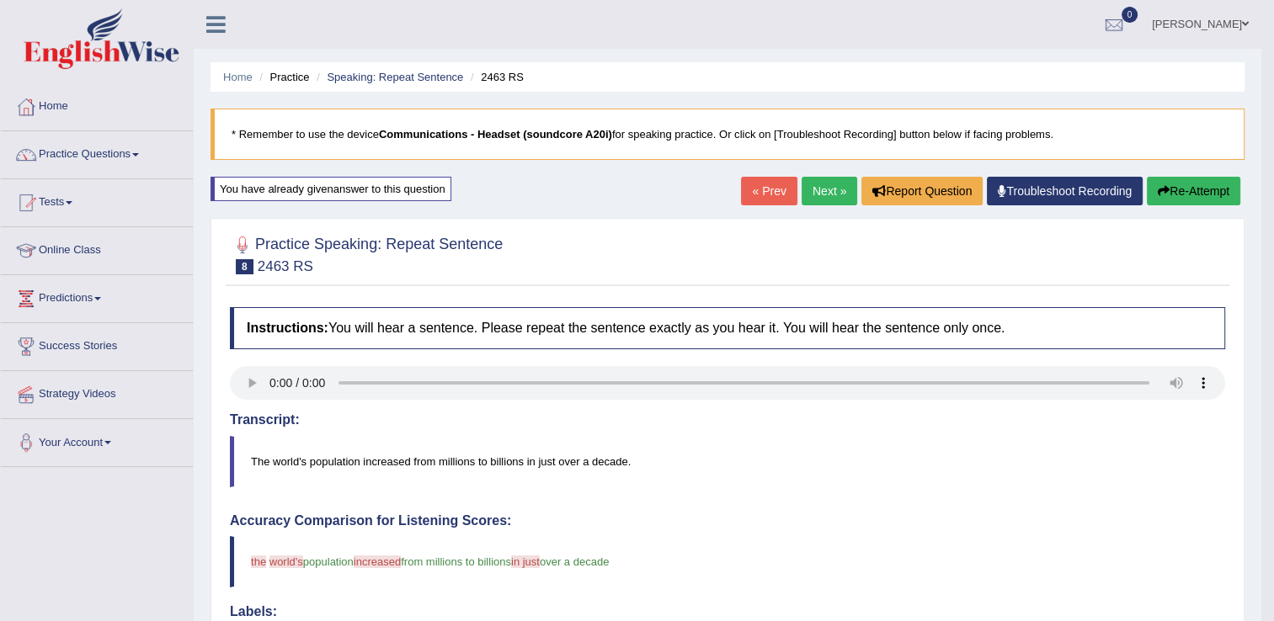
click at [835, 194] on link "Next »" at bounding box center [830, 191] width 56 height 29
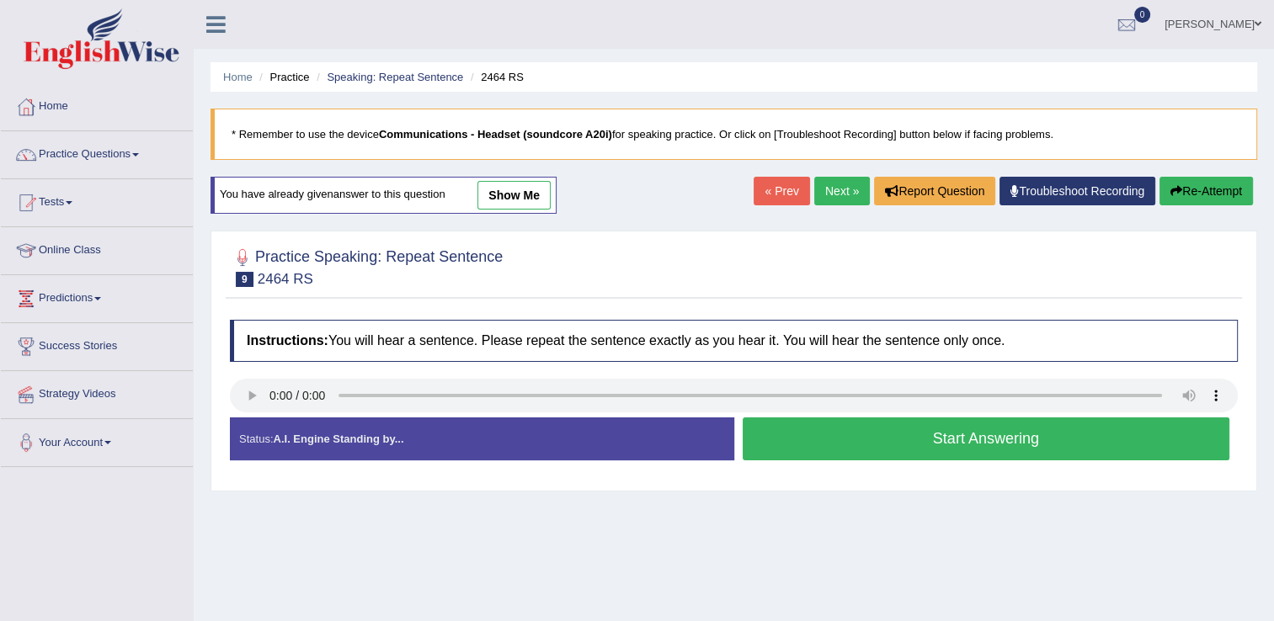
click at [970, 439] on button "Start Answering" at bounding box center [987, 439] width 488 height 43
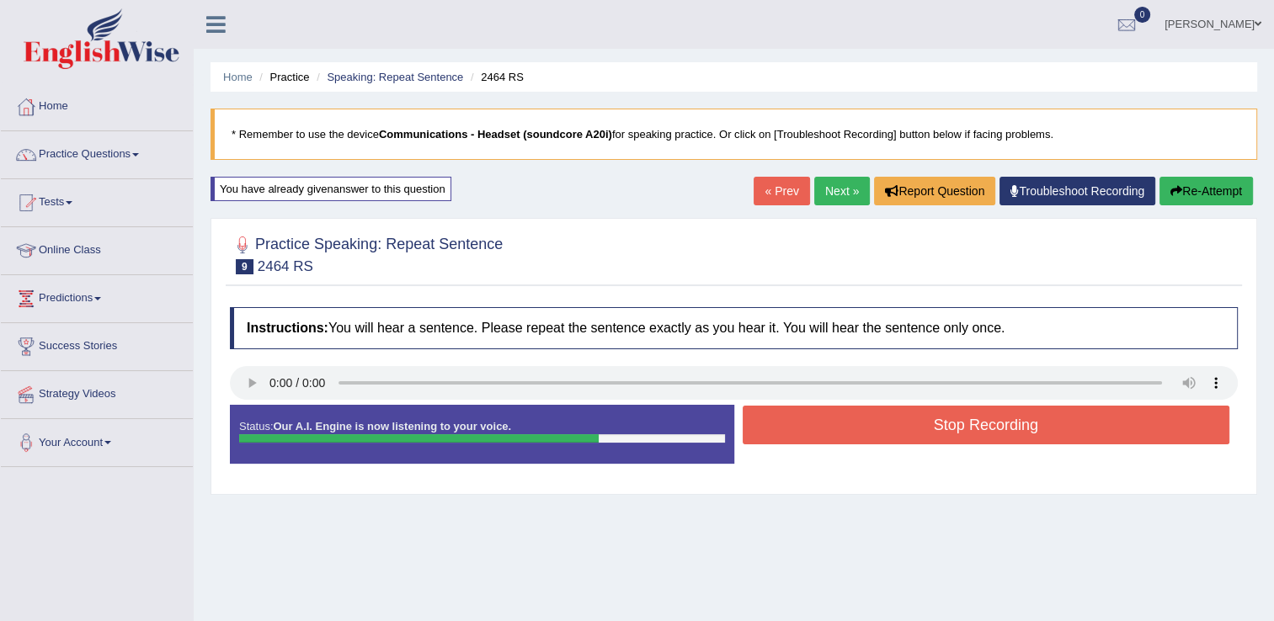
click at [983, 426] on button "Stop Recording" at bounding box center [987, 425] width 488 height 39
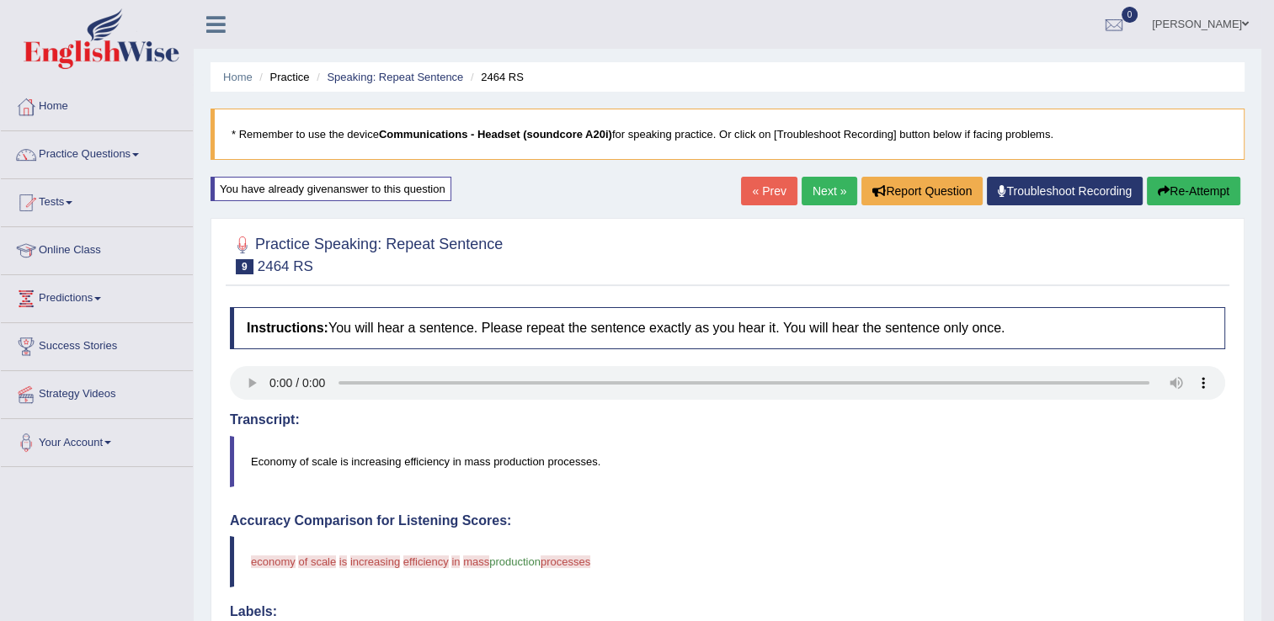
click at [836, 189] on link "Next »" at bounding box center [830, 191] width 56 height 29
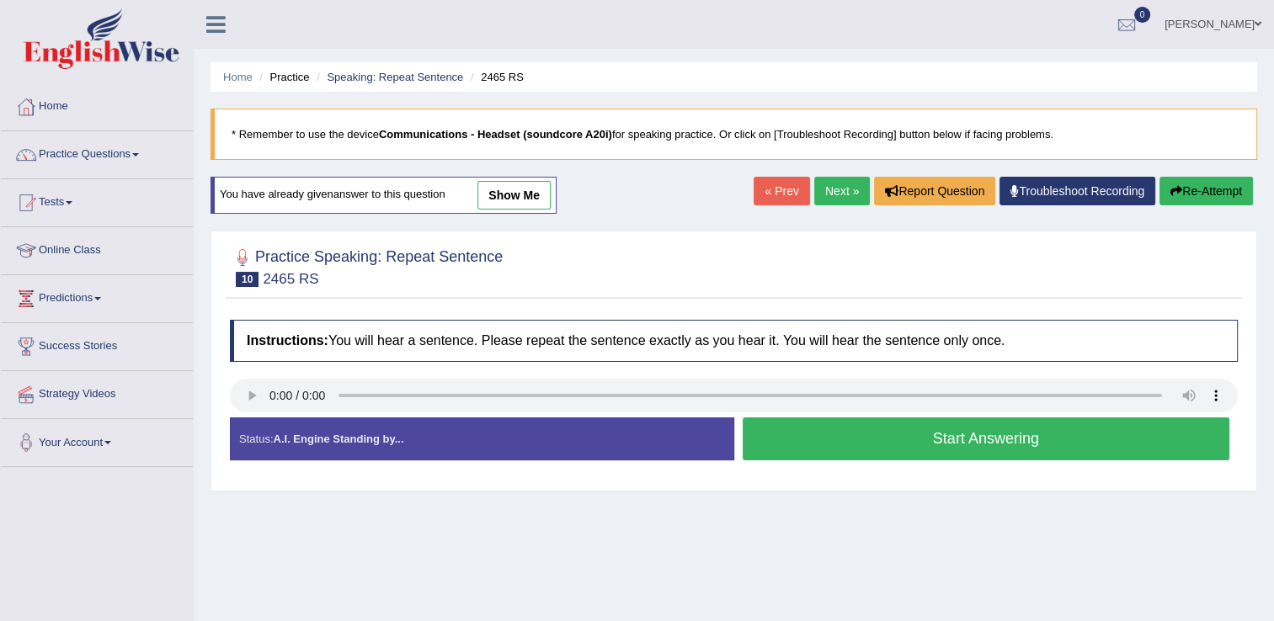
click at [992, 444] on button "Start Answering" at bounding box center [987, 439] width 488 height 43
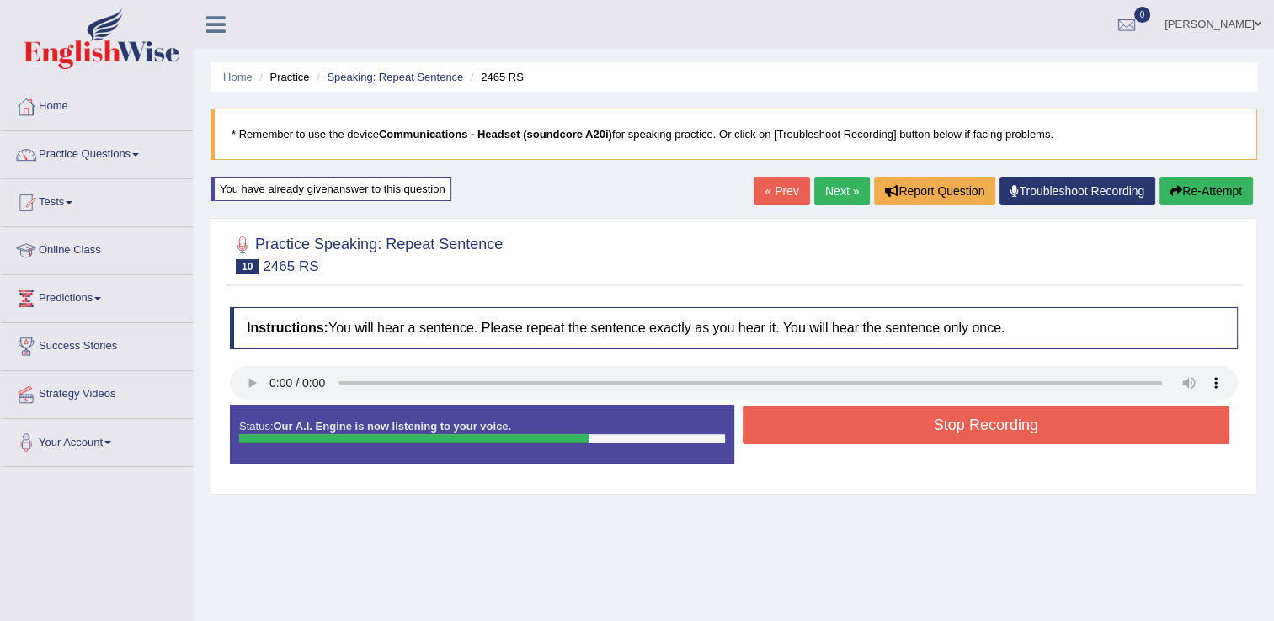
click at [992, 429] on button "Stop Recording" at bounding box center [987, 425] width 488 height 39
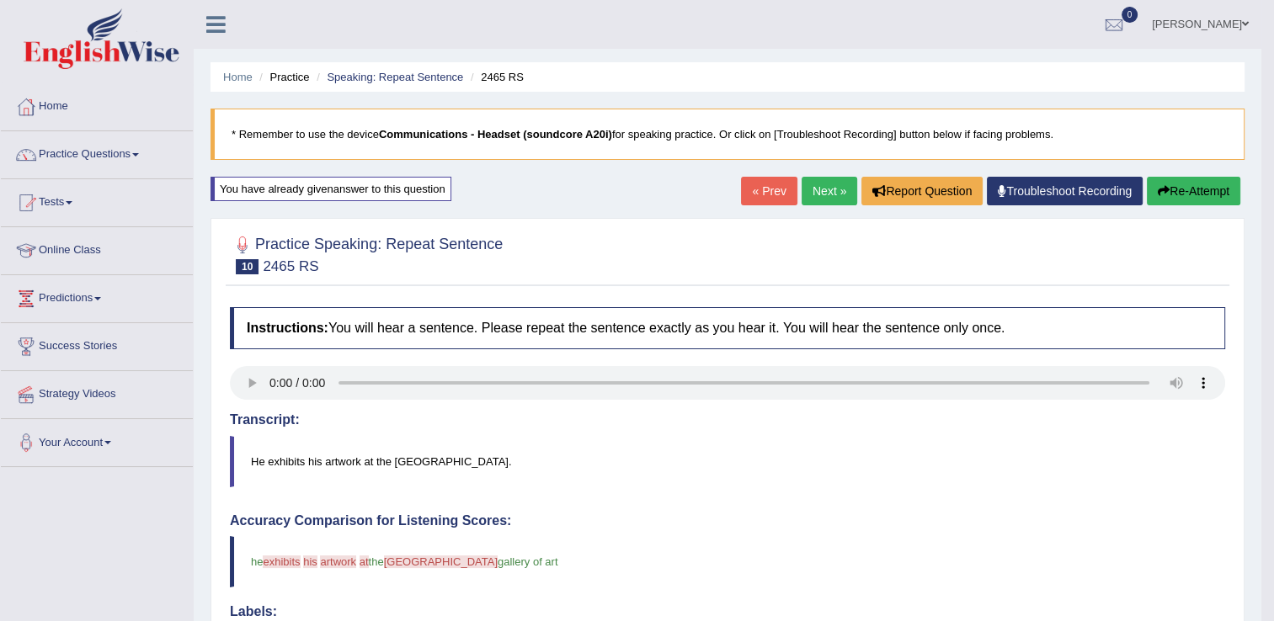
click at [840, 187] on link "Next »" at bounding box center [830, 191] width 56 height 29
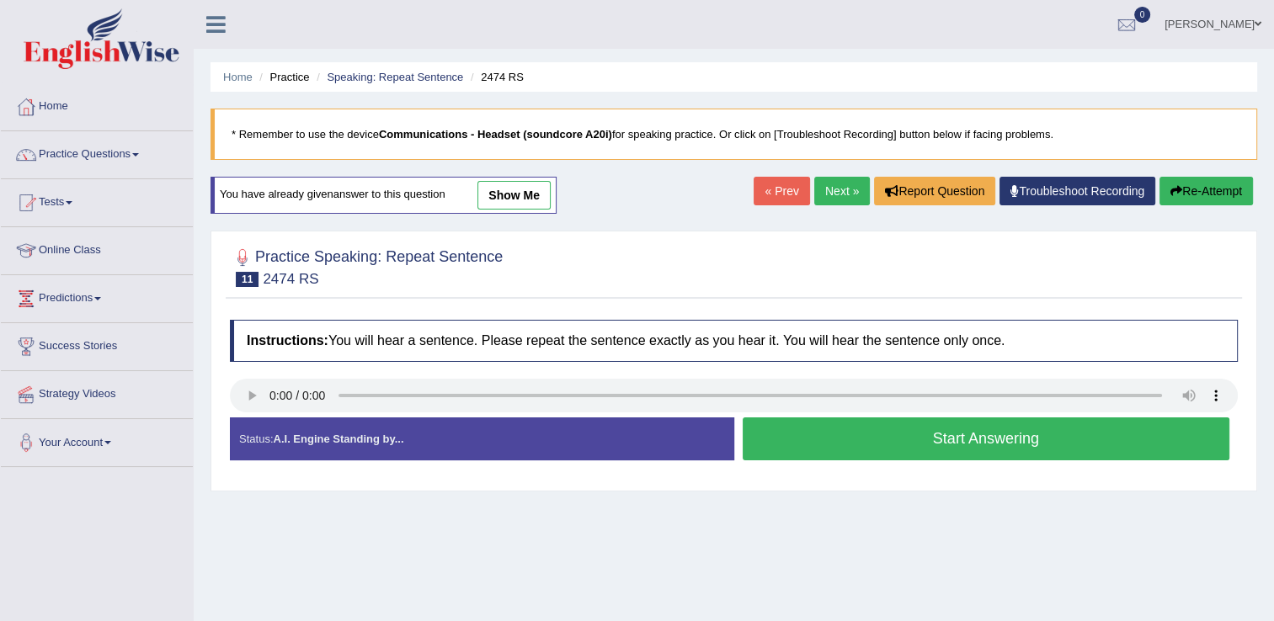
click at [948, 445] on button "Start Answering" at bounding box center [987, 439] width 488 height 43
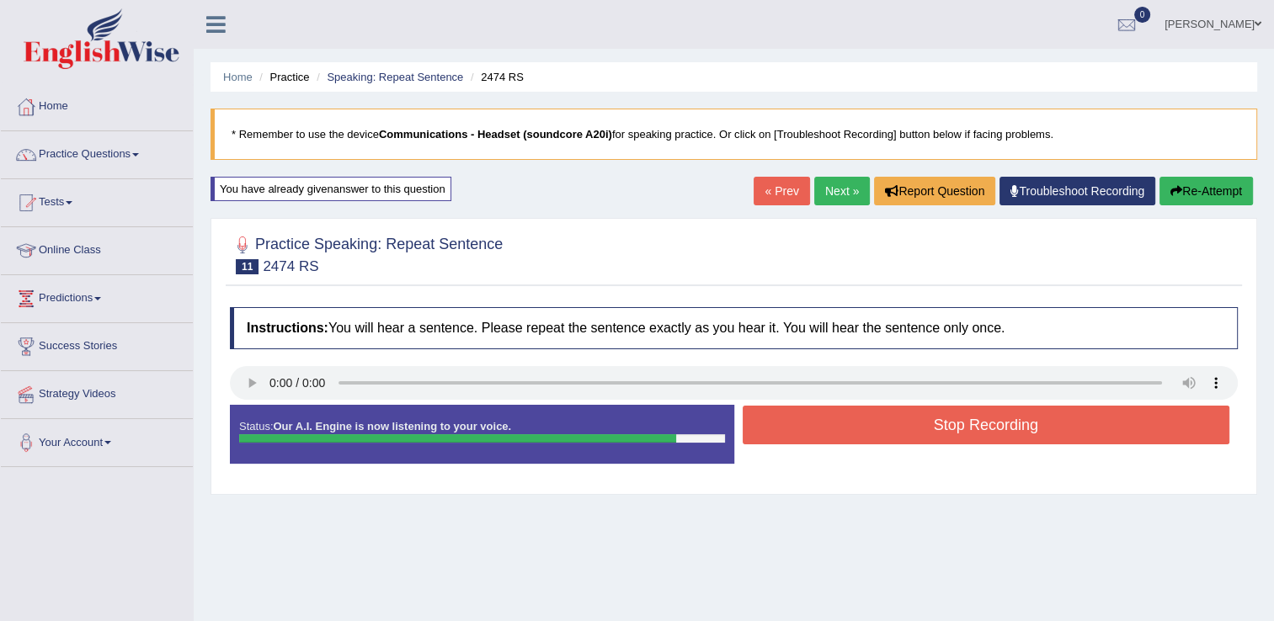
click at [965, 420] on button "Stop Recording" at bounding box center [987, 425] width 488 height 39
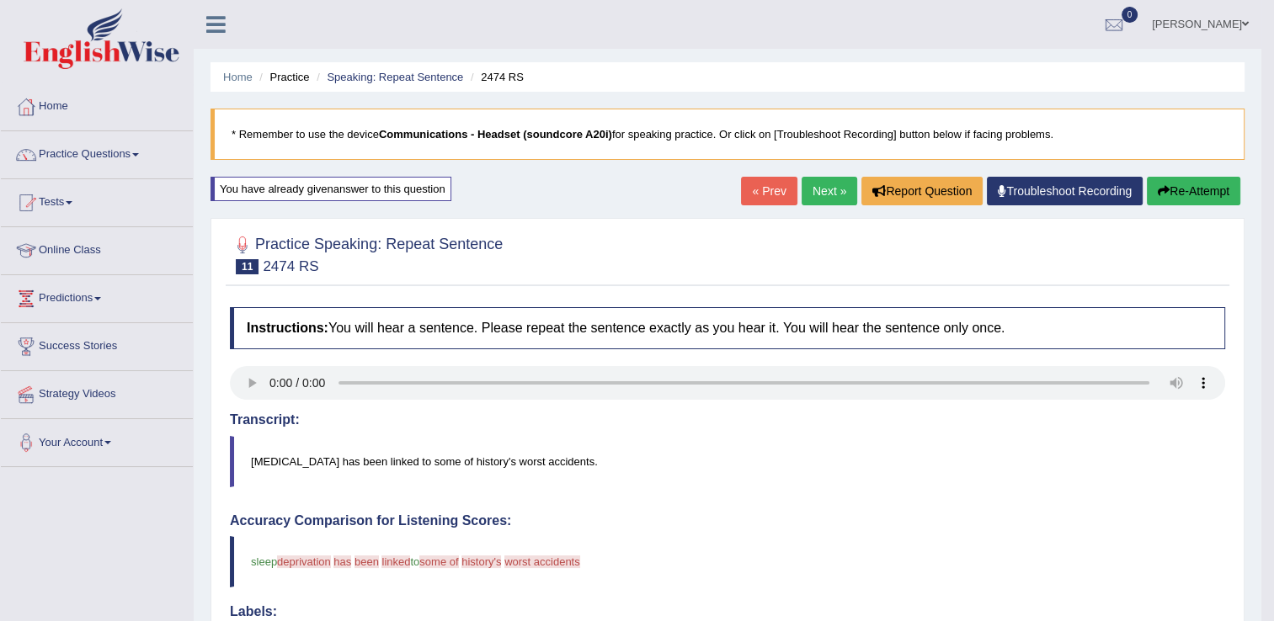
click at [829, 195] on link "Next »" at bounding box center [830, 191] width 56 height 29
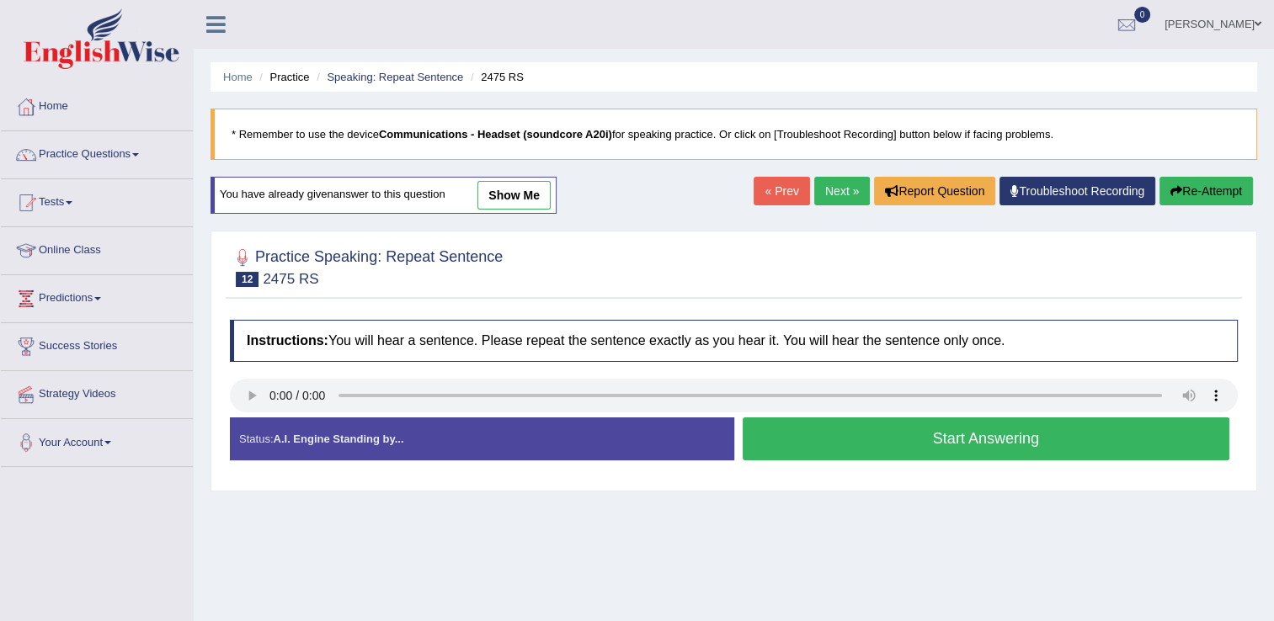
click at [968, 433] on button "Start Answering" at bounding box center [987, 439] width 488 height 43
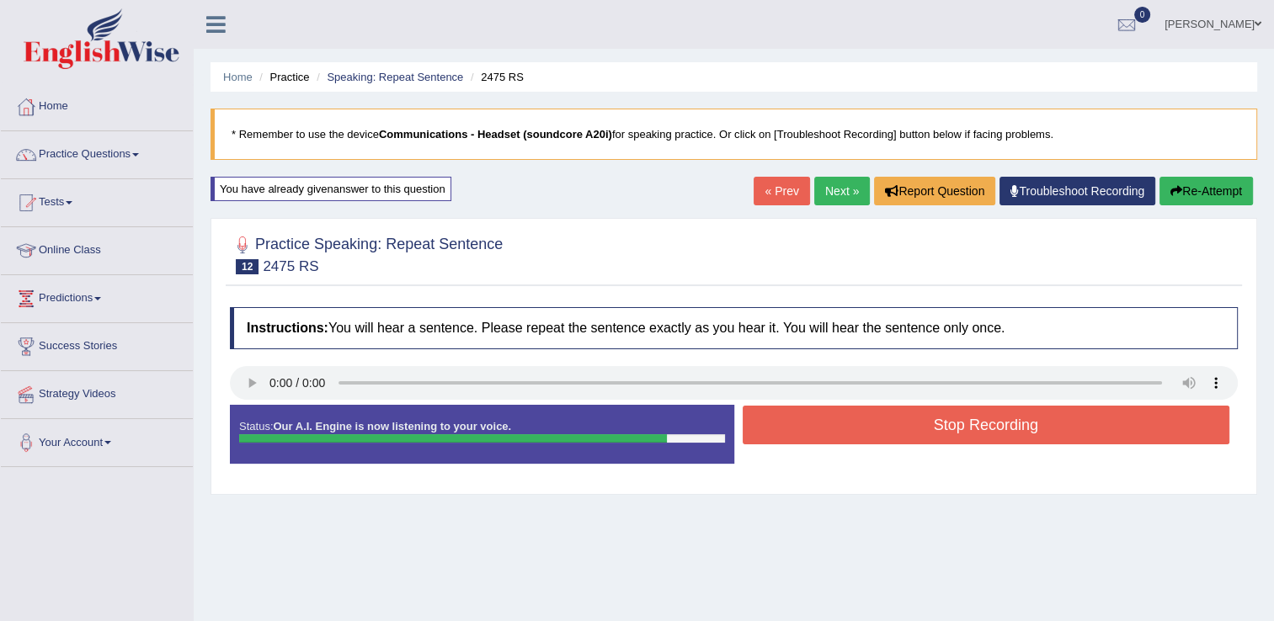
click at [1007, 429] on button "Stop Recording" at bounding box center [987, 425] width 488 height 39
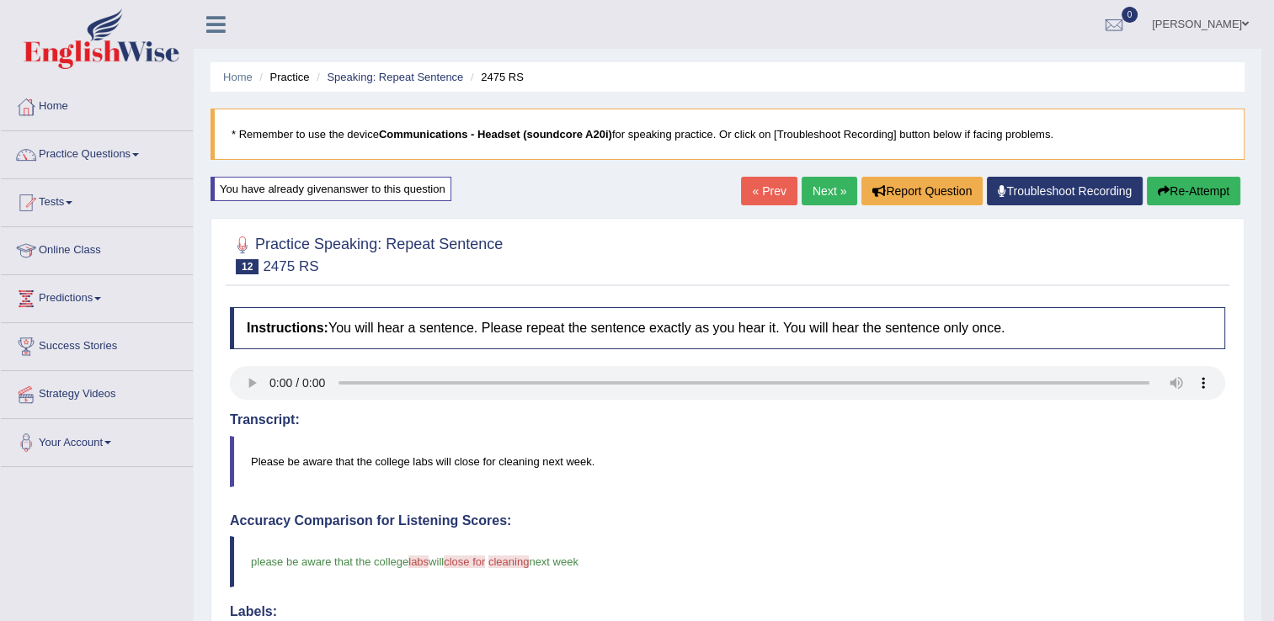
click at [820, 195] on link "Next »" at bounding box center [830, 191] width 56 height 29
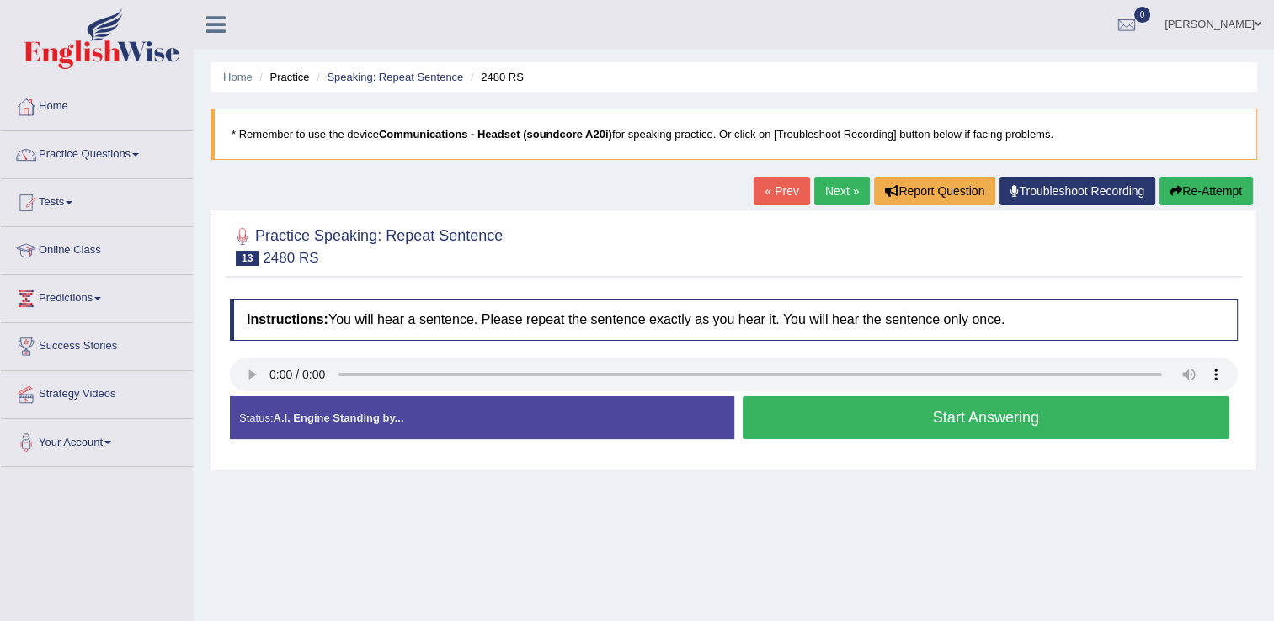
click at [936, 413] on button "Start Answering" at bounding box center [987, 418] width 488 height 43
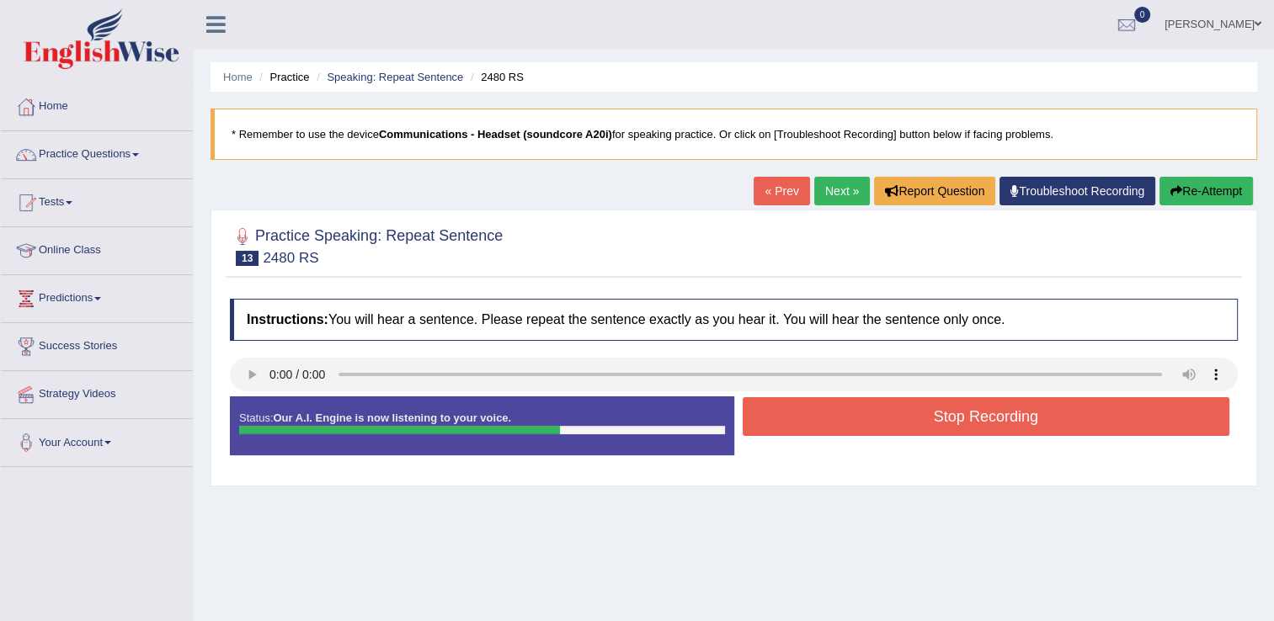
click at [936, 413] on button "Stop Recording" at bounding box center [987, 416] width 488 height 39
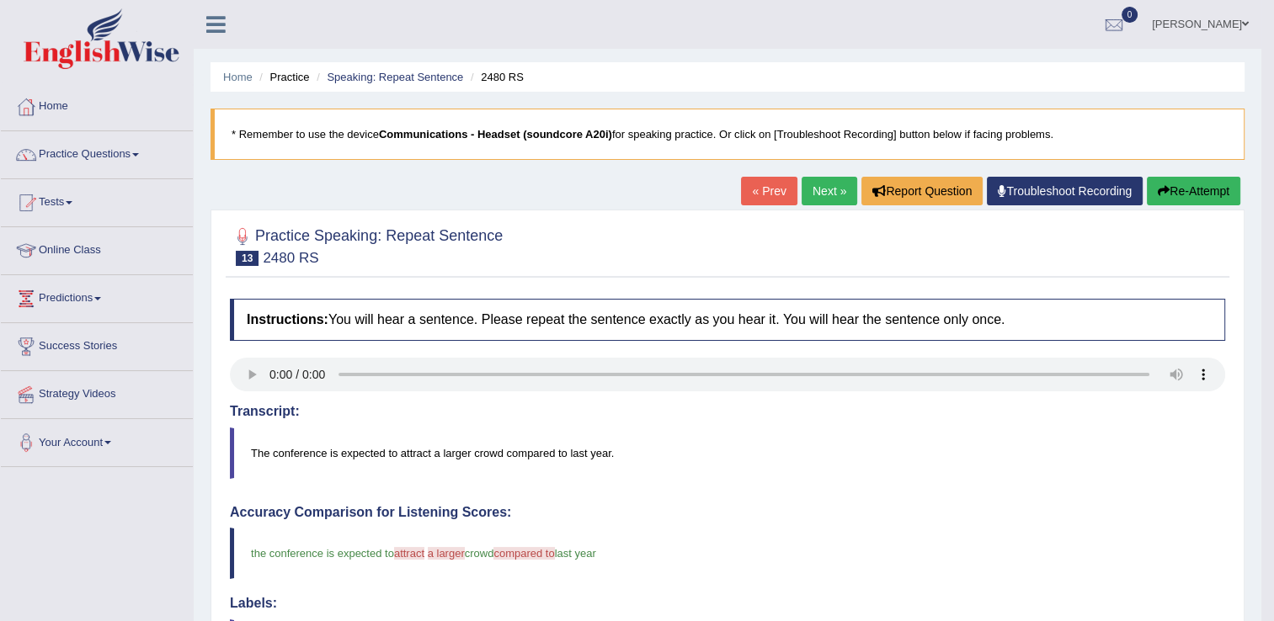
click at [829, 194] on link "Next »" at bounding box center [830, 191] width 56 height 29
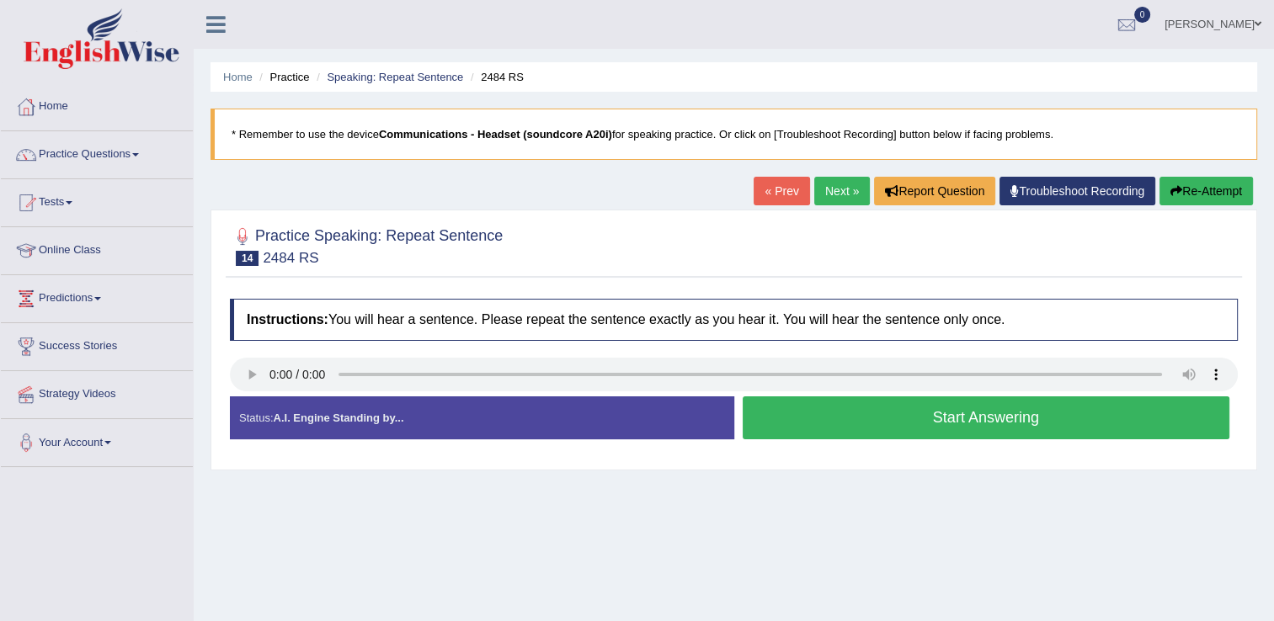
click at [959, 418] on button "Start Answering" at bounding box center [987, 418] width 488 height 43
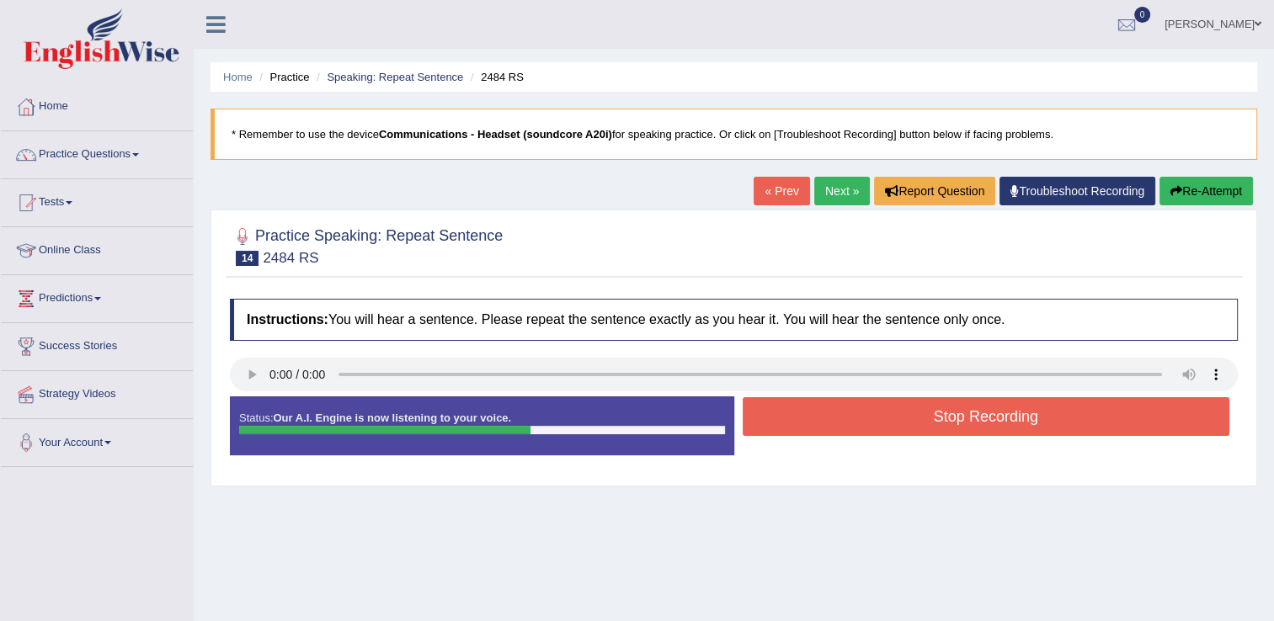
click at [959, 418] on button "Stop Recording" at bounding box center [987, 416] width 488 height 39
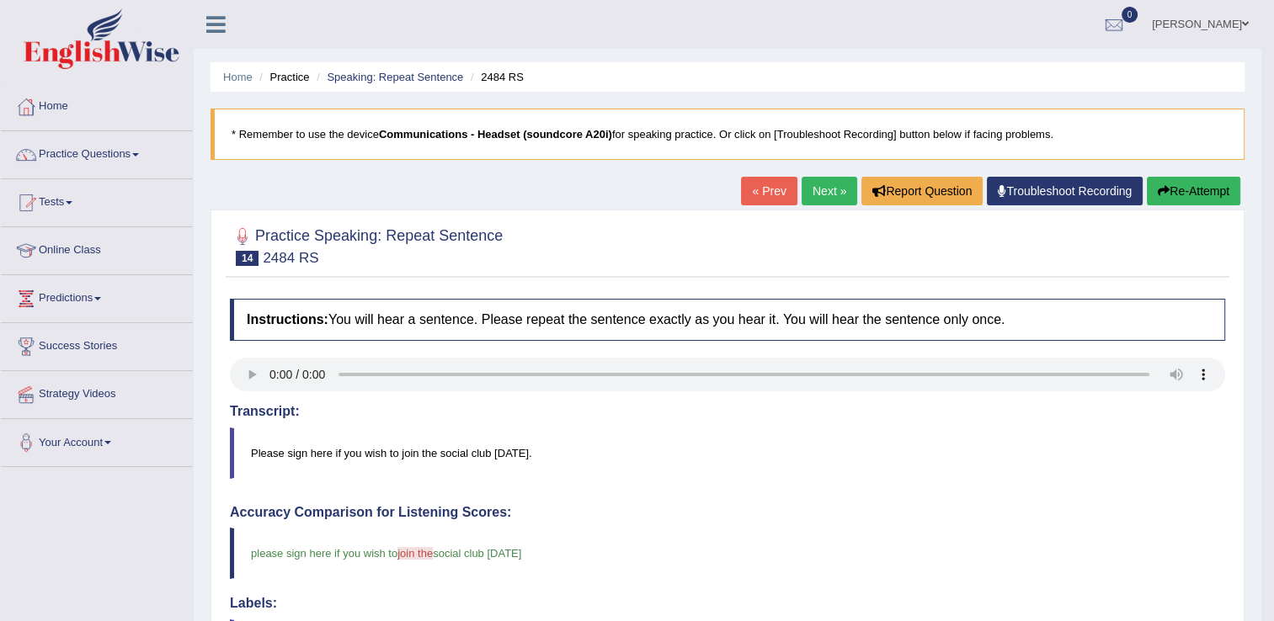
click at [823, 195] on link "Next »" at bounding box center [830, 191] width 56 height 29
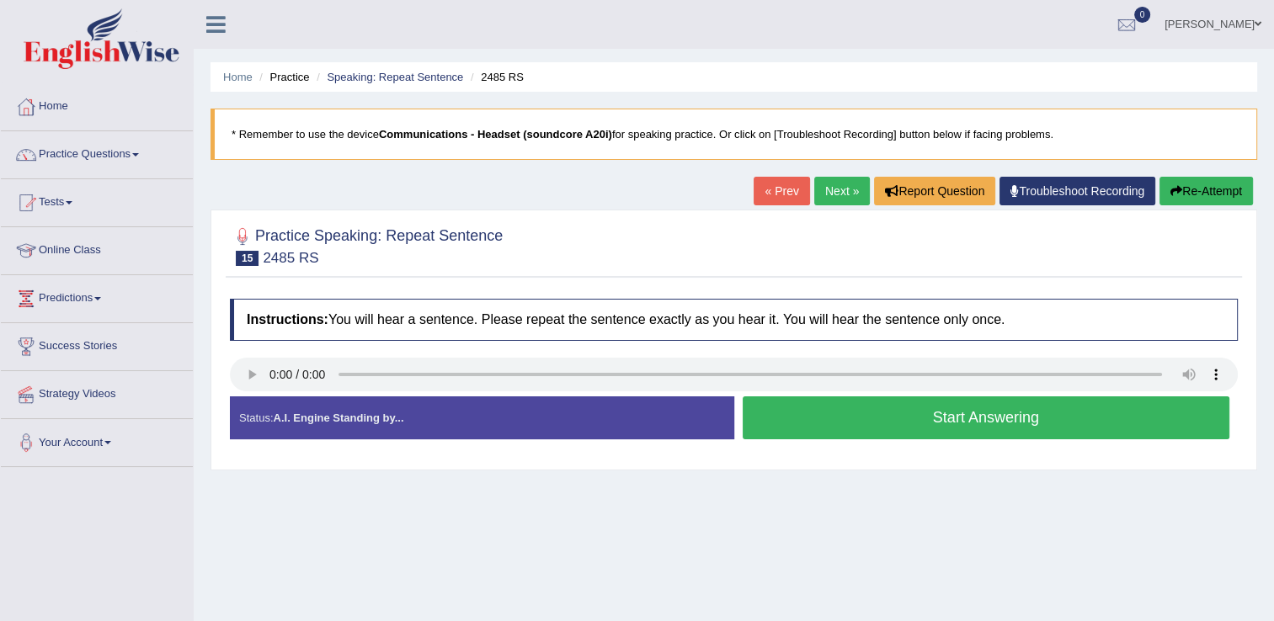
click at [936, 415] on button "Start Answering" at bounding box center [987, 418] width 488 height 43
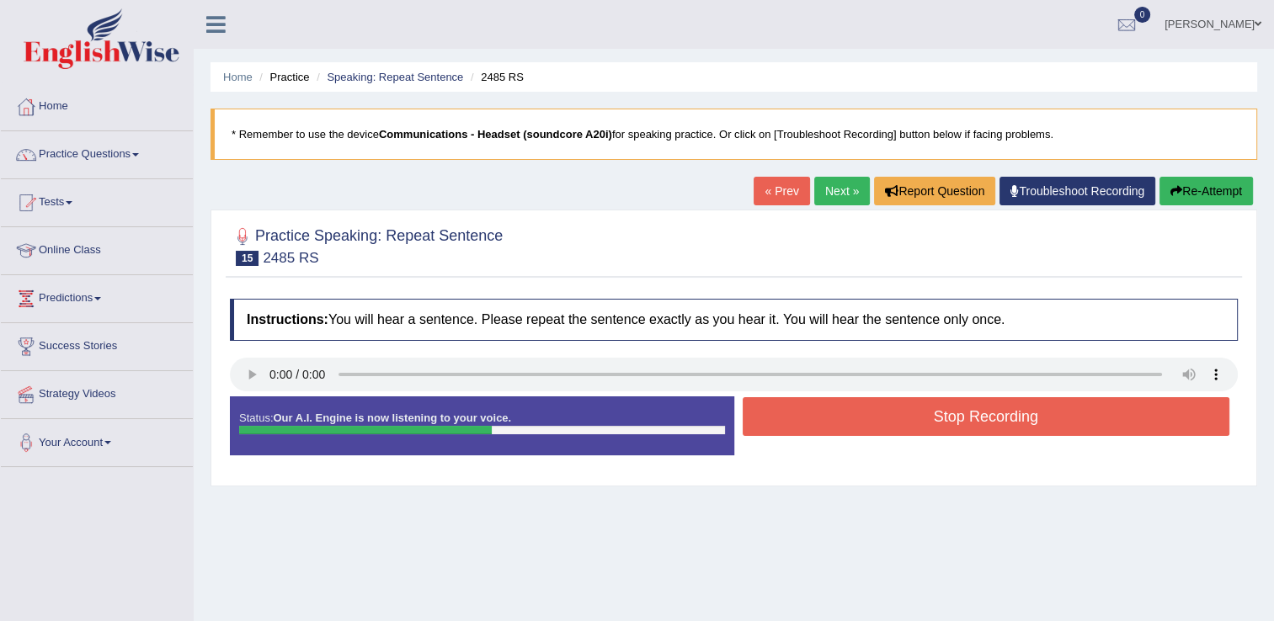
click at [936, 415] on button "Stop Recording" at bounding box center [987, 416] width 488 height 39
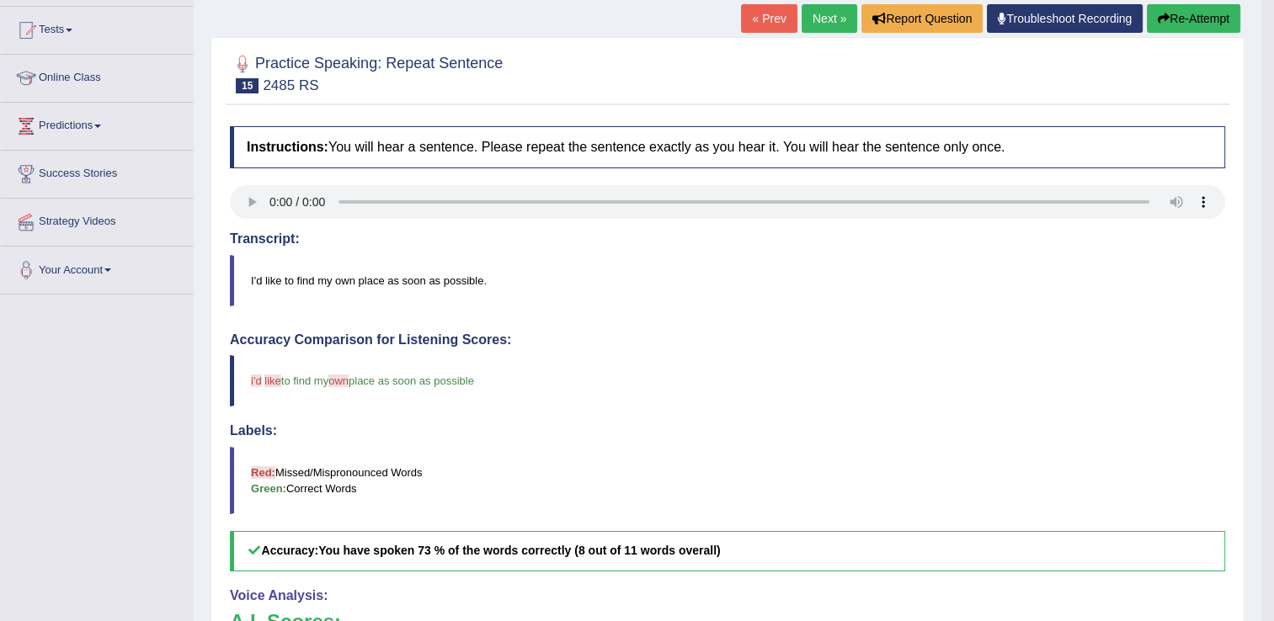
scroll to position [290, 0]
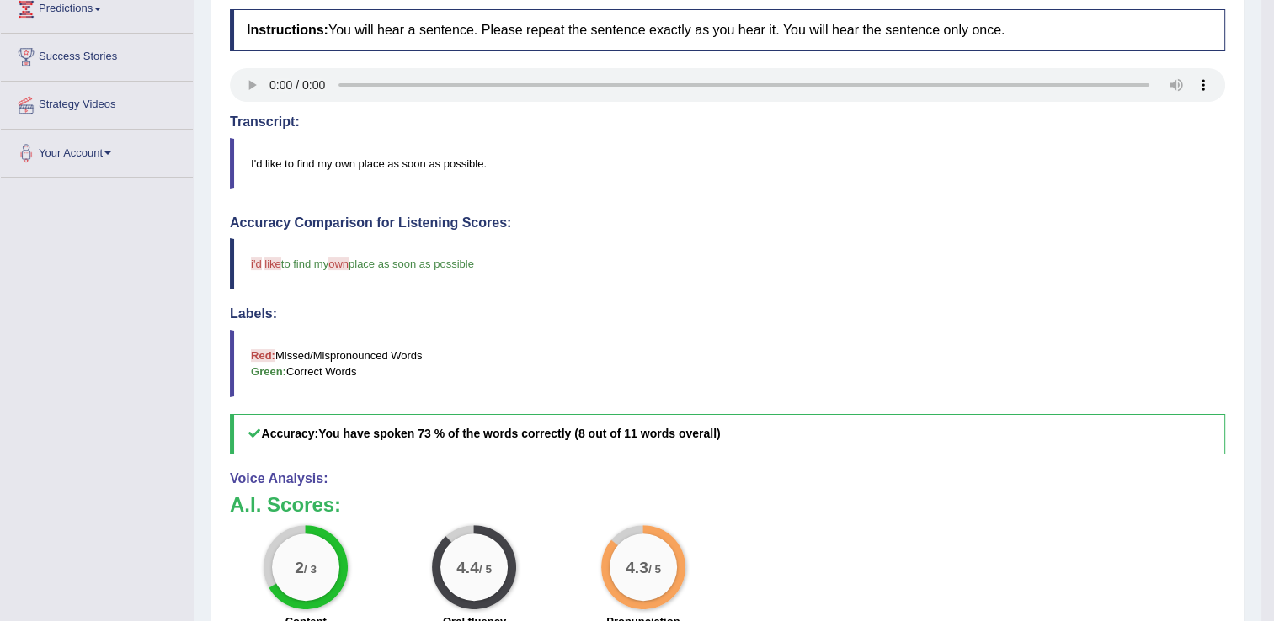
drag, startPoint x: 1276, startPoint y: 605, endPoint x: 920, endPoint y: 546, distance: 360.2
click at [920, 546] on div "2 / 3 Content 4.4 / 5 Oral fluency 4.3 / 5 Pronunciation" at bounding box center [727, 579] width 1012 height 109
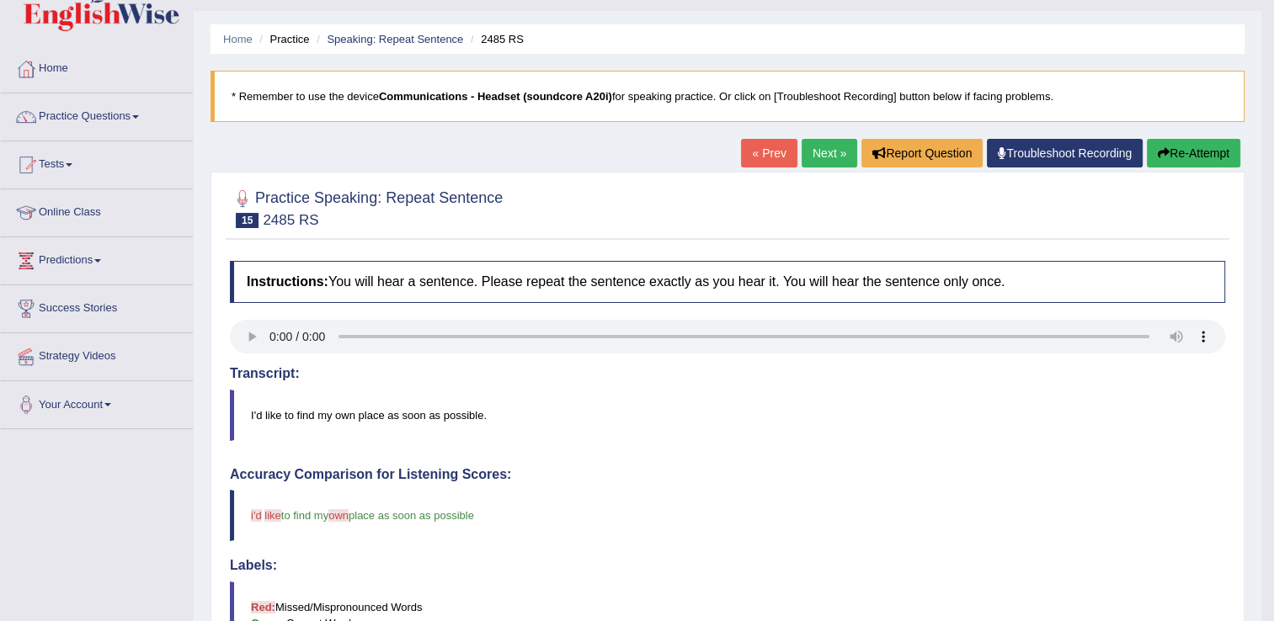
scroll to position [0, 0]
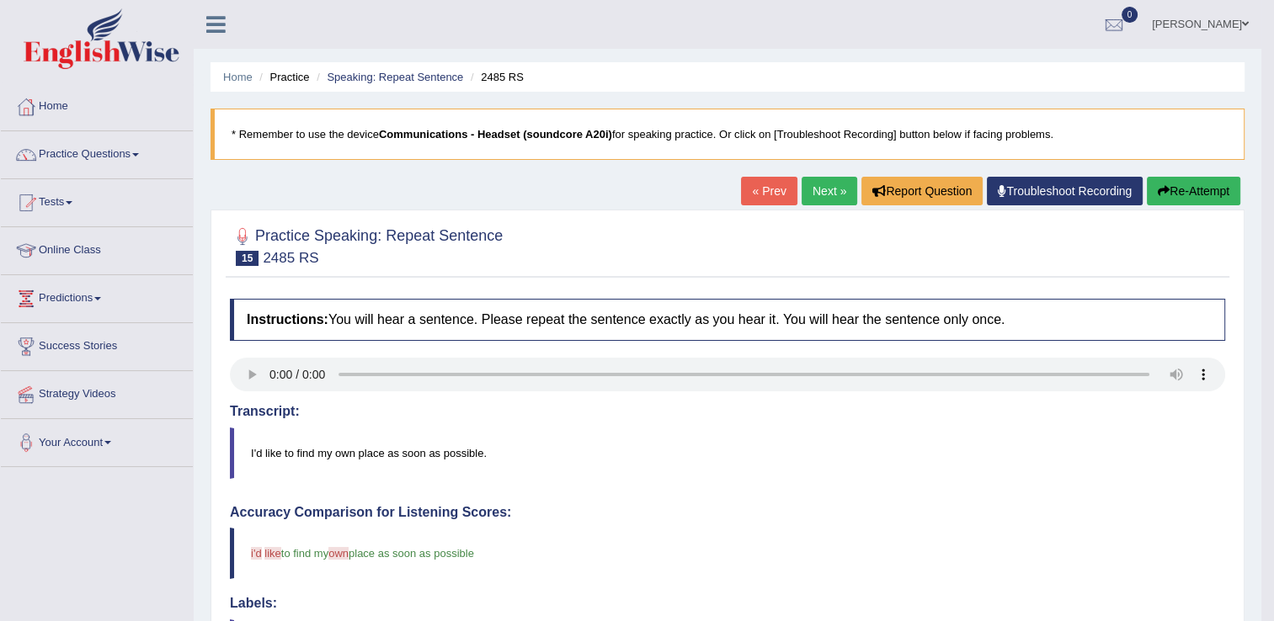
click at [841, 190] on link "Next »" at bounding box center [830, 191] width 56 height 29
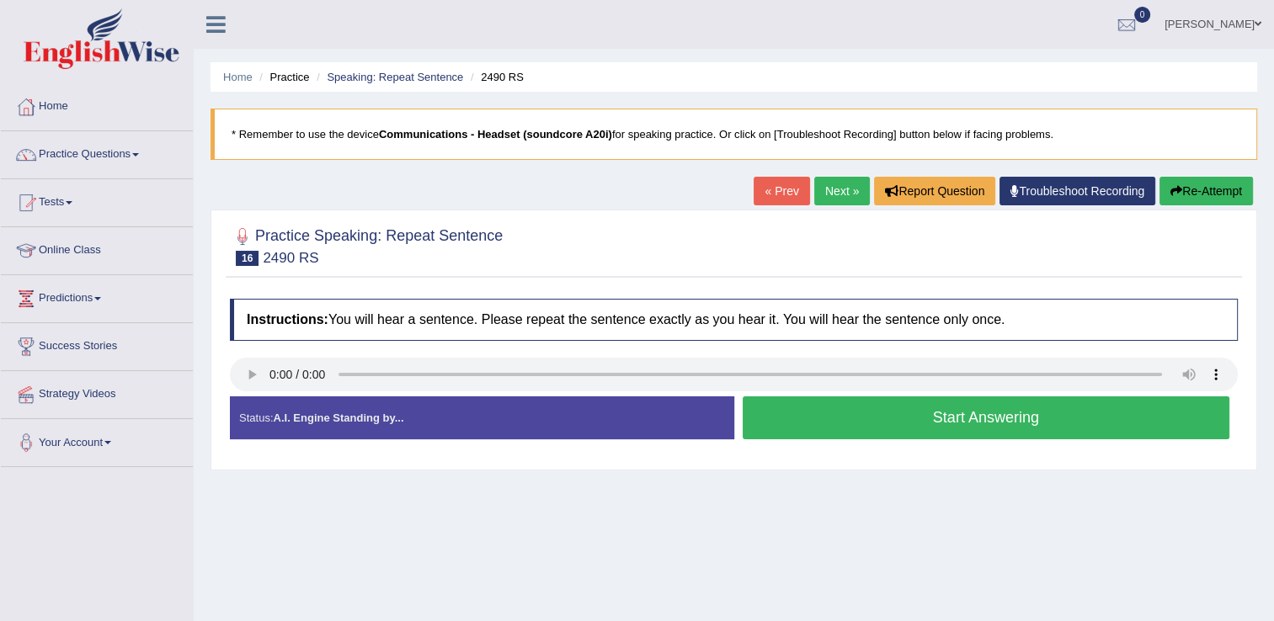
click at [952, 424] on button "Start Answering" at bounding box center [987, 418] width 488 height 43
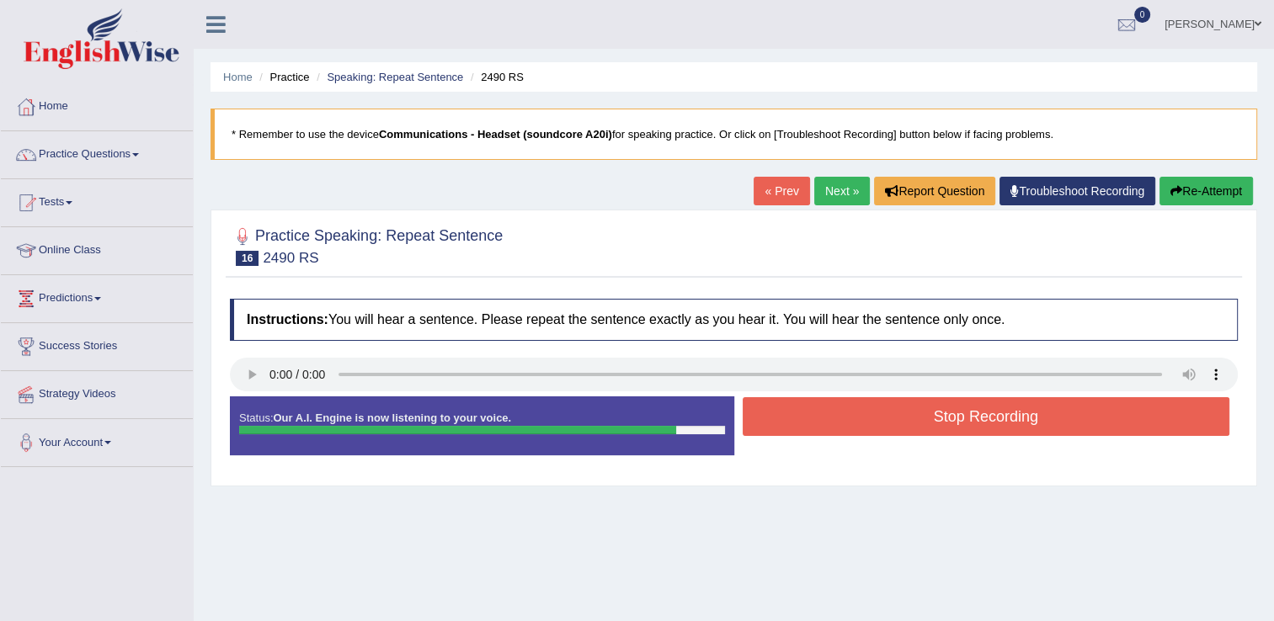
click at [952, 424] on button "Stop Recording" at bounding box center [987, 416] width 488 height 39
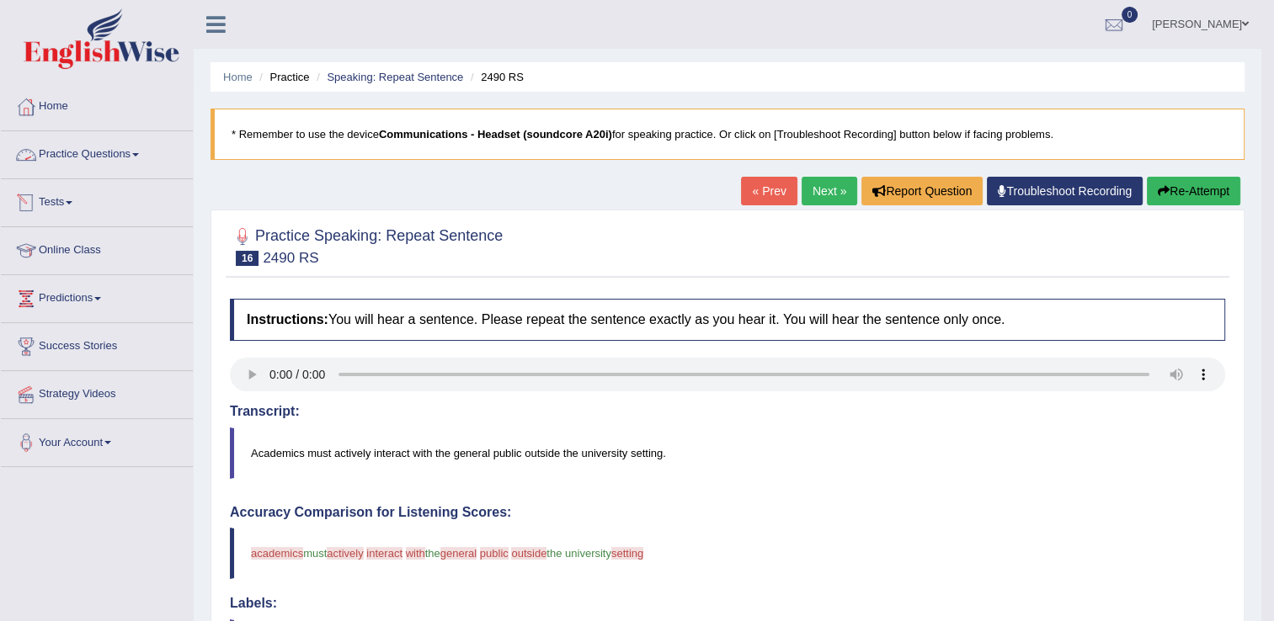
click at [136, 153] on span at bounding box center [135, 154] width 7 height 3
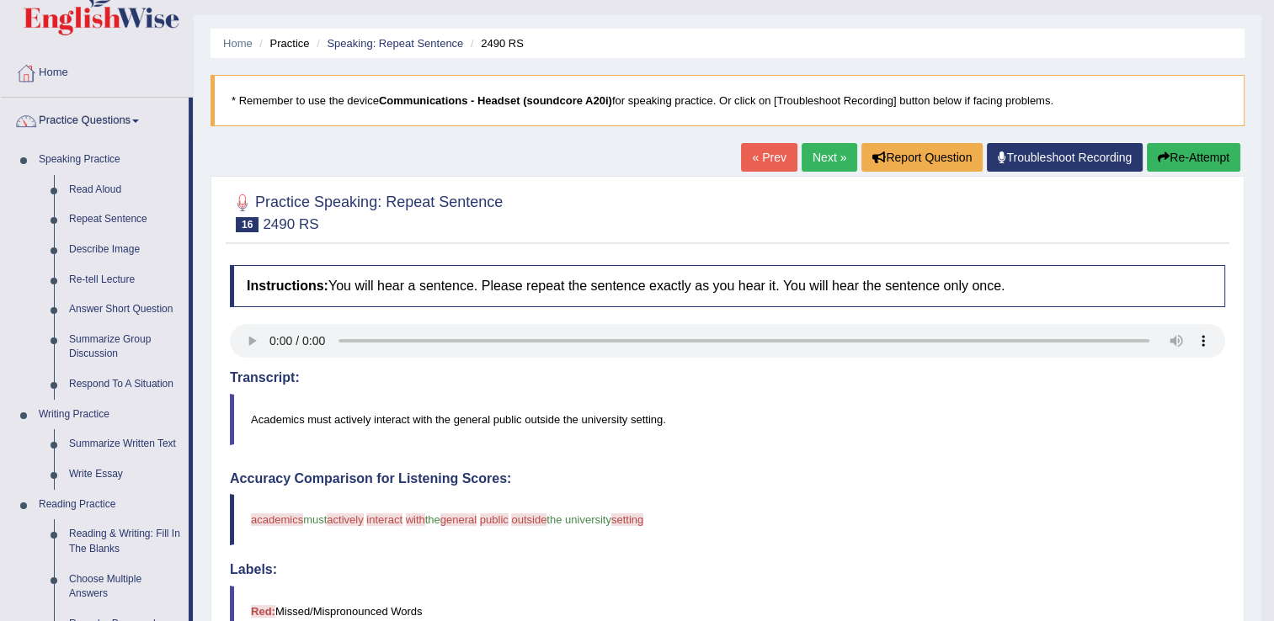
scroll to position [243, 0]
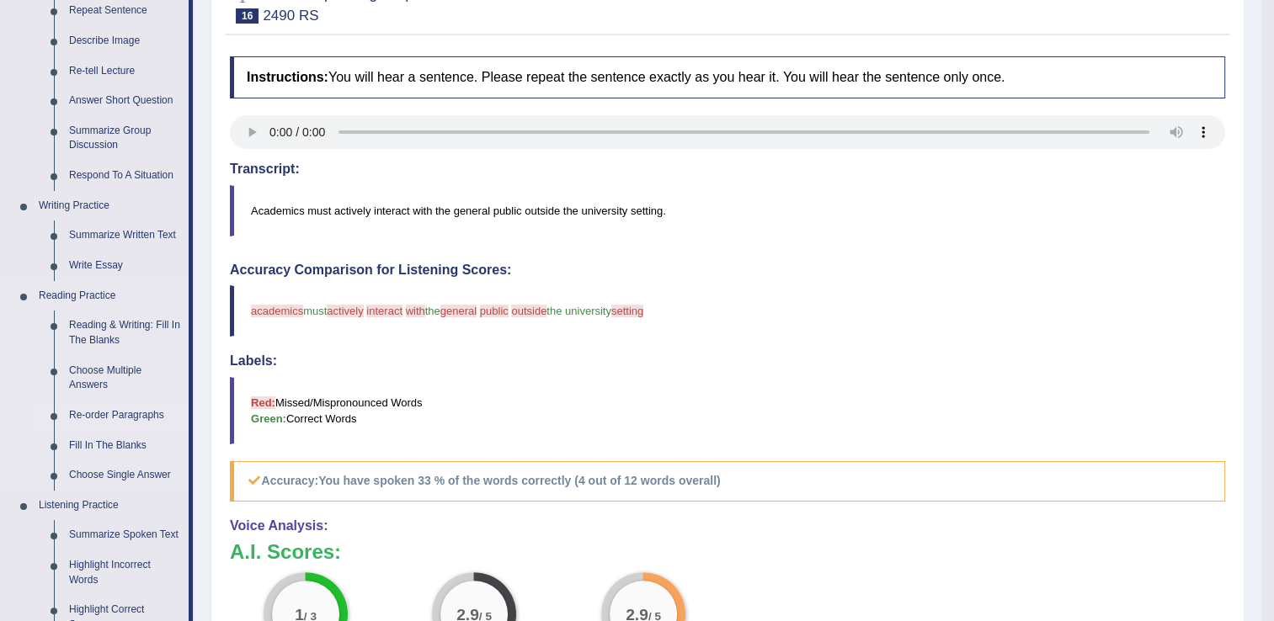
click at [137, 416] on link "Re-order Paragraphs" at bounding box center [124, 416] width 127 height 30
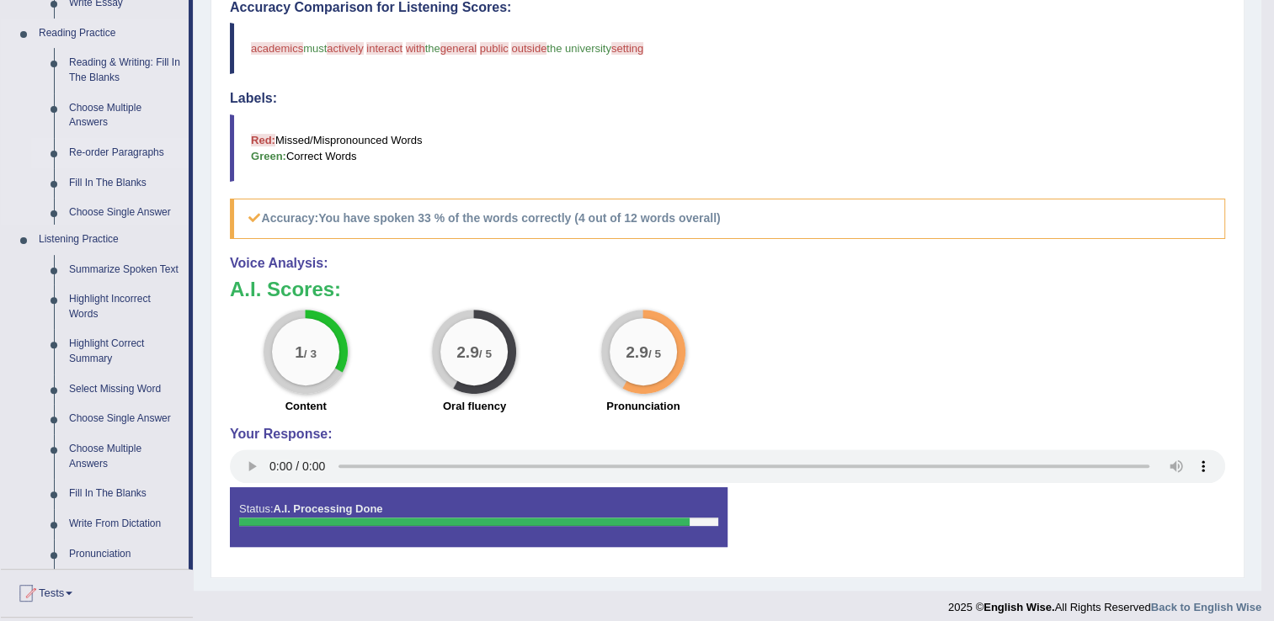
scroll to position [731, 0]
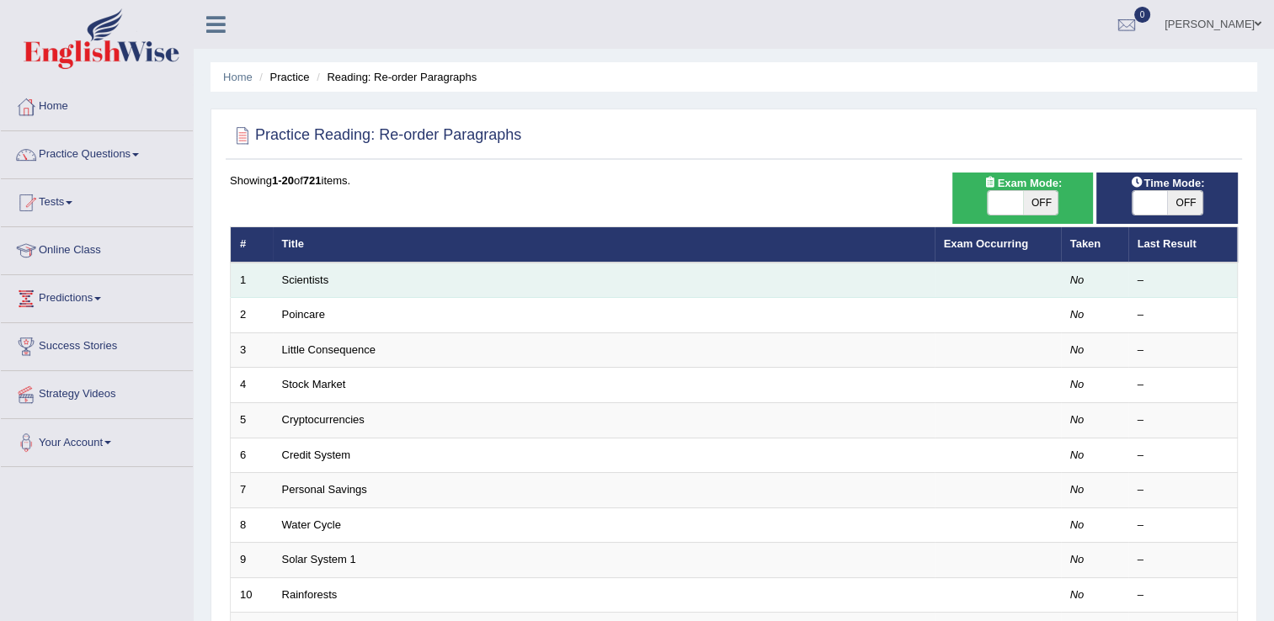
click at [398, 271] on td "Scientists" at bounding box center [604, 280] width 662 height 35
click at [397, 288] on td "Scientists" at bounding box center [604, 280] width 662 height 35
click at [305, 280] on link "Scientists" at bounding box center [305, 280] width 47 height 13
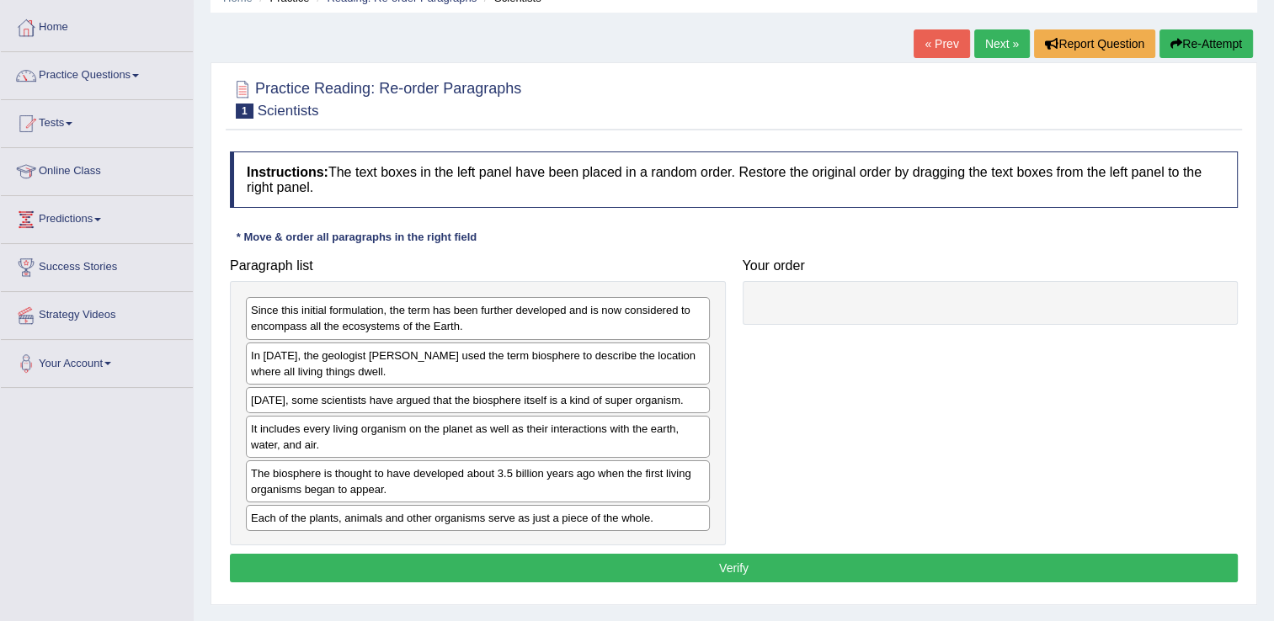
scroll to position [173, 0]
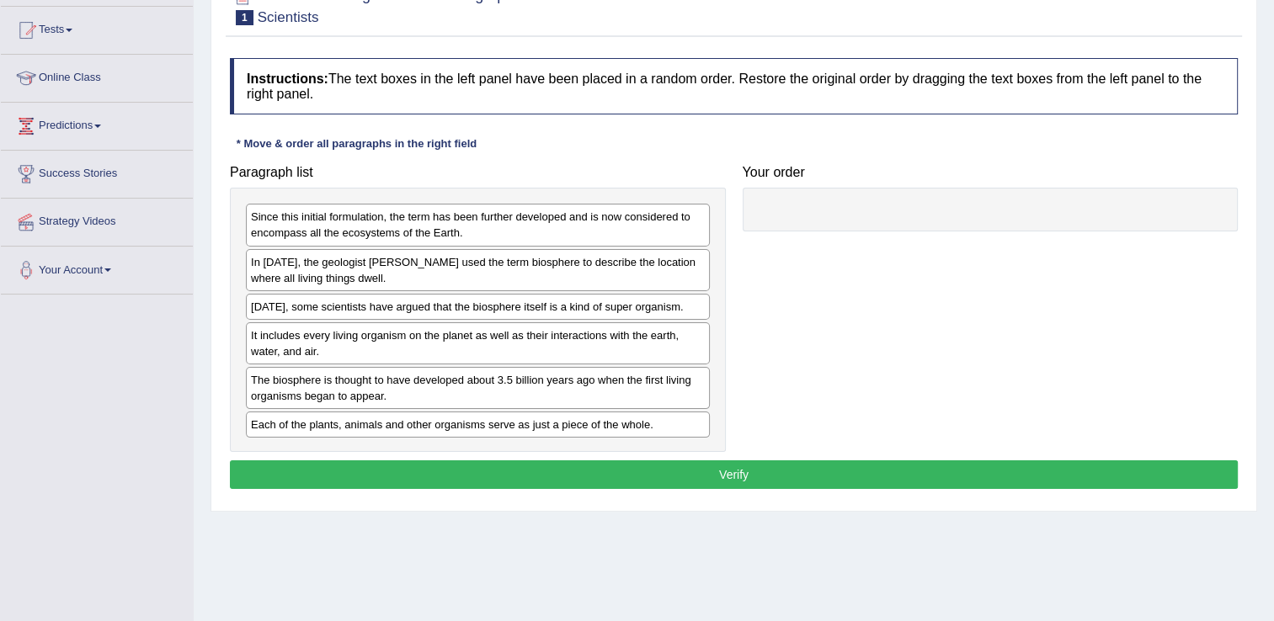
click at [261, 382] on div "The biosphere is thought to have developed about 3.5 billion years ago when the…" at bounding box center [478, 388] width 464 height 42
drag, startPoint x: 259, startPoint y: 381, endPoint x: 536, endPoint y: 381, distance: 277.9
drag, startPoint x: 534, startPoint y: 381, endPoint x: 705, endPoint y: 335, distance: 176.9
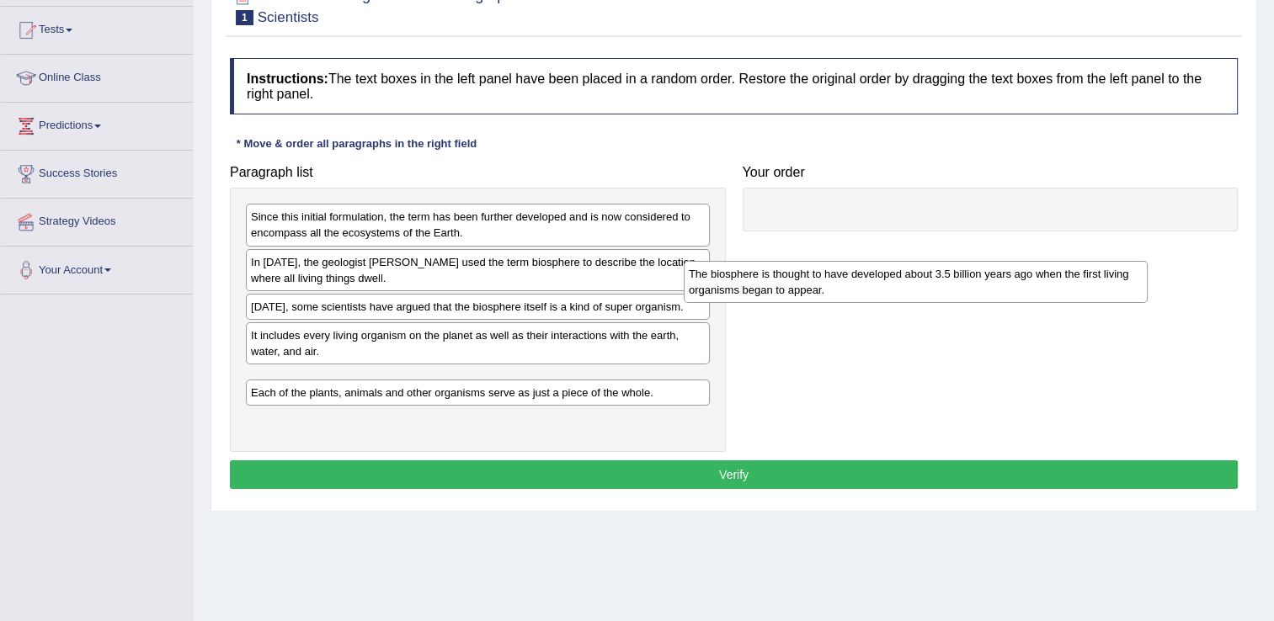
drag, startPoint x: 439, startPoint y: 390, endPoint x: 913, endPoint y: 275, distance: 487.9
click at [913, 275] on div "The biosphere is thought to have developed about 3.5 billion years ago when the…" at bounding box center [916, 282] width 464 height 42
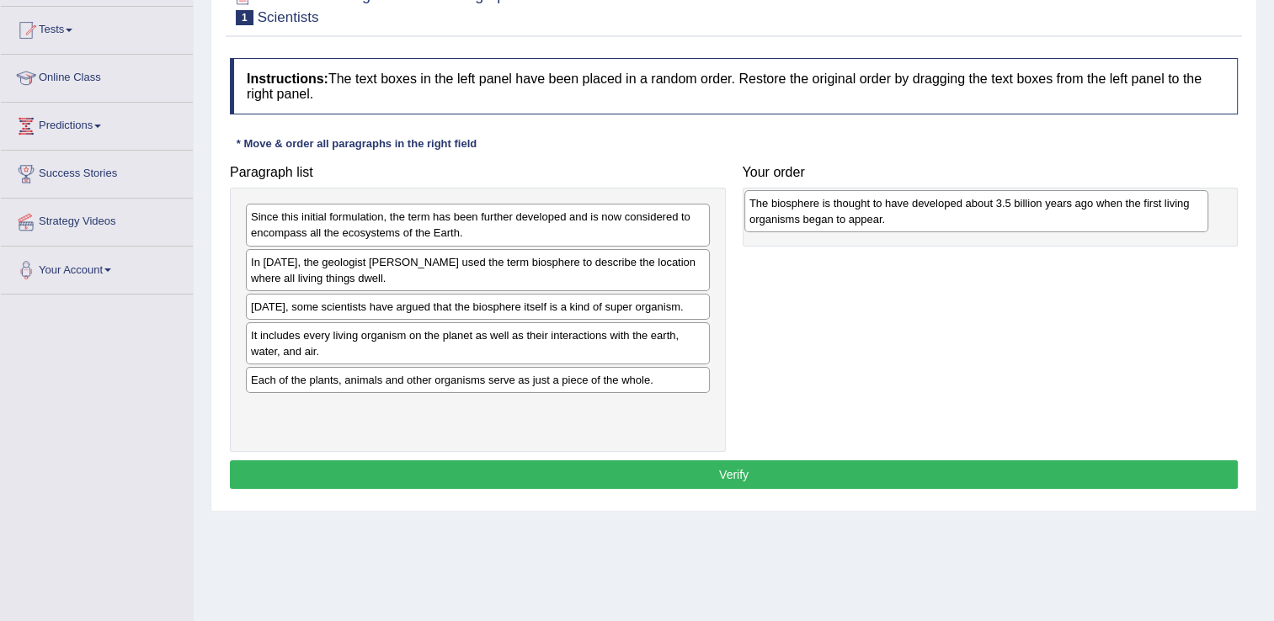
drag, startPoint x: 480, startPoint y: 392, endPoint x: 979, endPoint y: 216, distance: 529.4
click at [979, 216] on div "The biosphere is thought to have developed about 3.5 billion years ago when the…" at bounding box center [976, 211] width 464 height 42
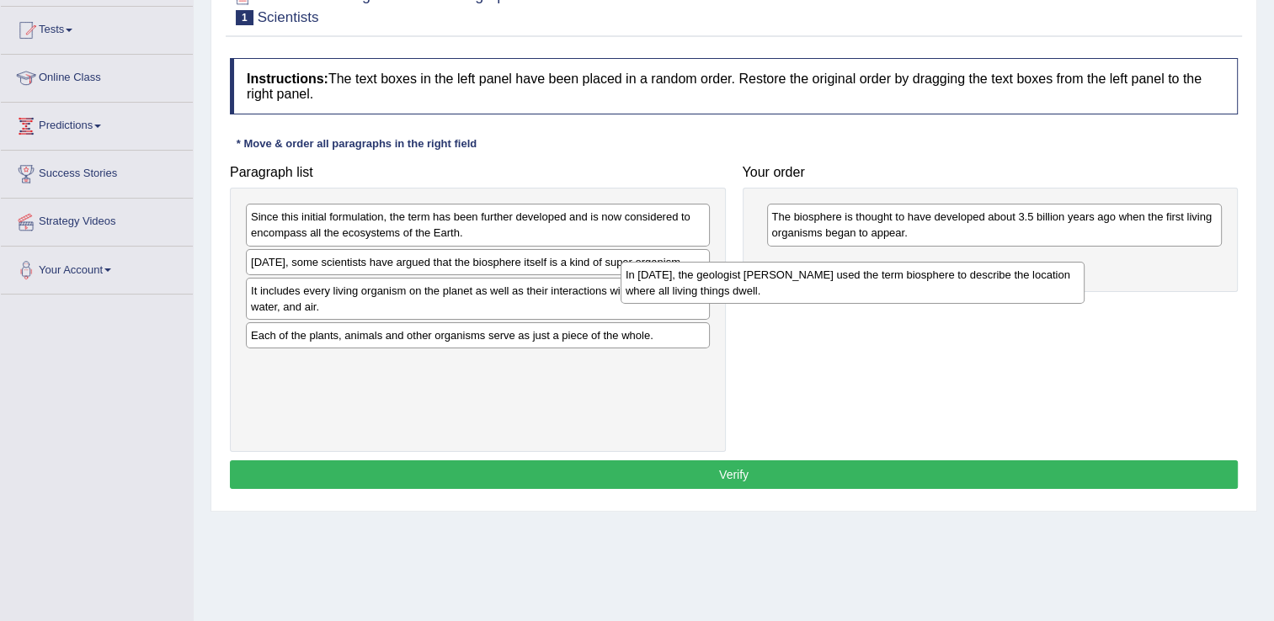
drag, startPoint x: 439, startPoint y: 268, endPoint x: 829, endPoint y: 280, distance: 390.0
click at [829, 280] on div "In 1875, the geologist Eduard Suess used the term biosphere to describe the loc…" at bounding box center [853, 283] width 464 height 42
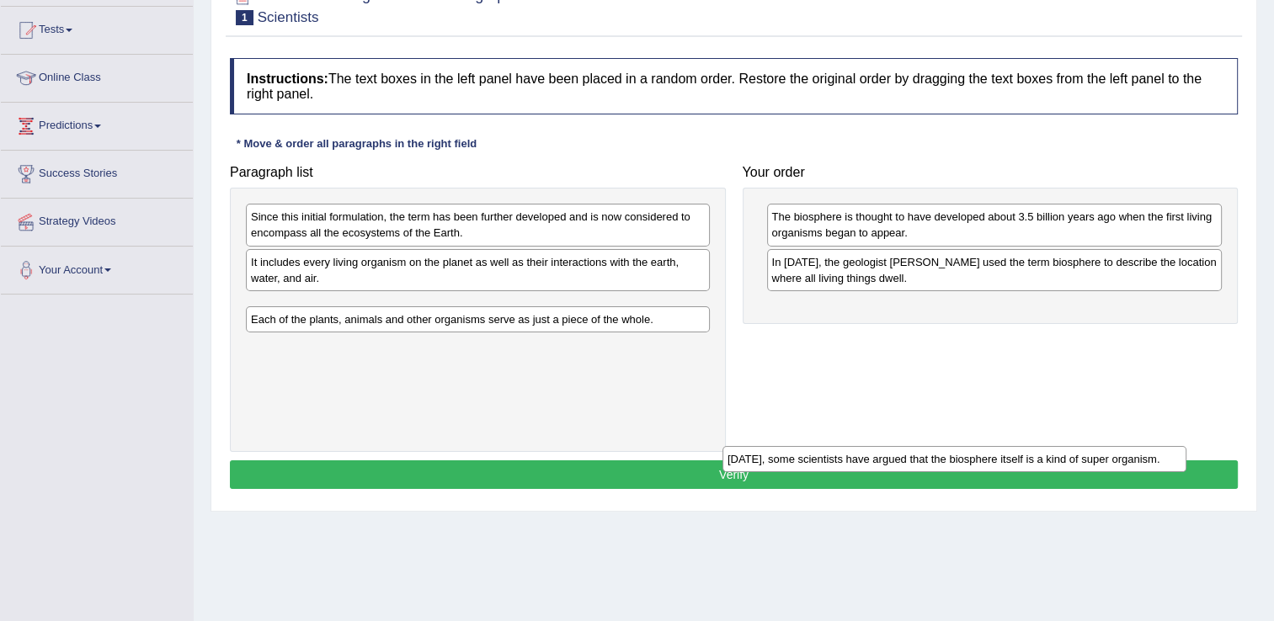
drag, startPoint x: 547, startPoint y: 263, endPoint x: 1040, endPoint y: 460, distance: 530.5
click at [1040, 460] on div "Today, some scientists have argued that the biosphere itself is a kind of super…" at bounding box center [954, 459] width 464 height 26
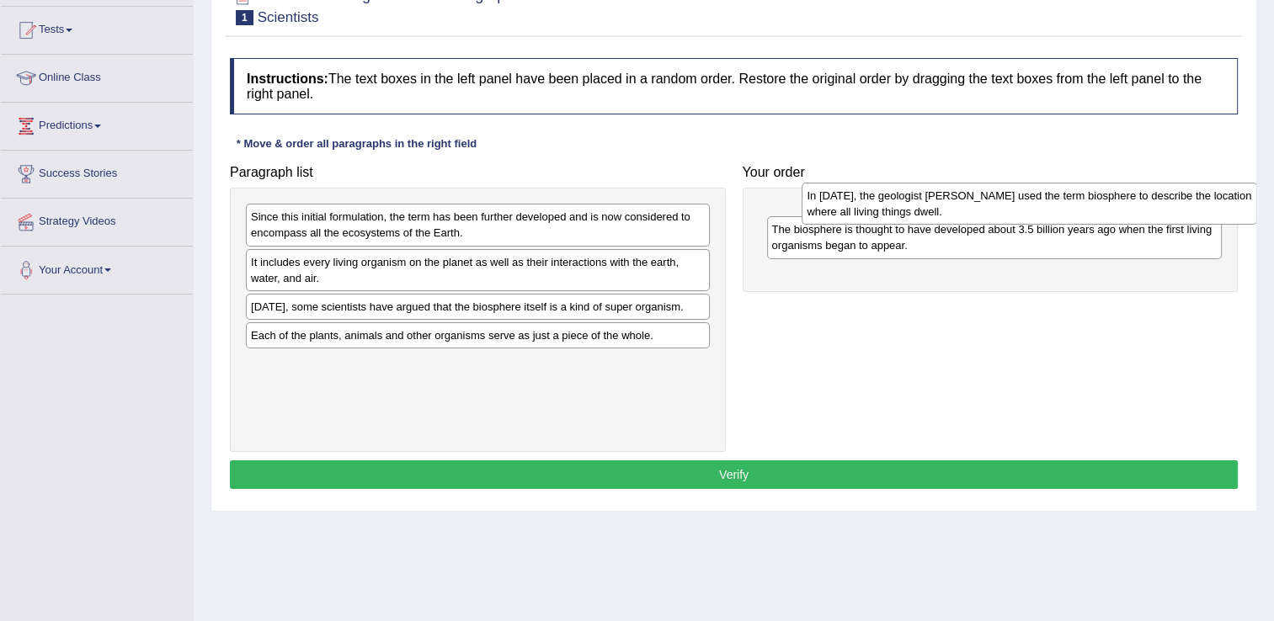
drag, startPoint x: 893, startPoint y: 272, endPoint x: 928, endPoint y: 207, distance: 73.9
click at [928, 207] on div "In 1875, the geologist Eduard Suess used the term biosphere to describe the loc…" at bounding box center [1030, 204] width 456 height 42
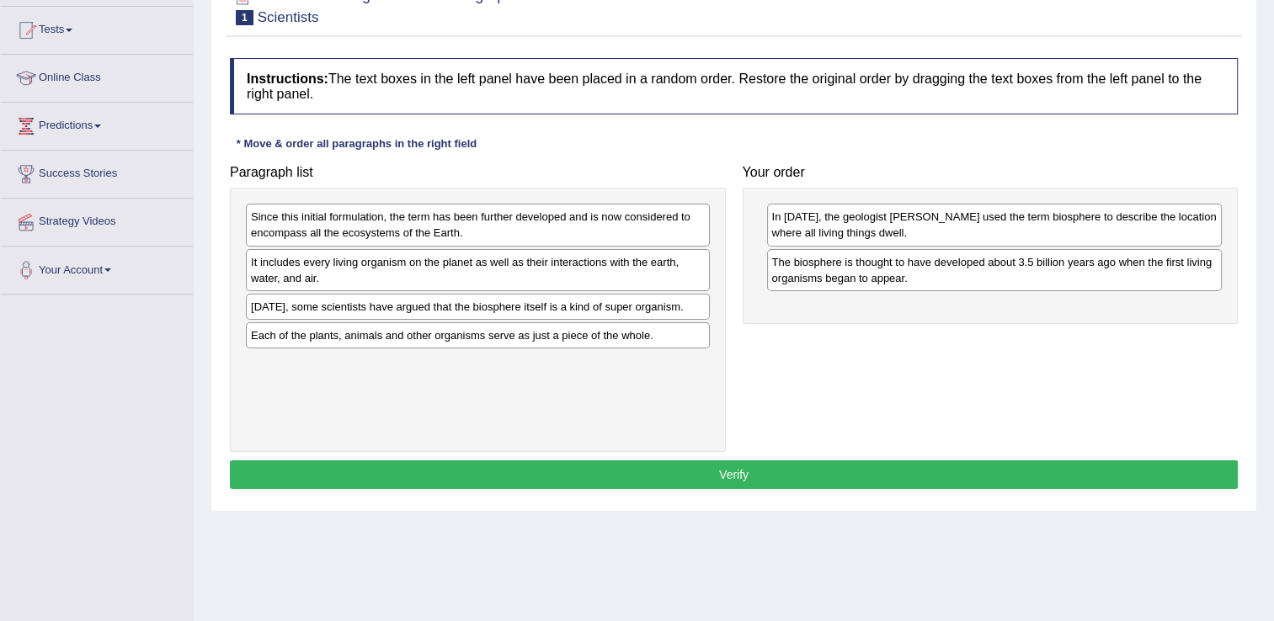
drag, startPoint x: 947, startPoint y: 234, endPoint x: 967, endPoint y: 234, distance: 19.4
click at [967, 234] on div "In 1875, the geologist Eduard Suess used the term biosphere to describe the loc…" at bounding box center [995, 225] width 456 height 42
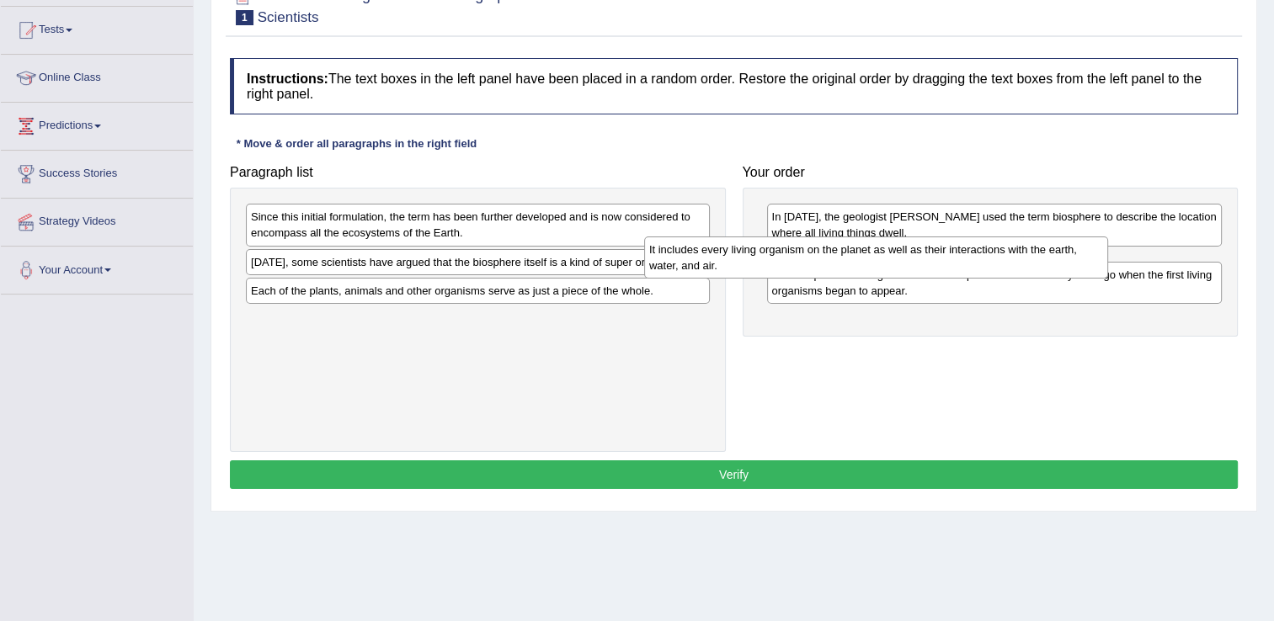
drag, startPoint x: 508, startPoint y: 275, endPoint x: 927, endPoint y: 264, distance: 419.5
click at [927, 264] on div "It includes every living organism on the planet as well as their interactions w…" at bounding box center [876, 258] width 464 height 42
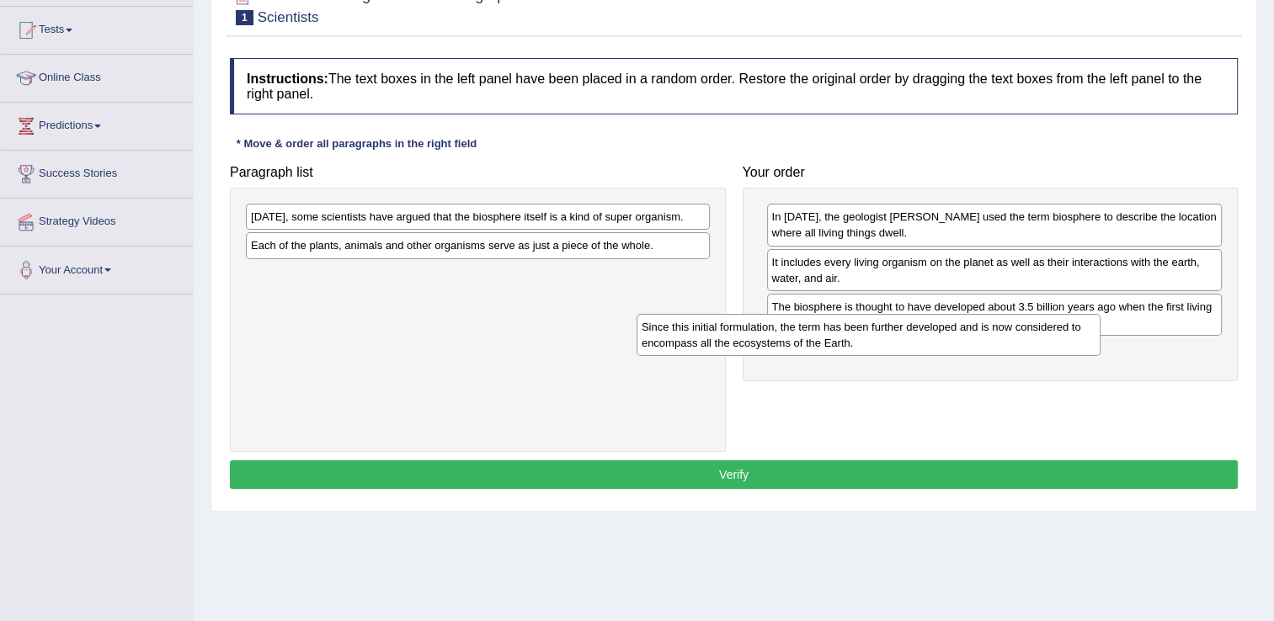
drag, startPoint x: 408, startPoint y: 227, endPoint x: 819, endPoint y: 337, distance: 425.3
click at [819, 337] on div "Since this initial formulation, the term has been further developed and is now …" at bounding box center [869, 335] width 464 height 42
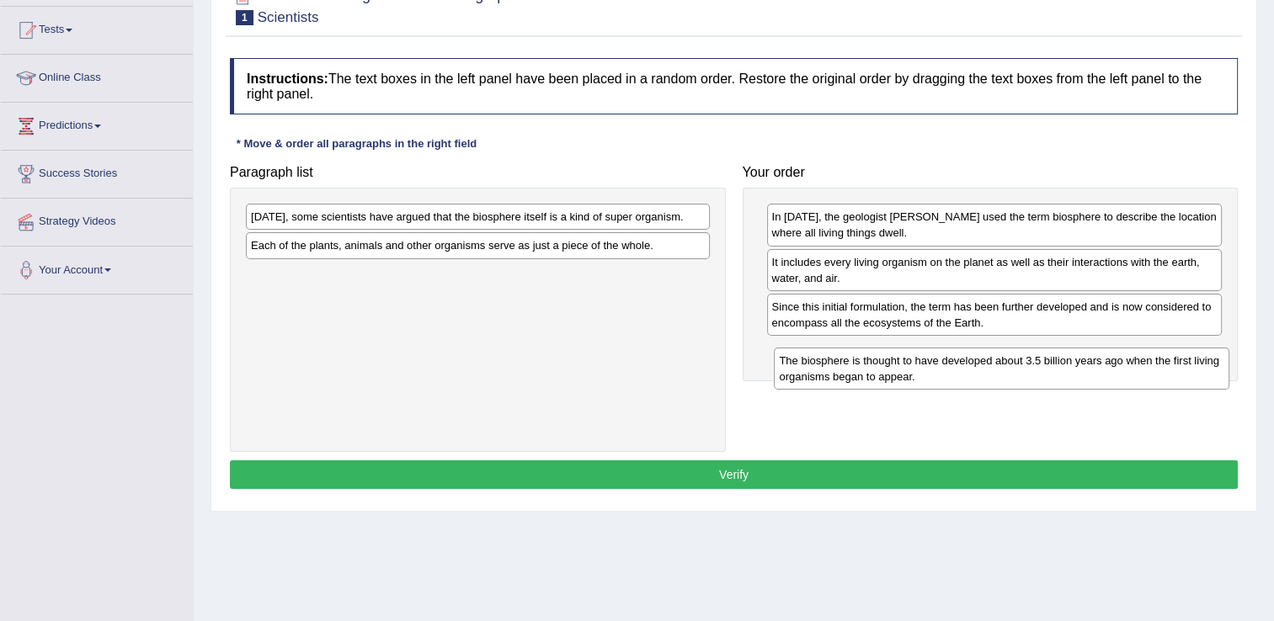
drag, startPoint x: 803, startPoint y: 310, endPoint x: 810, endPoint y: 365, distance: 56.0
click at [810, 365] on div "The biosphere is thought to have developed about 3.5 billion years ago when the…" at bounding box center [1002, 369] width 456 height 42
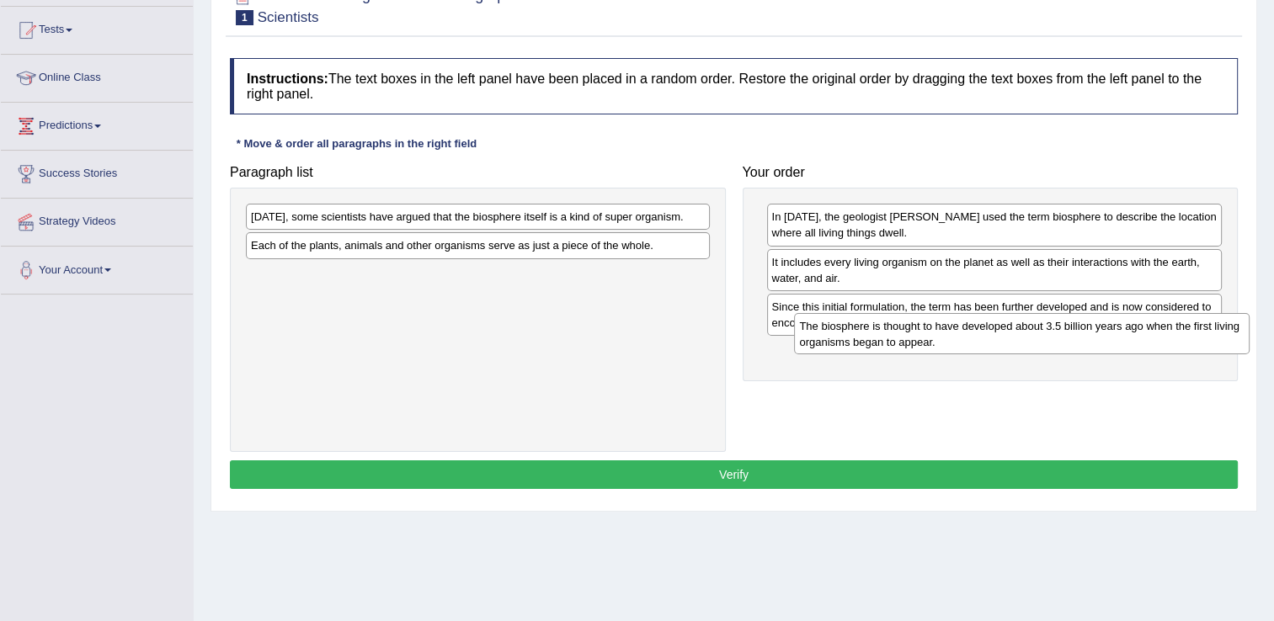
drag, startPoint x: 816, startPoint y: 355, endPoint x: 843, endPoint y: 324, distance: 41.2
click at [843, 324] on div "The biosphere is thought to have developed about 3.5 billion years ago when the…" at bounding box center [1022, 334] width 456 height 42
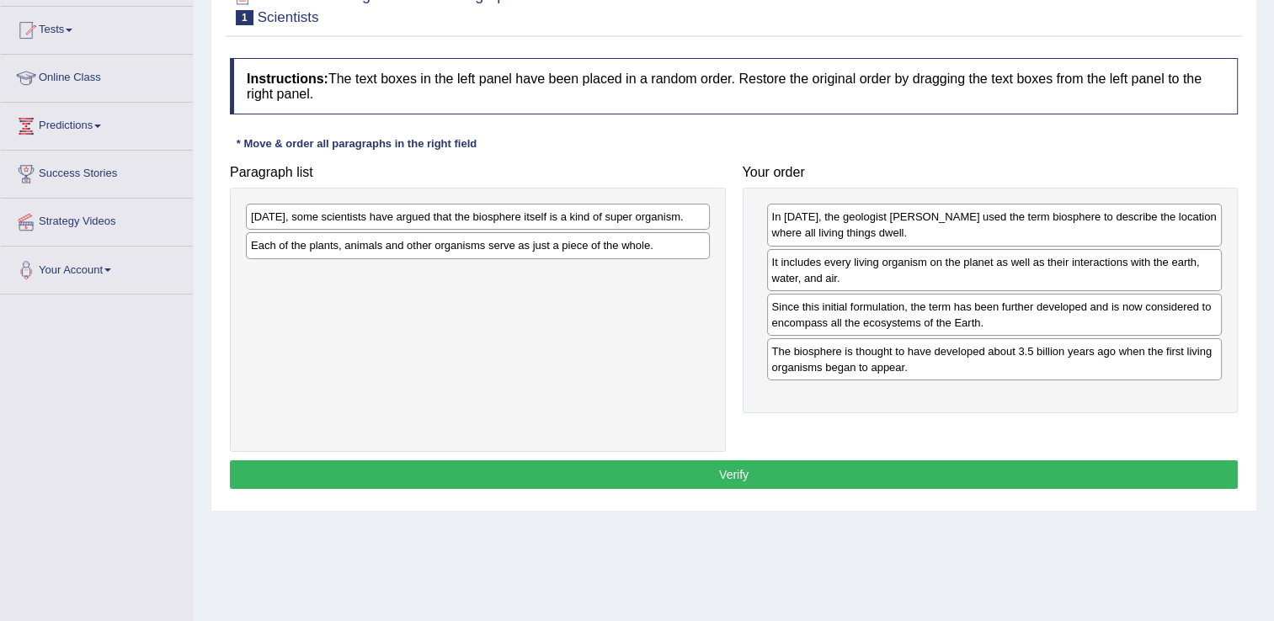
drag, startPoint x: 812, startPoint y: 357, endPoint x: 839, endPoint y: 328, distance: 39.3
click at [839, 339] on div "The biosphere is thought to have developed about 3.5 billion years ago when the…" at bounding box center [995, 360] width 456 height 42
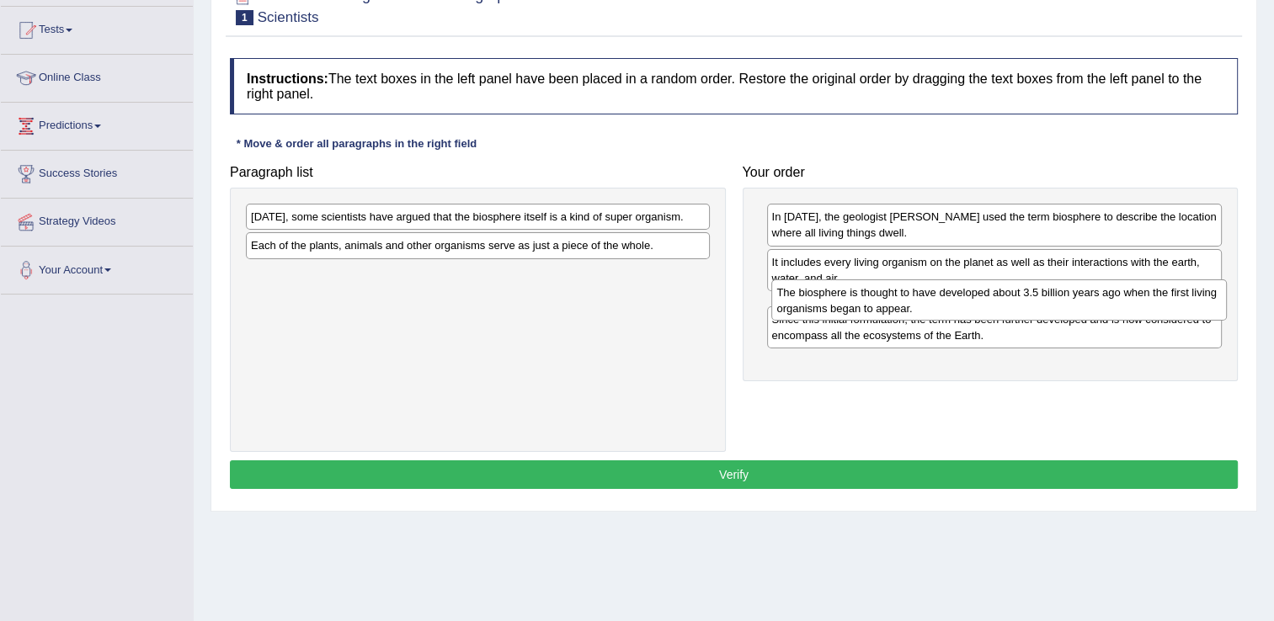
drag, startPoint x: 802, startPoint y: 350, endPoint x: 805, endPoint y: 299, distance: 51.5
click at [805, 299] on div "The biosphere is thought to have developed about 3.5 billion years ago when the…" at bounding box center [999, 301] width 456 height 42
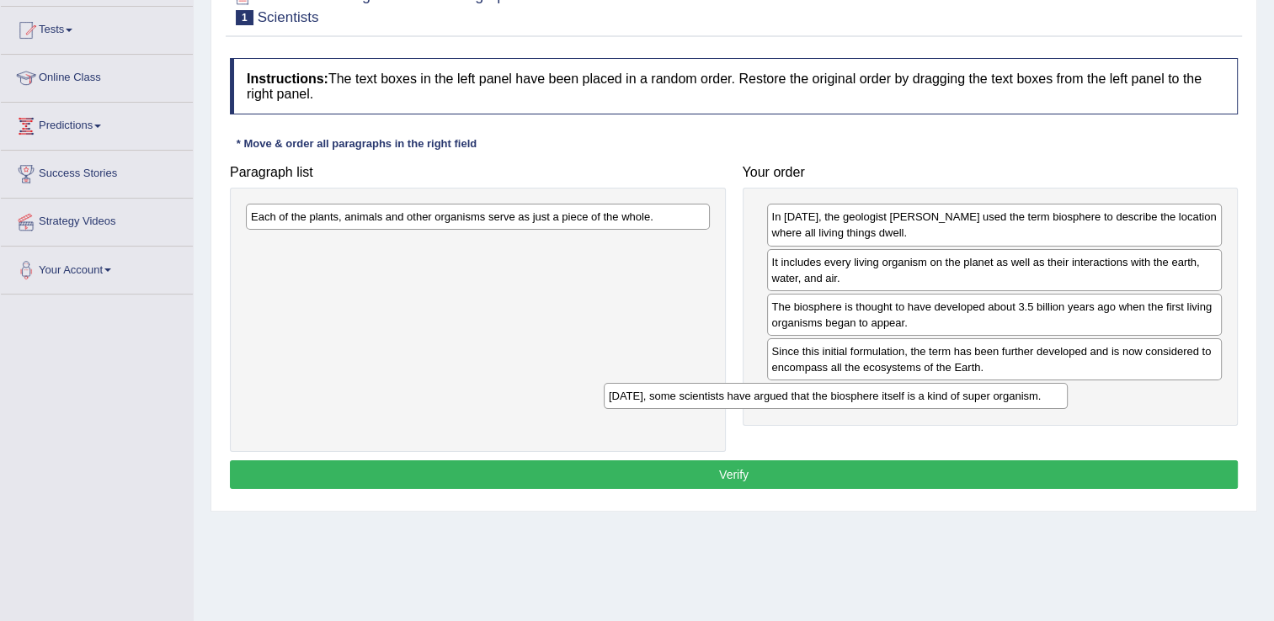
drag, startPoint x: 495, startPoint y: 221, endPoint x: 878, endPoint y: 423, distance: 432.8
click at [878, 409] on div "Today, some scientists have argued that the biosphere itself is a kind of super…" at bounding box center [836, 396] width 464 height 26
drag, startPoint x: 878, startPoint y: 423, endPoint x: 862, endPoint y: 391, distance: 35.8
click at [1101, 408] on div "In 1875, the geologist Eduard Suess used the term biosphere to describe the loc…" at bounding box center [991, 315] width 496 height 254
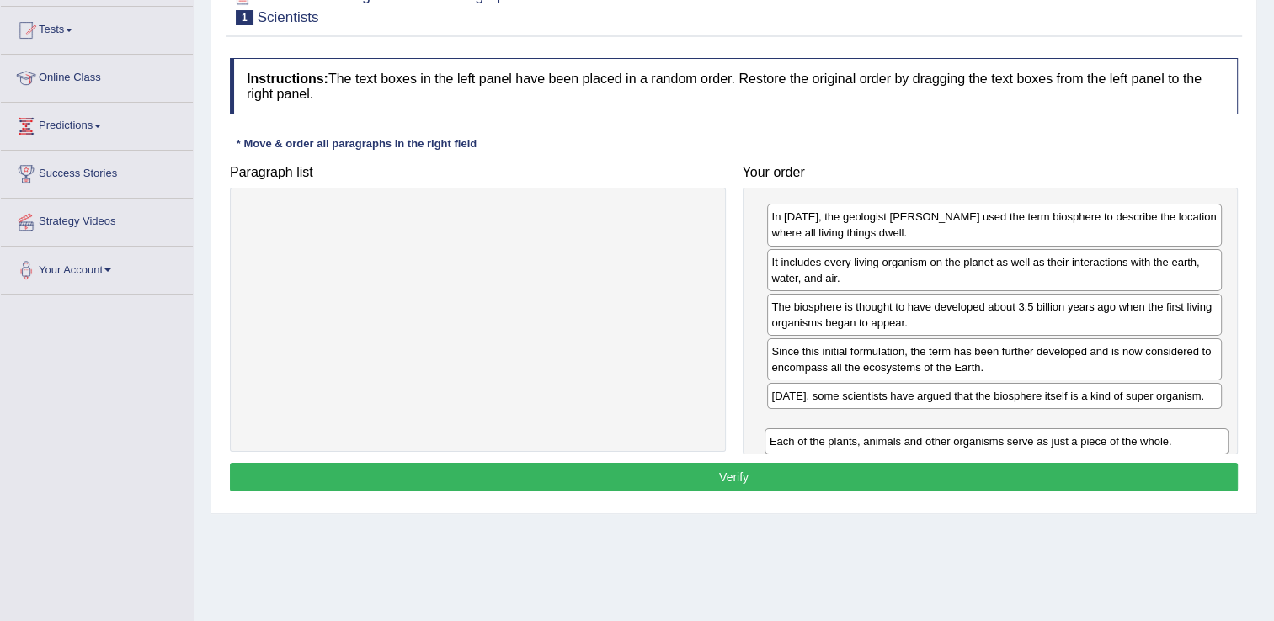
drag, startPoint x: 445, startPoint y: 217, endPoint x: 968, endPoint y: 440, distance: 568.5
click at [968, 440] on div "Each of the plants, animals and other organisms serve as just a piece of the wh…" at bounding box center [997, 442] width 464 height 26
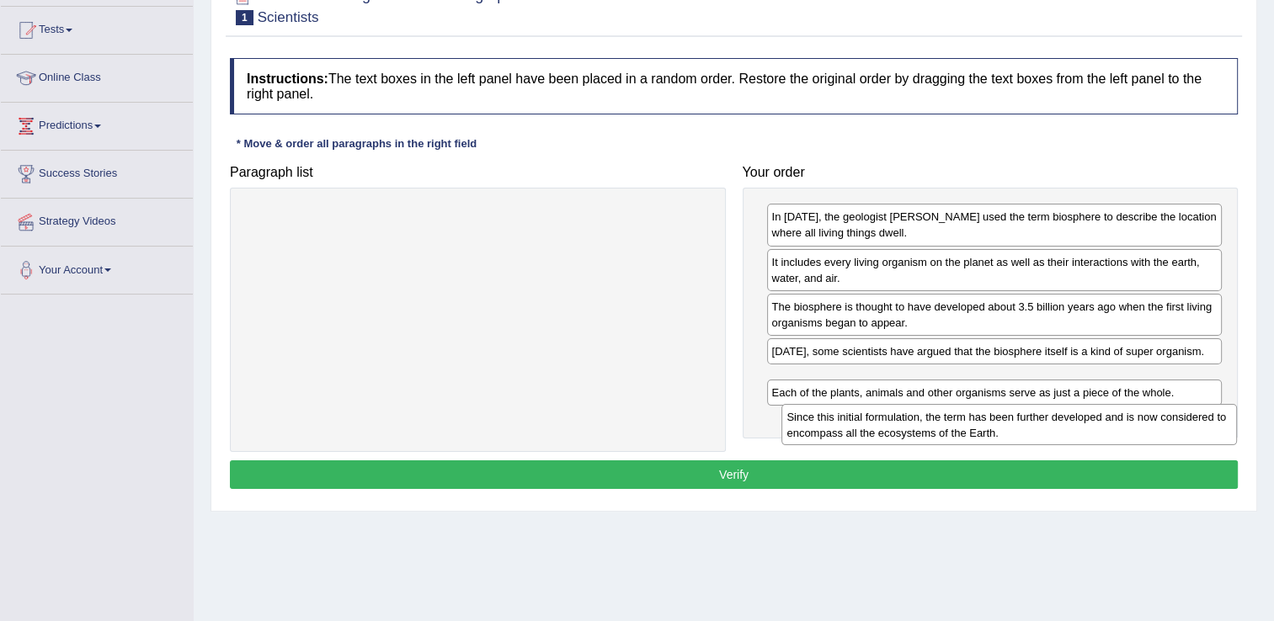
drag, startPoint x: 851, startPoint y: 360, endPoint x: 866, endPoint y: 426, distance: 68.2
click at [866, 426] on div "Since this initial formulation, the term has been further developed and is now …" at bounding box center [1009, 425] width 456 height 42
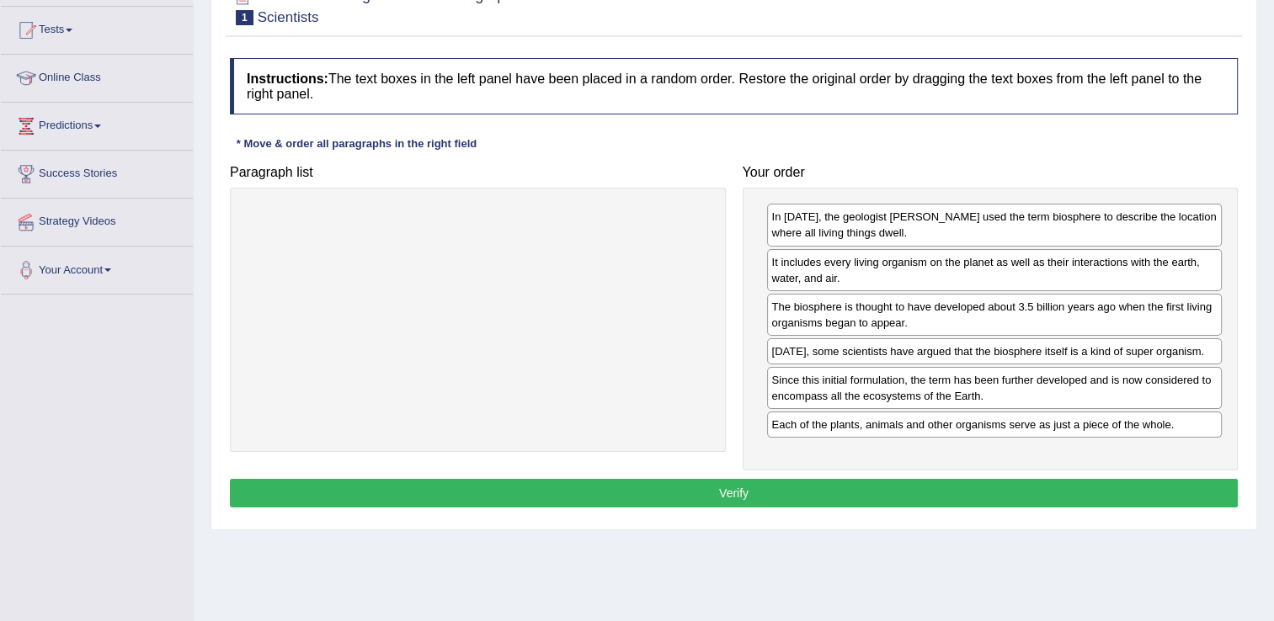
click at [866, 438] on div "In 1875, the geologist Eduard Suess used the term biosphere to describe the loc…" at bounding box center [991, 329] width 496 height 283
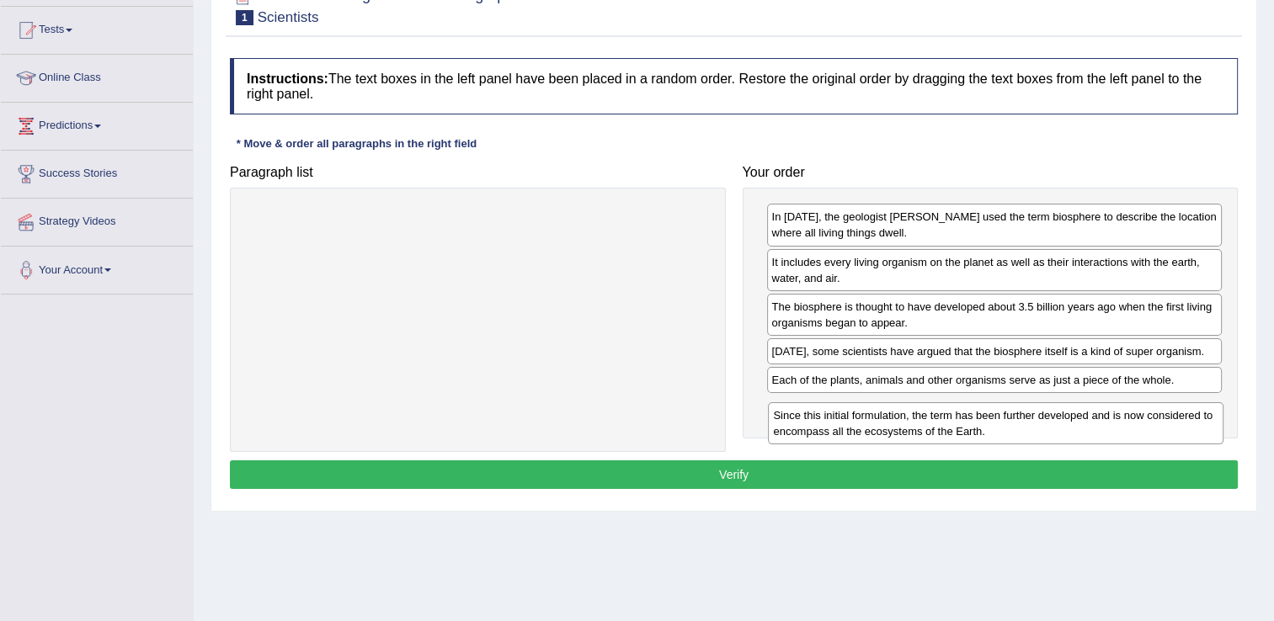
drag, startPoint x: 821, startPoint y: 392, endPoint x: 822, endPoint y: 428, distance: 36.2
click at [822, 428] on div "Since this initial formulation, the term has been further developed and is now …" at bounding box center [996, 423] width 456 height 42
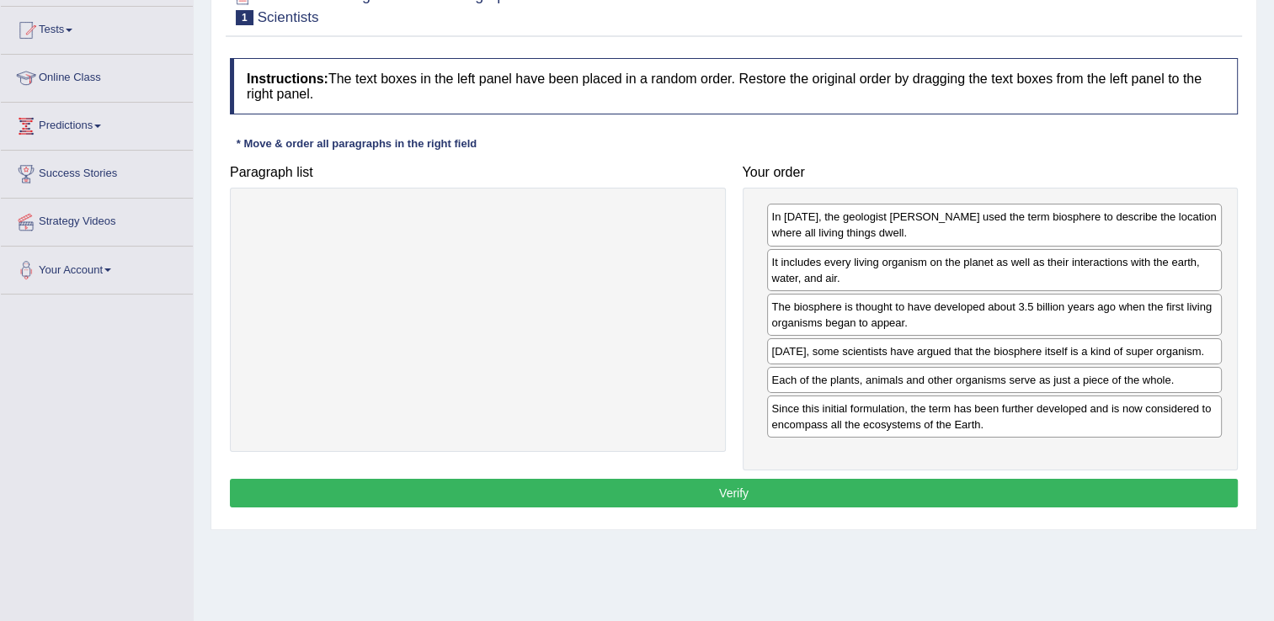
click at [734, 491] on button "Verify" at bounding box center [734, 493] width 1008 height 29
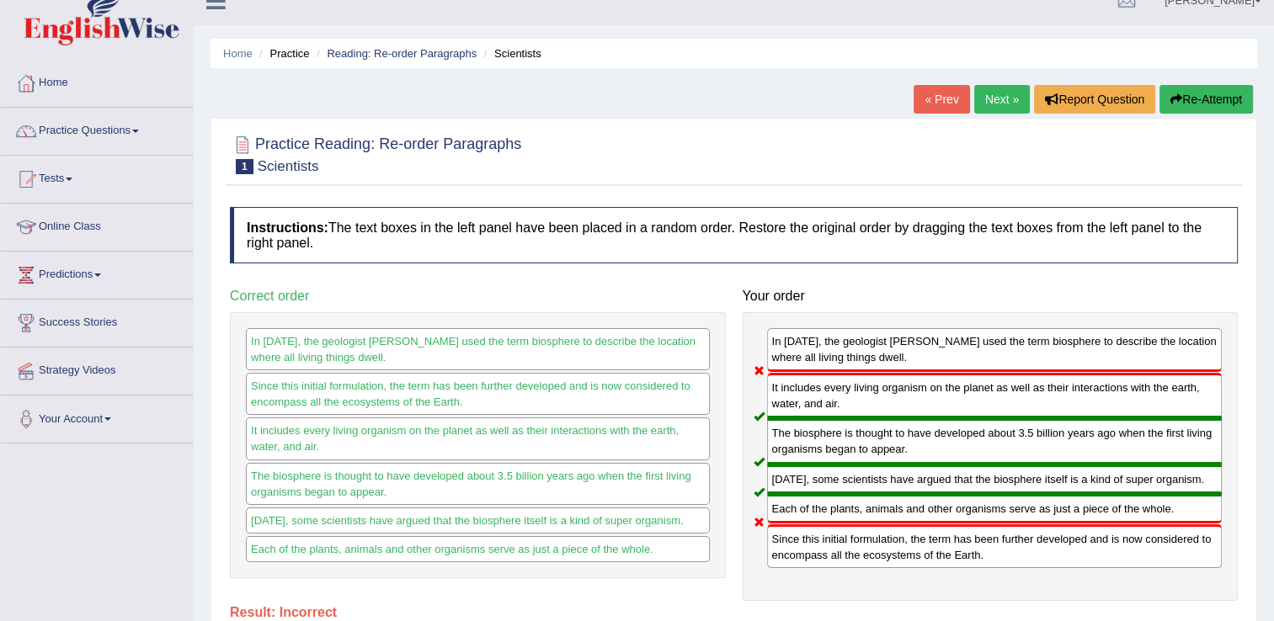
scroll to position [0, 0]
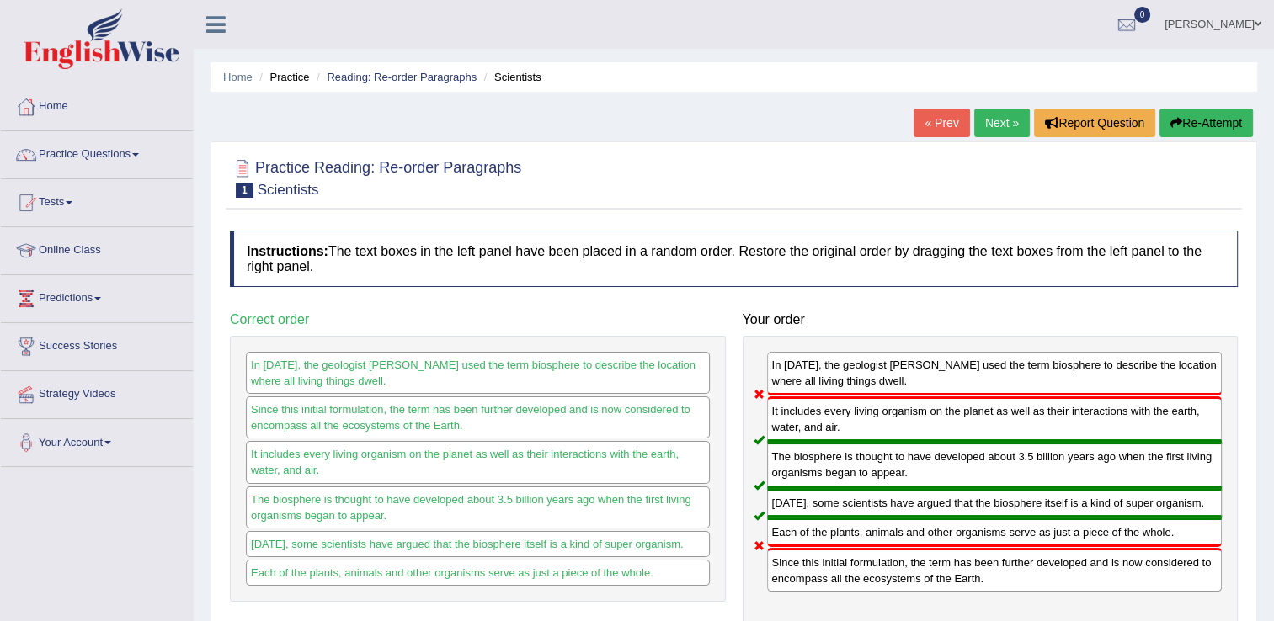
click at [1000, 120] on link "Next »" at bounding box center [1002, 123] width 56 height 29
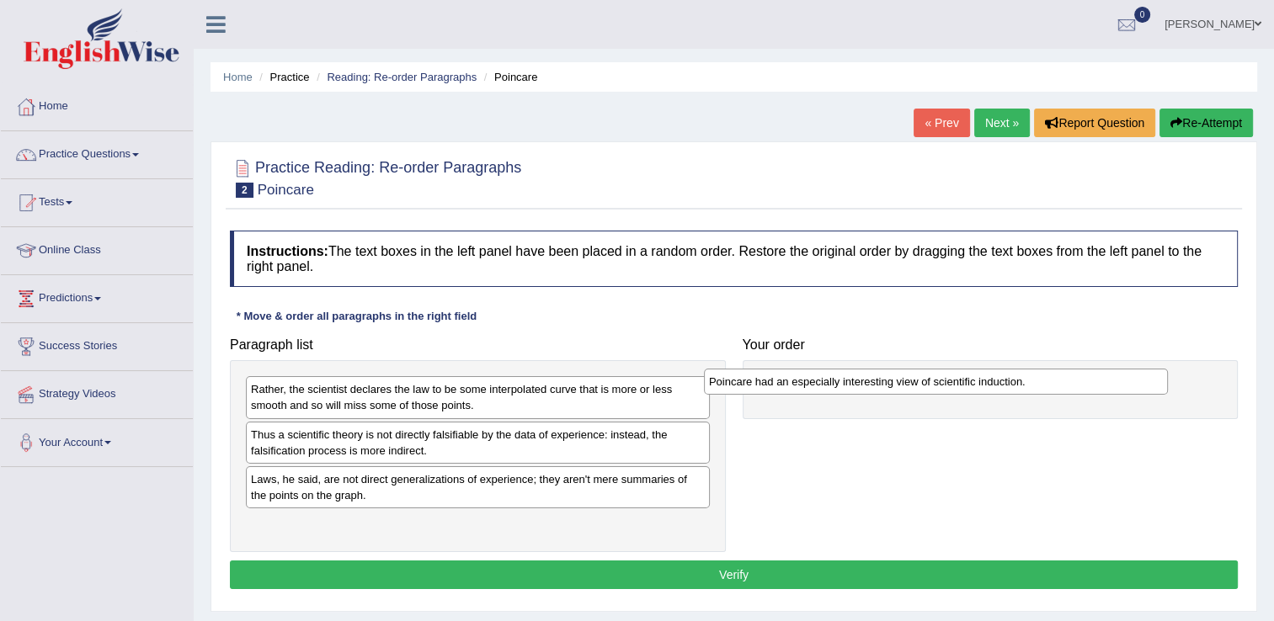
drag, startPoint x: 456, startPoint y: 439, endPoint x: 926, endPoint y: 387, distance: 473.6
click at [926, 387] on div "Poincare had an especially interesting view of scientific induction." at bounding box center [936, 382] width 464 height 26
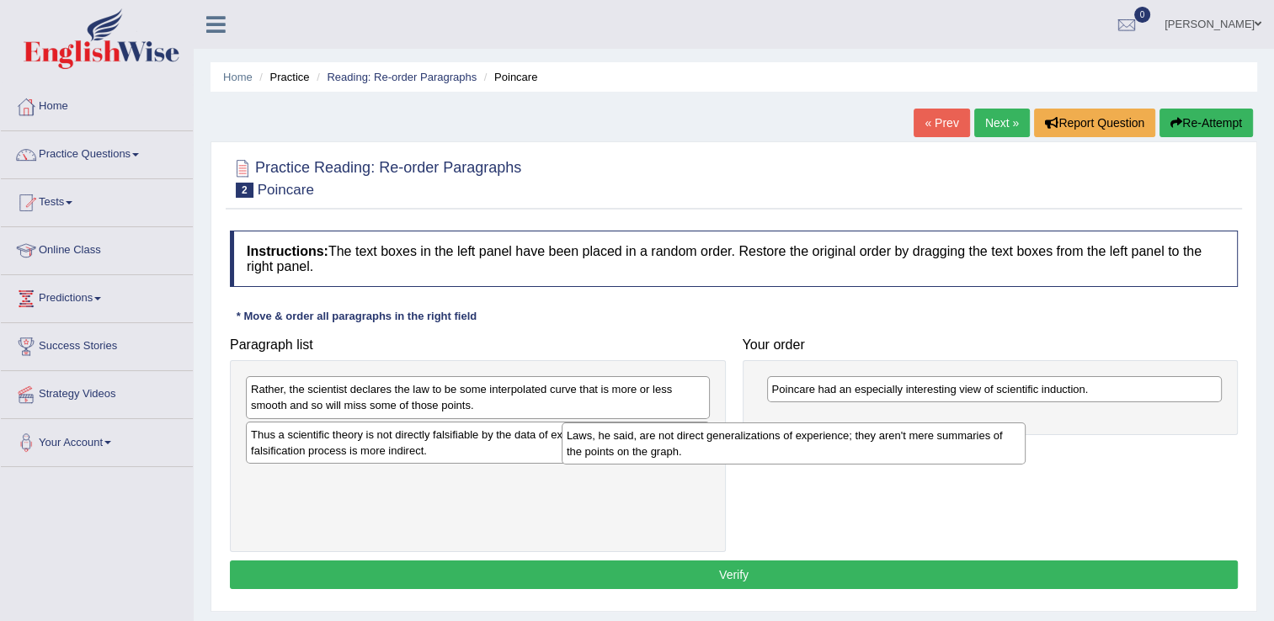
drag, startPoint x: 443, startPoint y: 480, endPoint x: 804, endPoint y: 431, distance: 364.5
click at [804, 431] on div "Laws, he said, are not direct generalizations of experience; they aren't mere s…" at bounding box center [794, 444] width 464 height 42
drag, startPoint x: 485, startPoint y: 489, endPoint x: 892, endPoint y: 430, distance: 411.0
click at [892, 430] on div "Laws, he said, are not direct generalizations of experience; they aren't mere s…" at bounding box center [779, 446] width 464 height 42
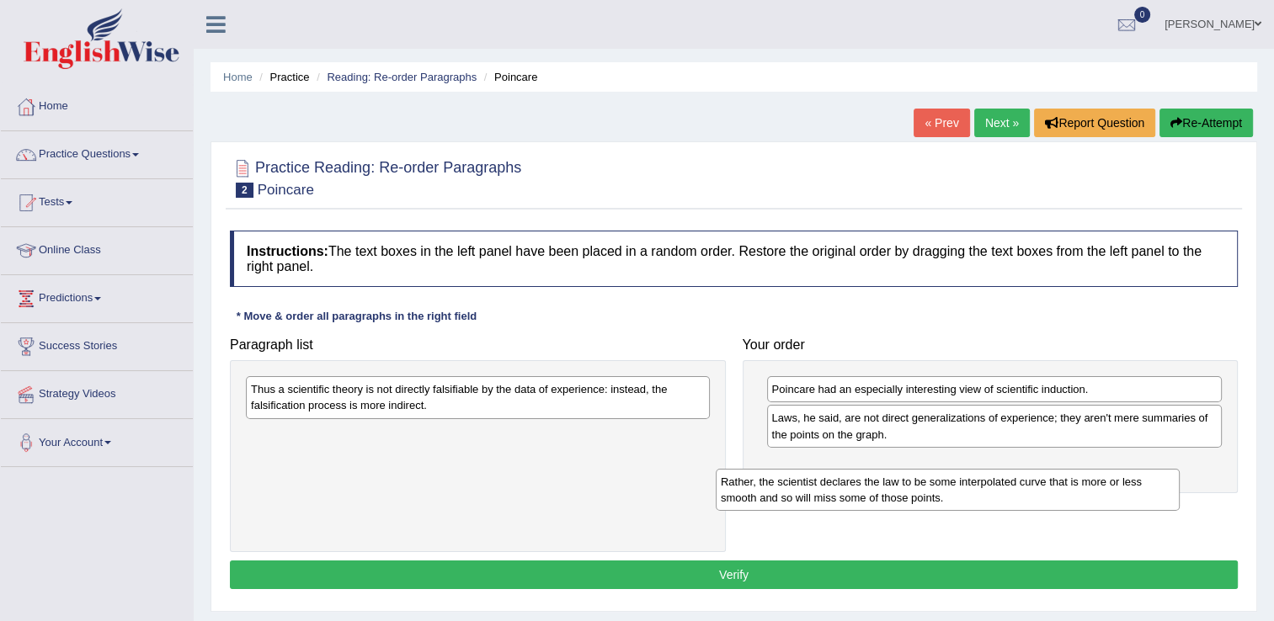
drag, startPoint x: 473, startPoint y: 401, endPoint x: 944, endPoint y: 493, distance: 479.6
click at [944, 493] on div "Rather, the scientist declares the law to be some interpolated curve that is mo…" at bounding box center [948, 490] width 464 height 42
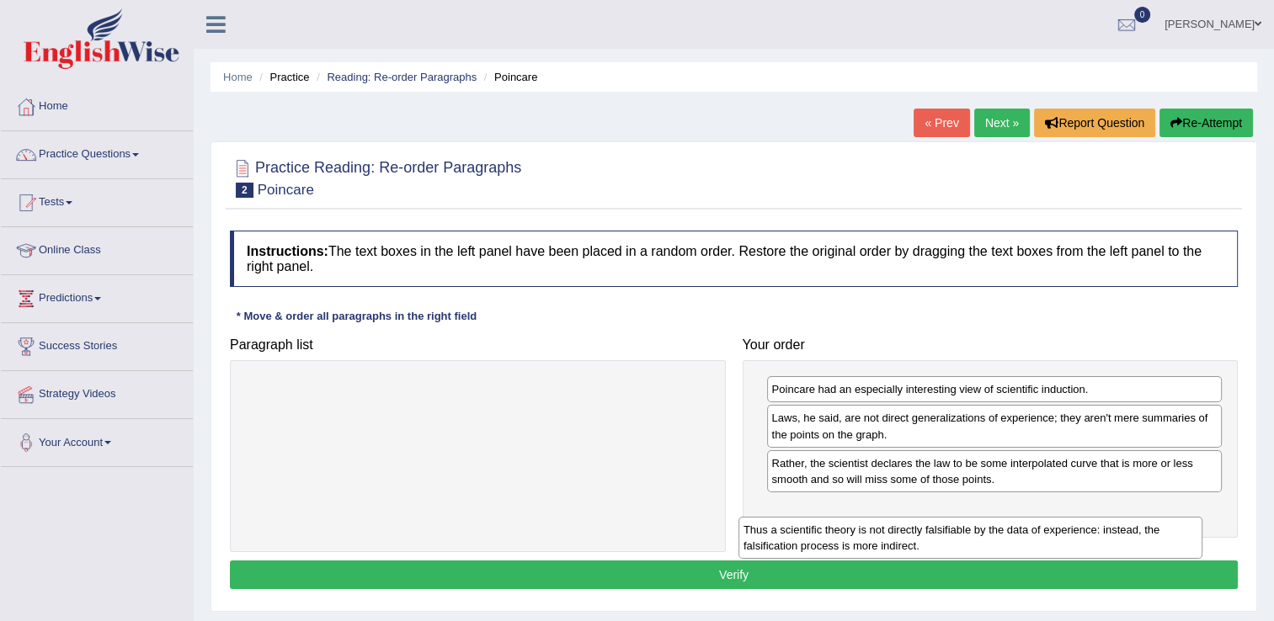
drag, startPoint x: 466, startPoint y: 399, endPoint x: 958, endPoint y: 535, distance: 510.9
click at [958, 535] on div "Thus a scientific theory is not directly falsifiable by the data of experience:…" at bounding box center [970, 538] width 464 height 42
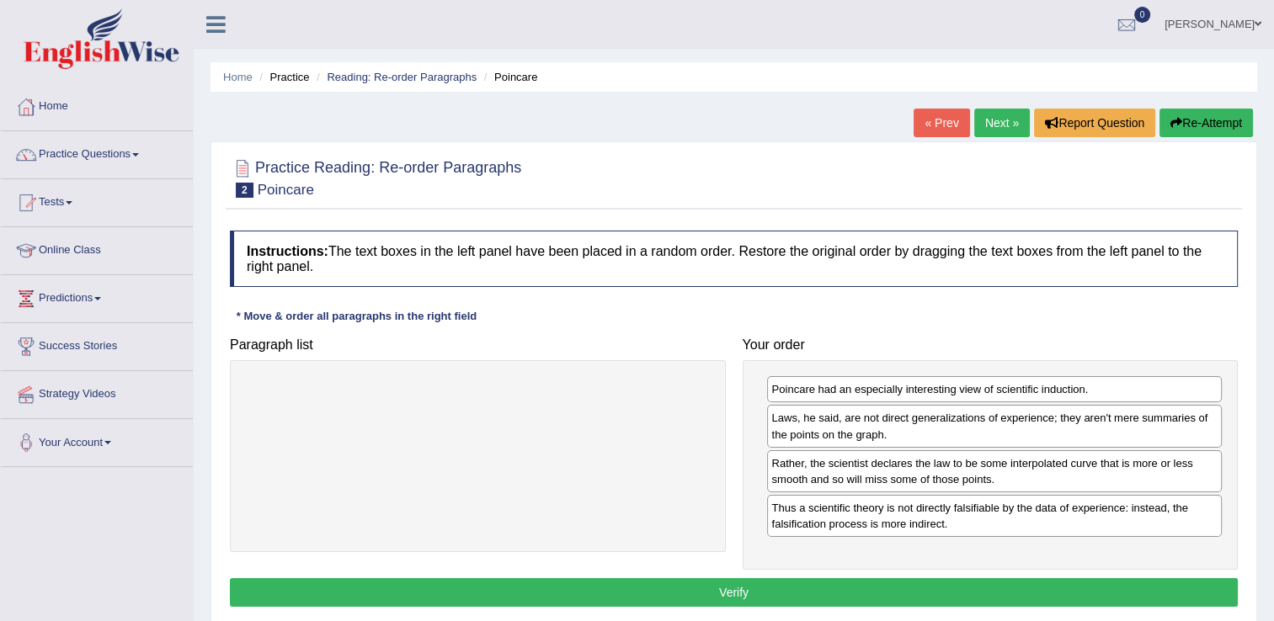
click at [761, 594] on button "Verify" at bounding box center [734, 592] width 1008 height 29
